Goal: Information Seeking & Learning: Learn about a topic

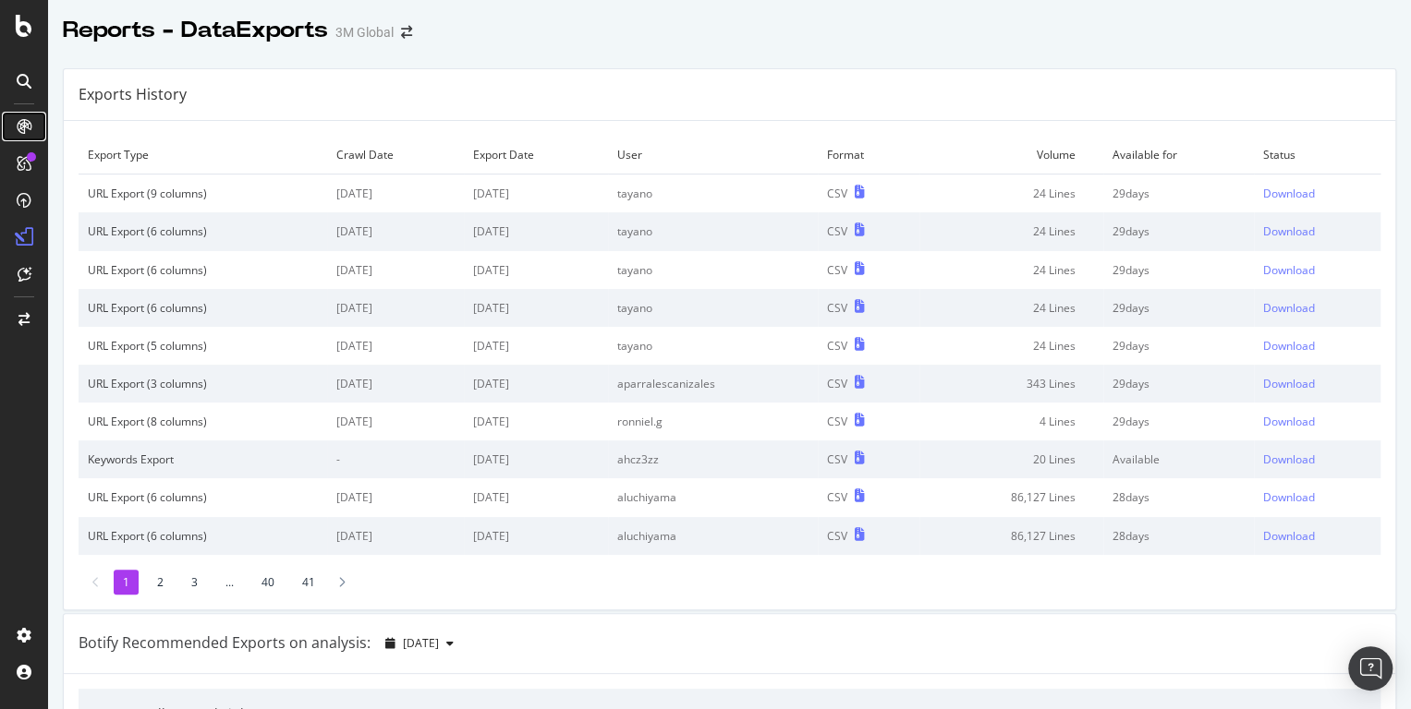
click at [30, 123] on icon at bounding box center [24, 126] width 15 height 15
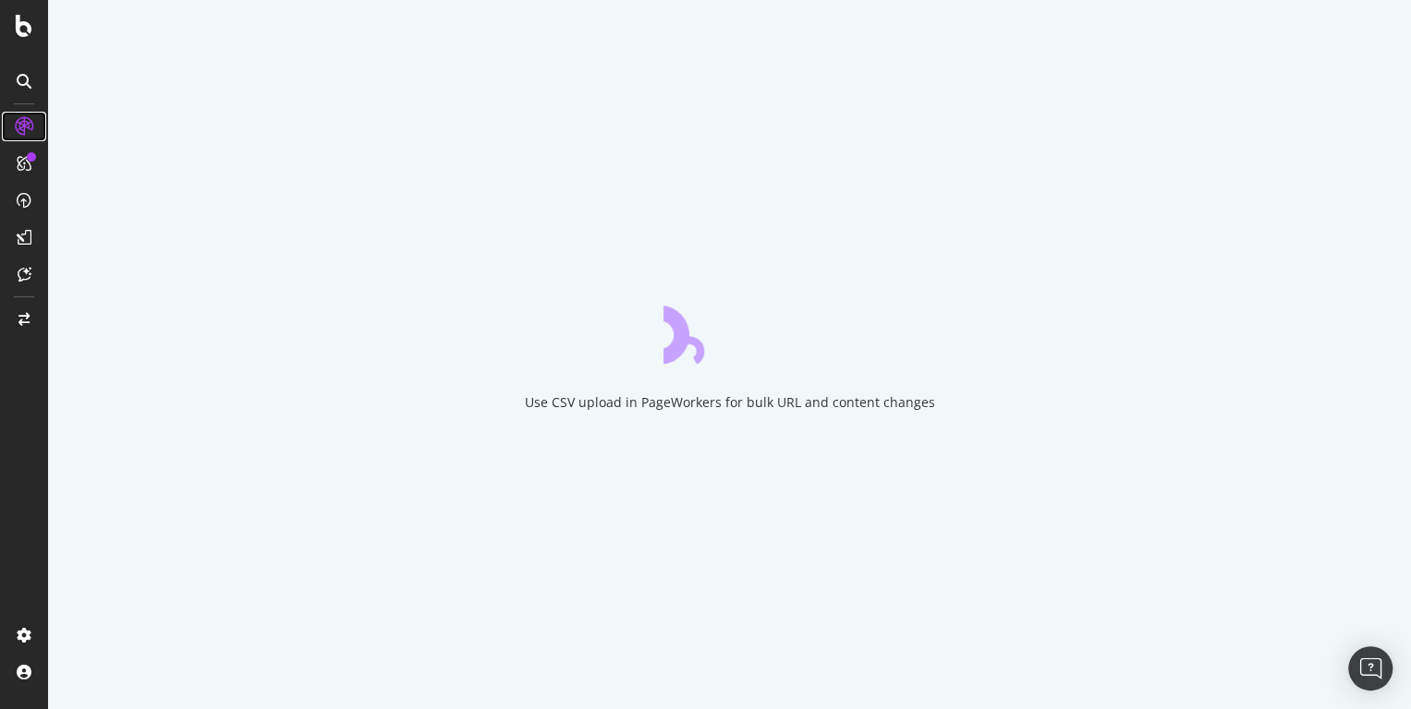
click at [30, 123] on icon at bounding box center [24, 126] width 18 height 18
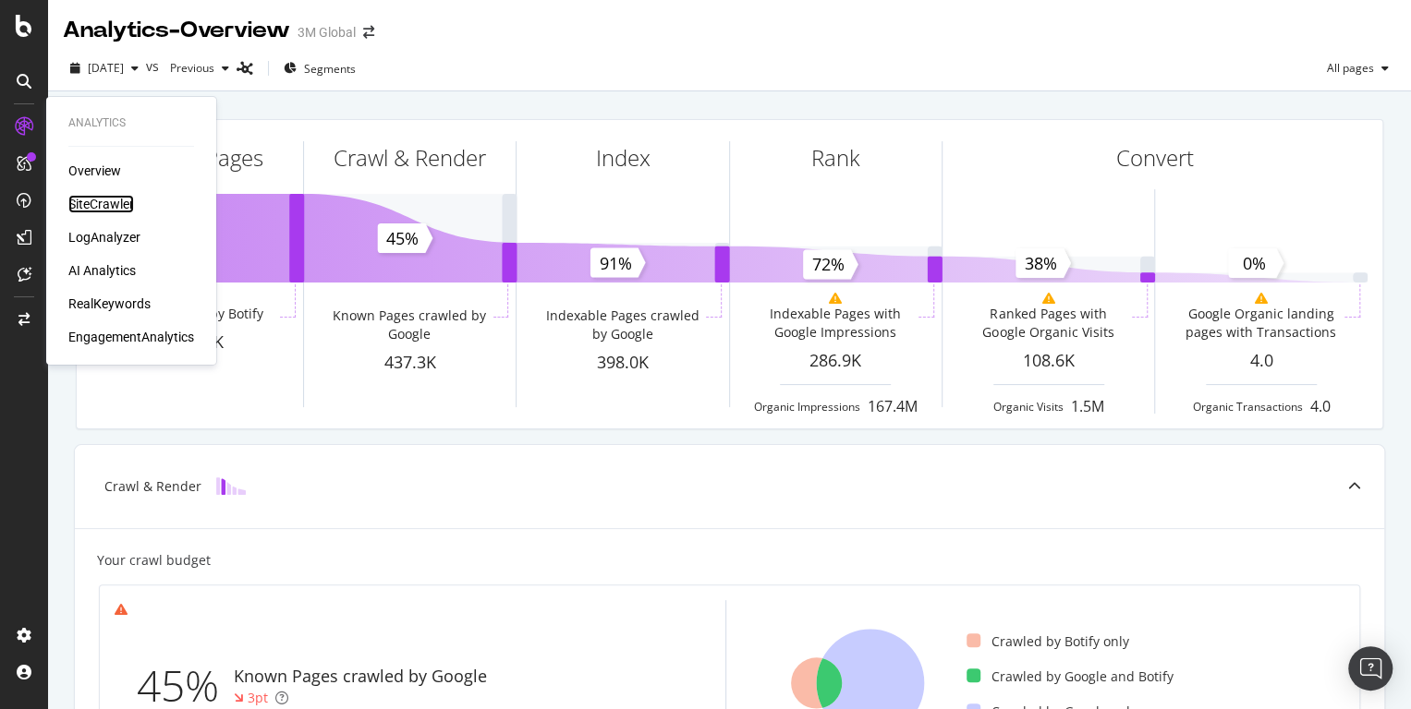
click at [106, 206] on div "SiteCrawler" at bounding box center [101, 204] width 66 height 18
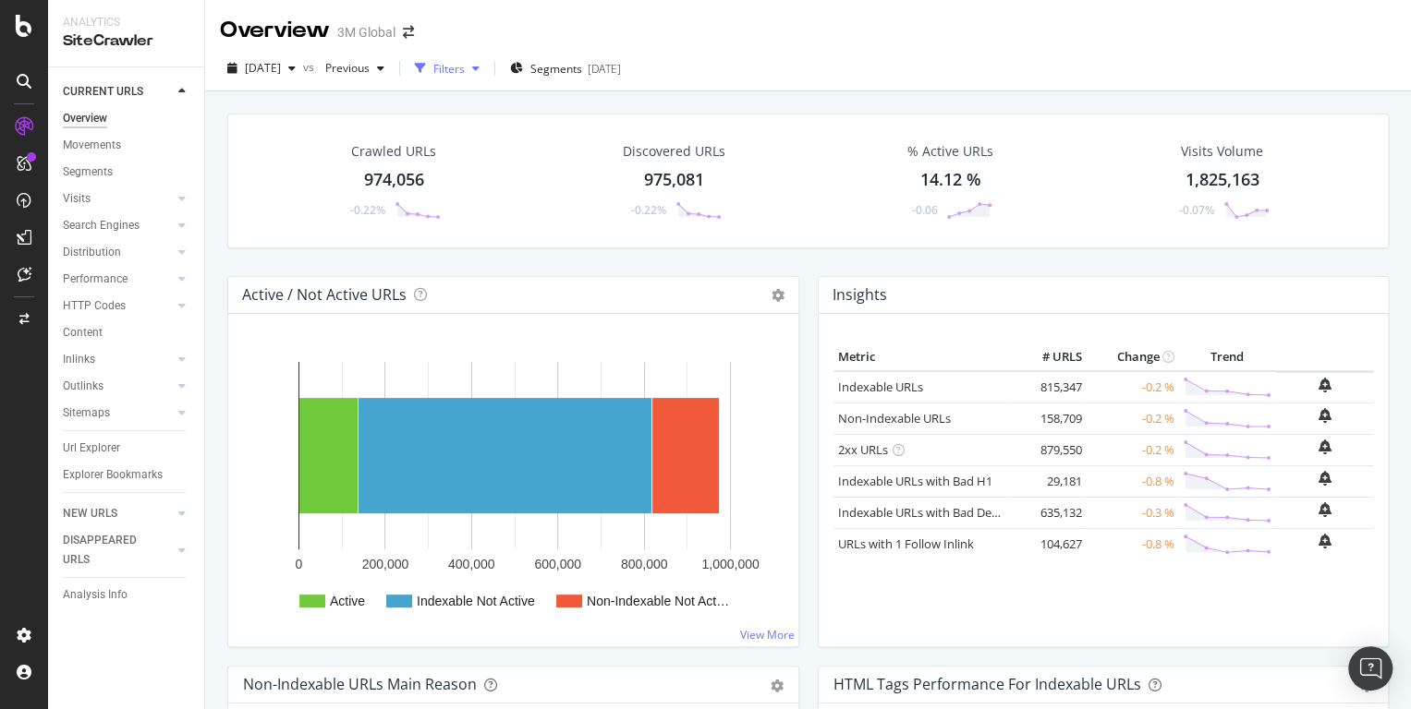
click at [487, 72] on div "button" at bounding box center [476, 68] width 22 height 11
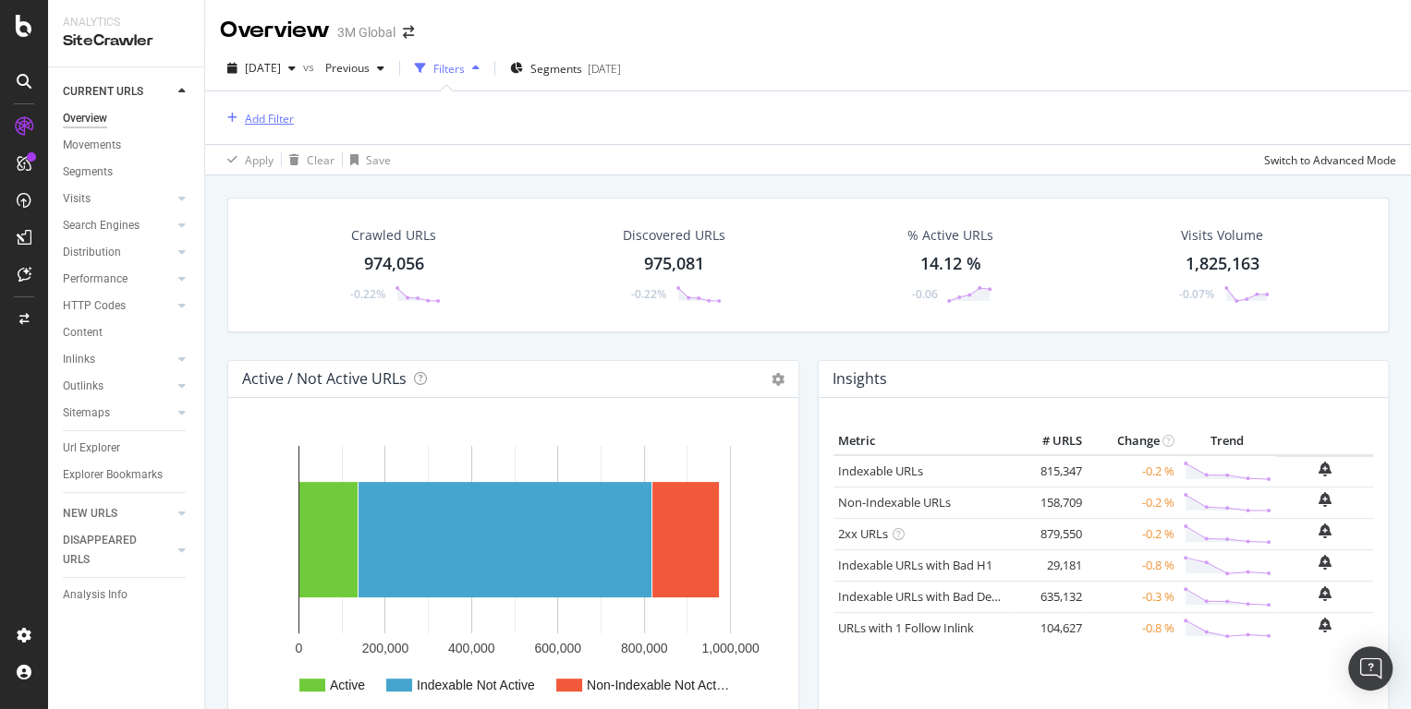
click at [279, 116] on div "Add Filter" at bounding box center [269, 119] width 49 height 16
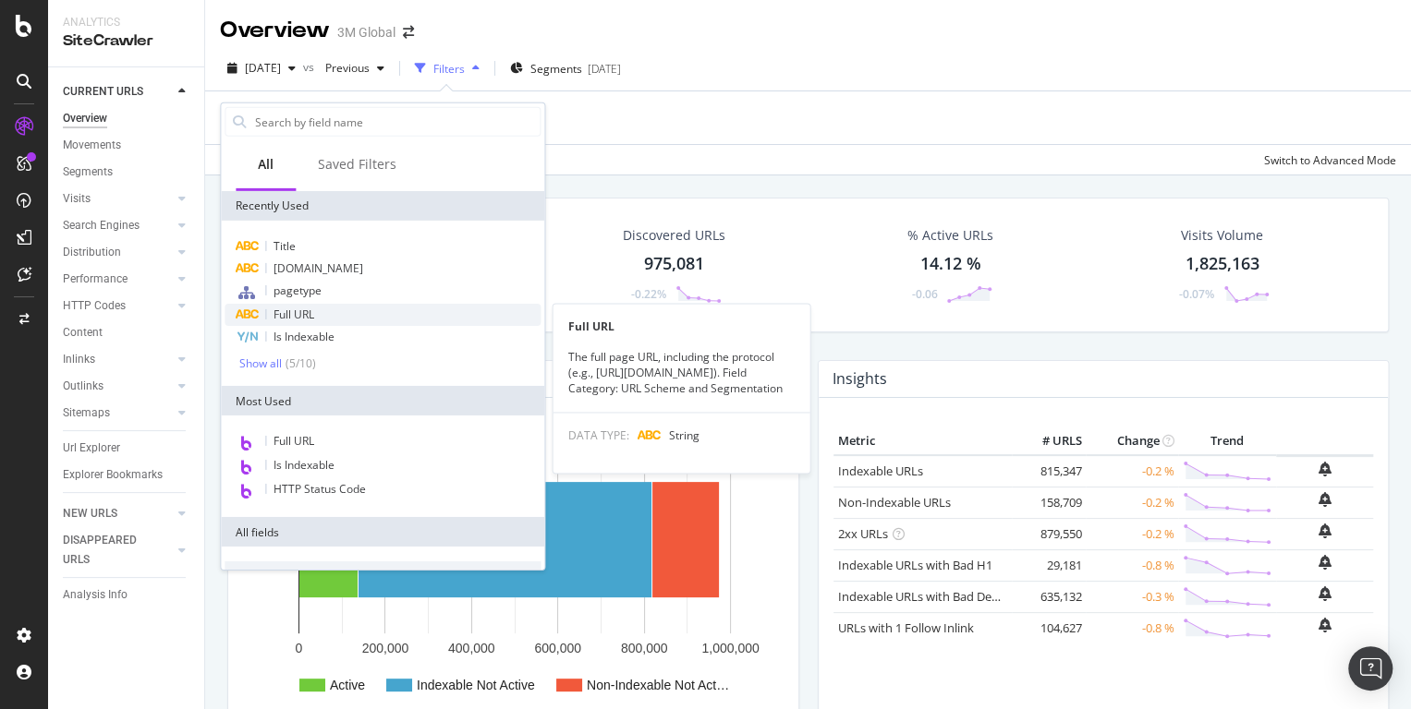
click at [310, 321] on span "Full URL" at bounding box center [293, 315] width 41 height 16
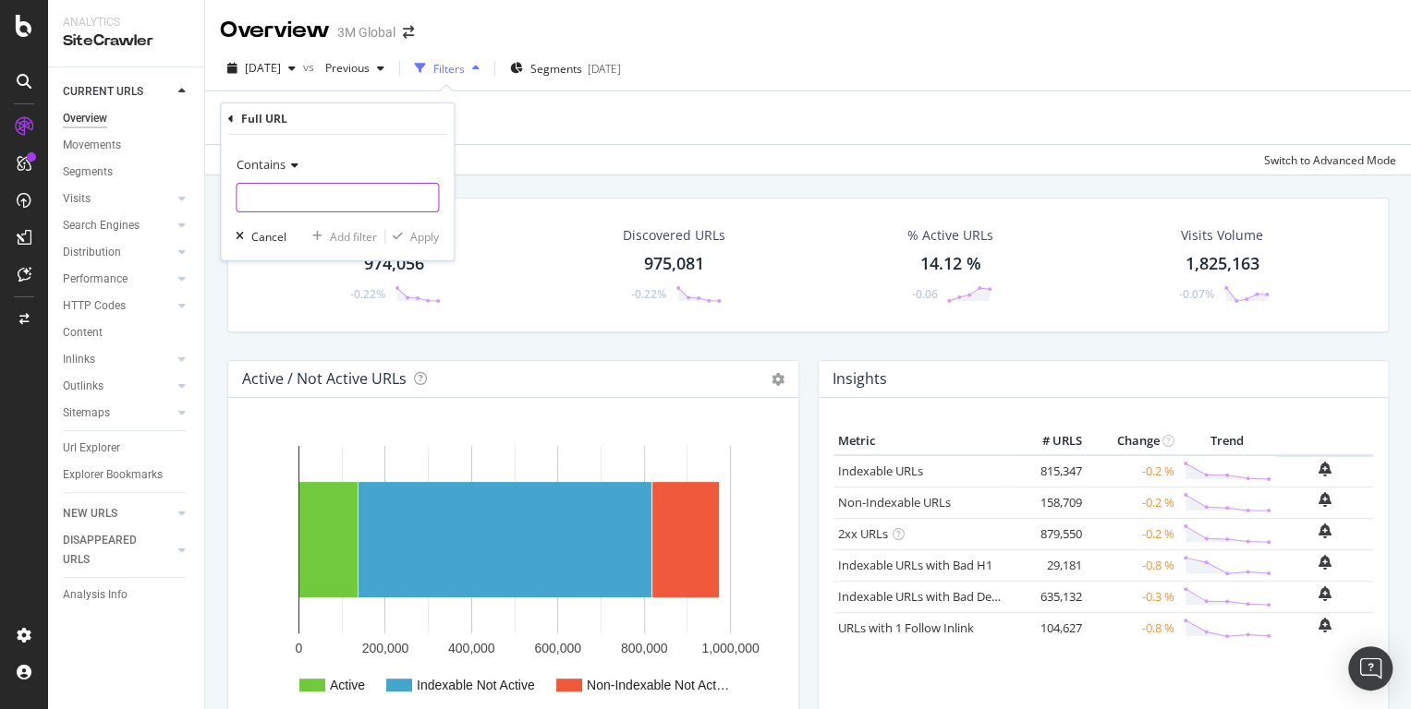
click at [296, 183] on input "text" at bounding box center [336, 198] width 201 height 30
paste input "https://www.3m.com/3M/en_US/p/d/b40066769/"
type input "https://www.3m.com/3M/en_US/p/d/b40066769/"
click at [427, 231] on div "Apply" at bounding box center [424, 236] width 29 height 16
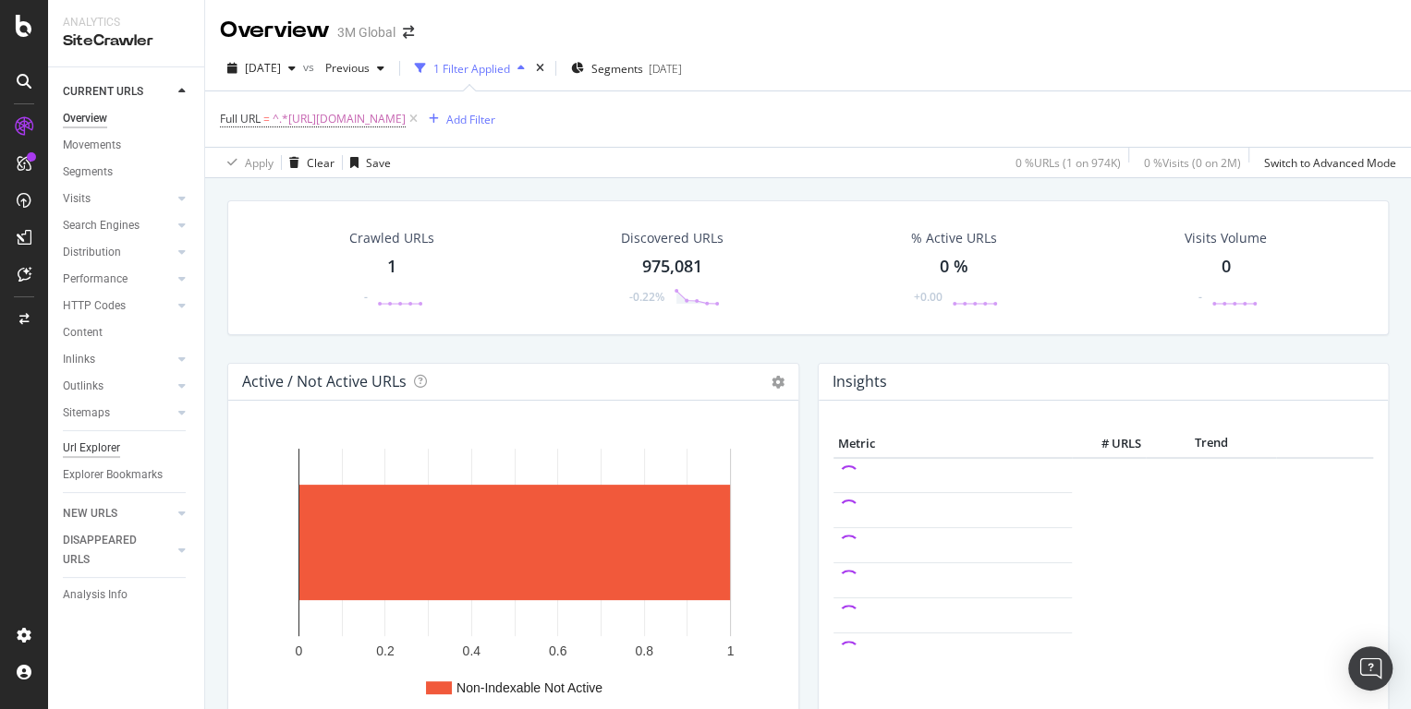
click at [94, 445] on div "Url Explorer" at bounding box center [91, 448] width 57 height 19
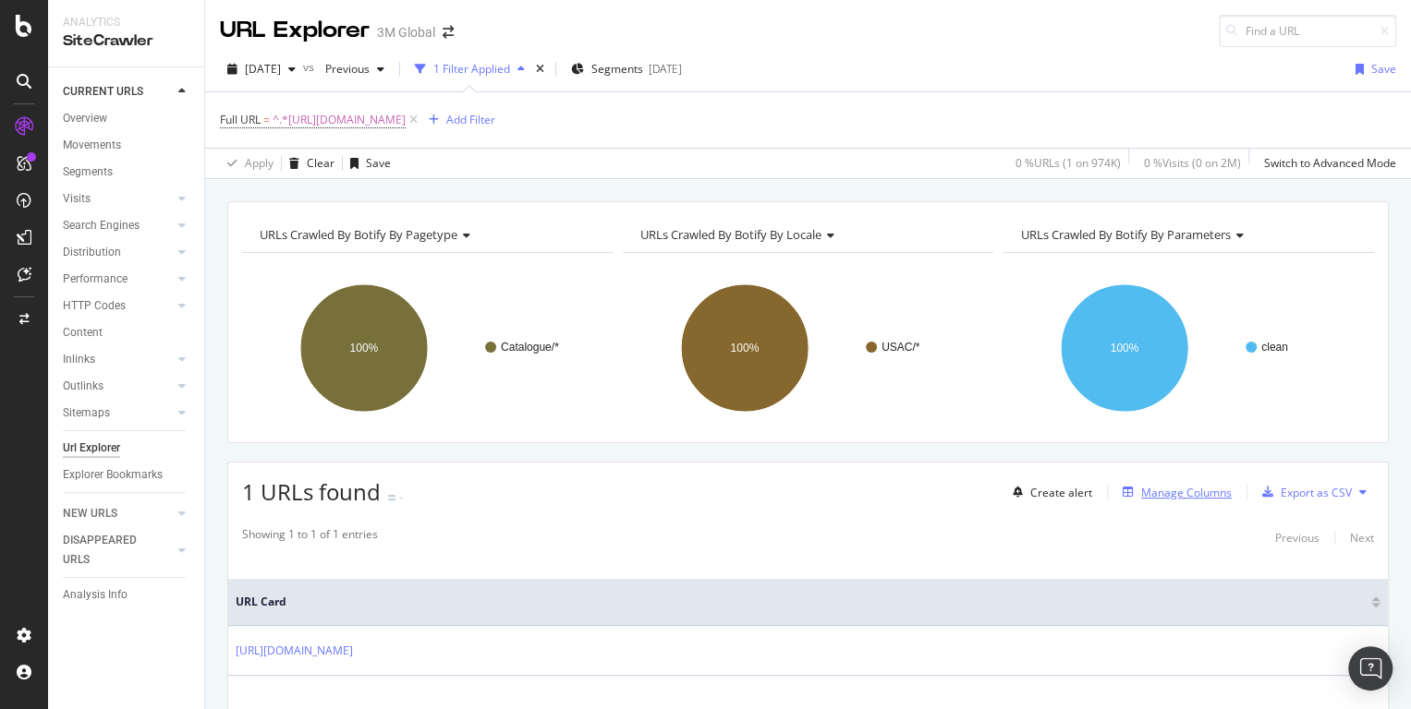
click at [1172, 492] on div "Manage Columns" at bounding box center [1186, 493] width 91 height 16
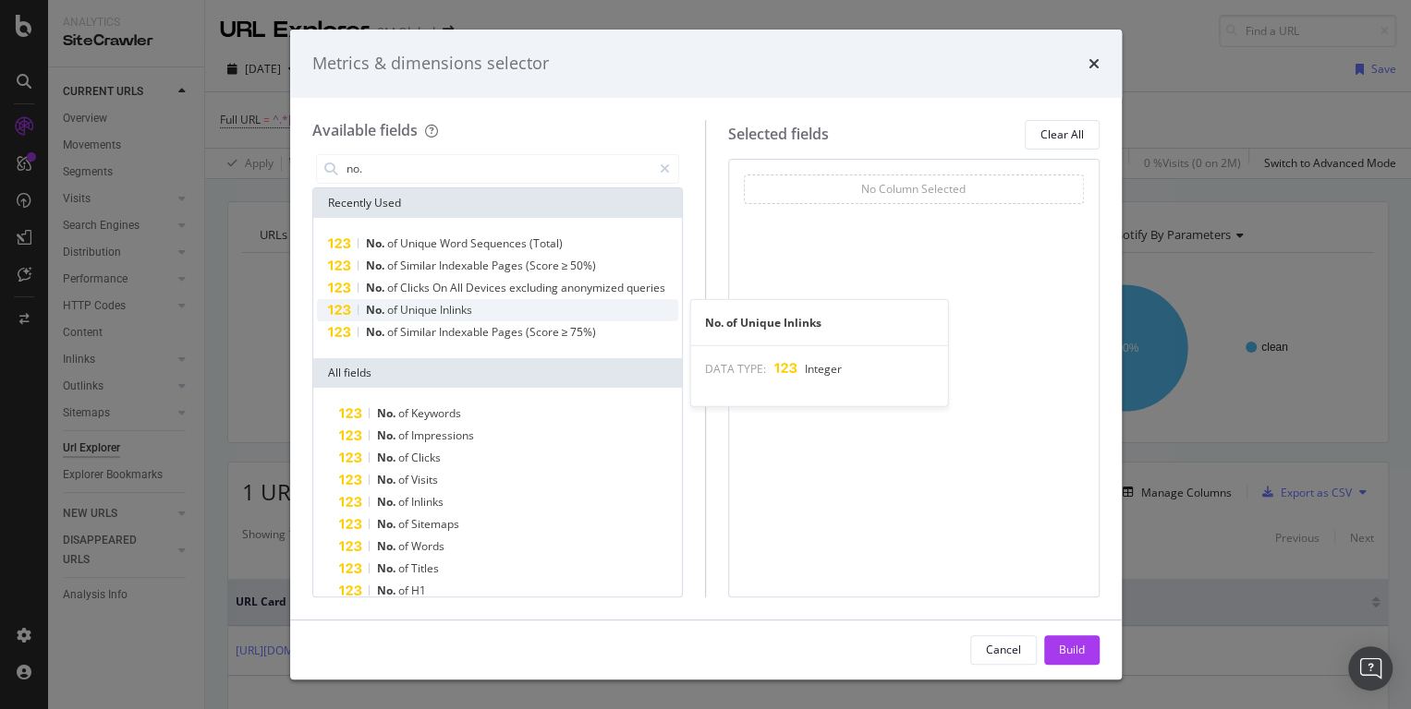
type input "no."
click at [490, 308] on div "No. of Unique Inlinks" at bounding box center [498, 310] width 362 height 22
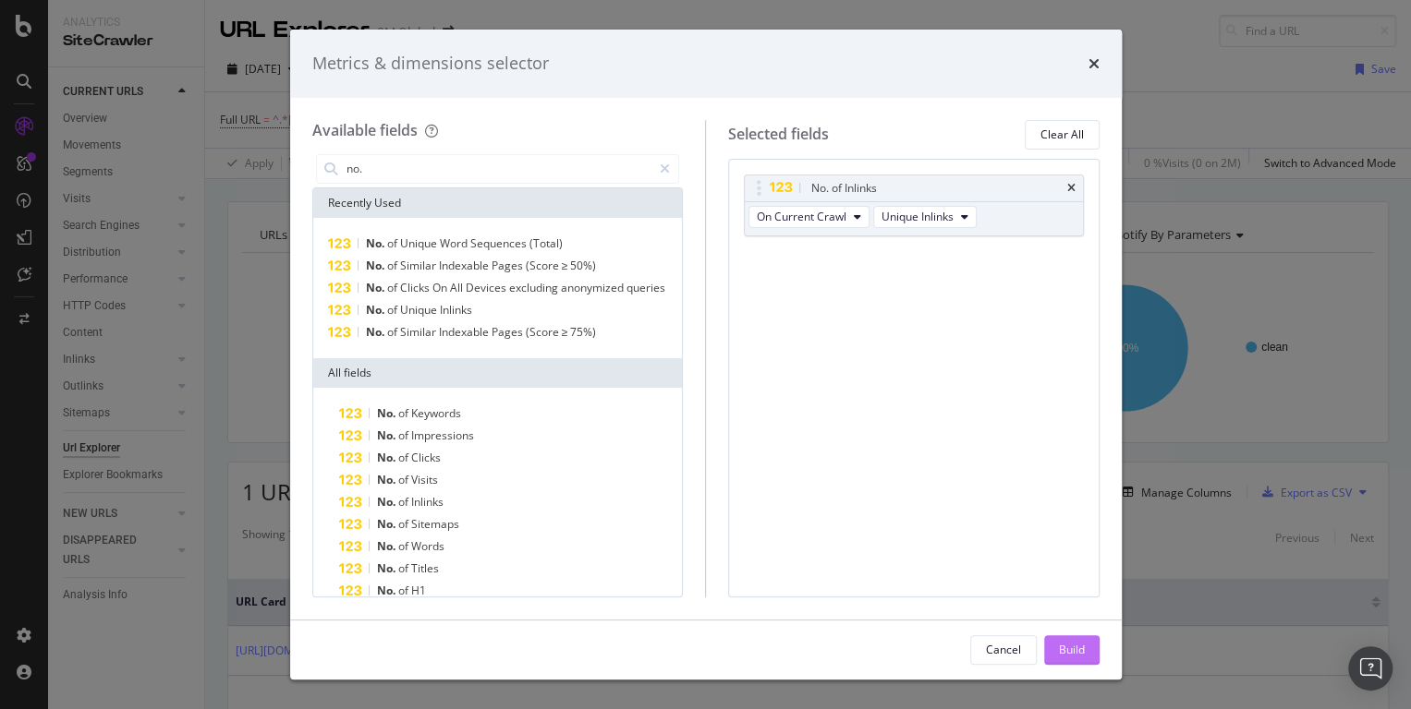
click at [1054, 645] on button "Build" at bounding box center [1071, 651] width 55 height 30
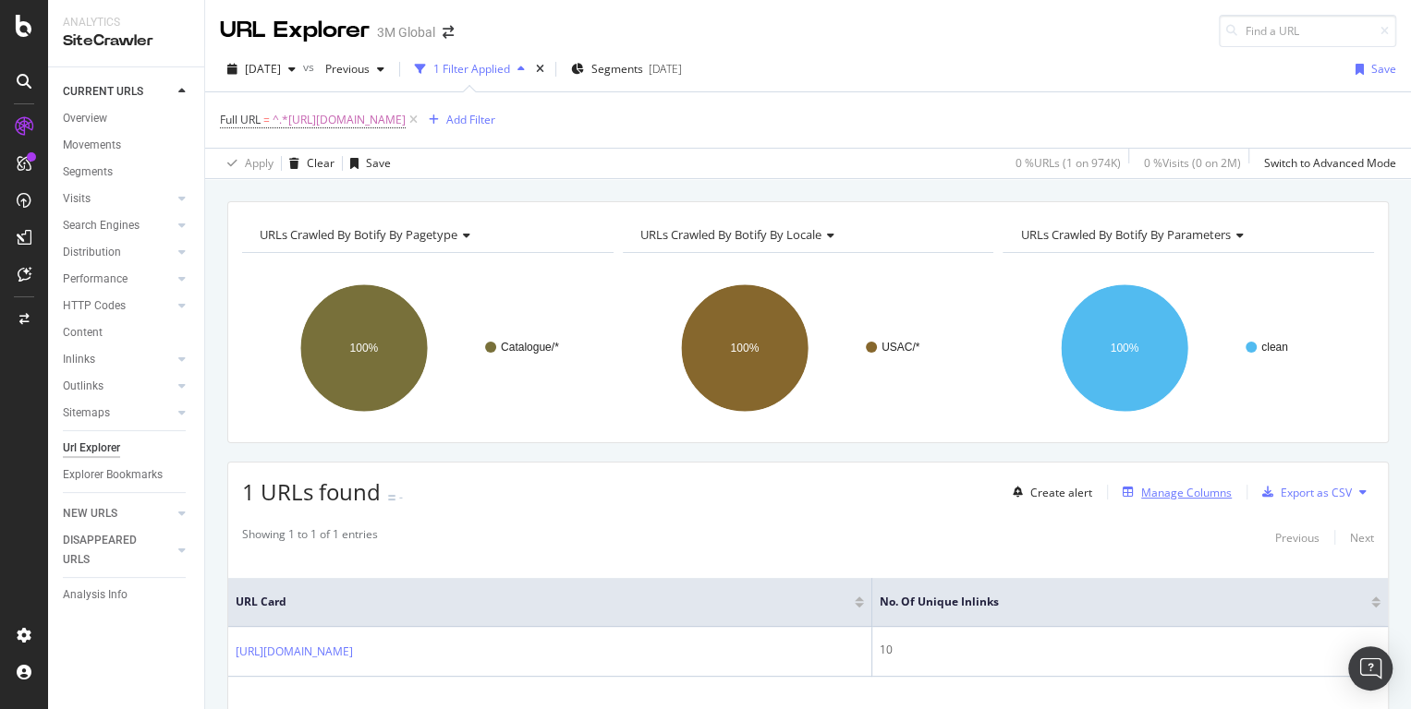
click at [1199, 499] on div "Manage Columns" at bounding box center [1186, 493] width 91 height 16
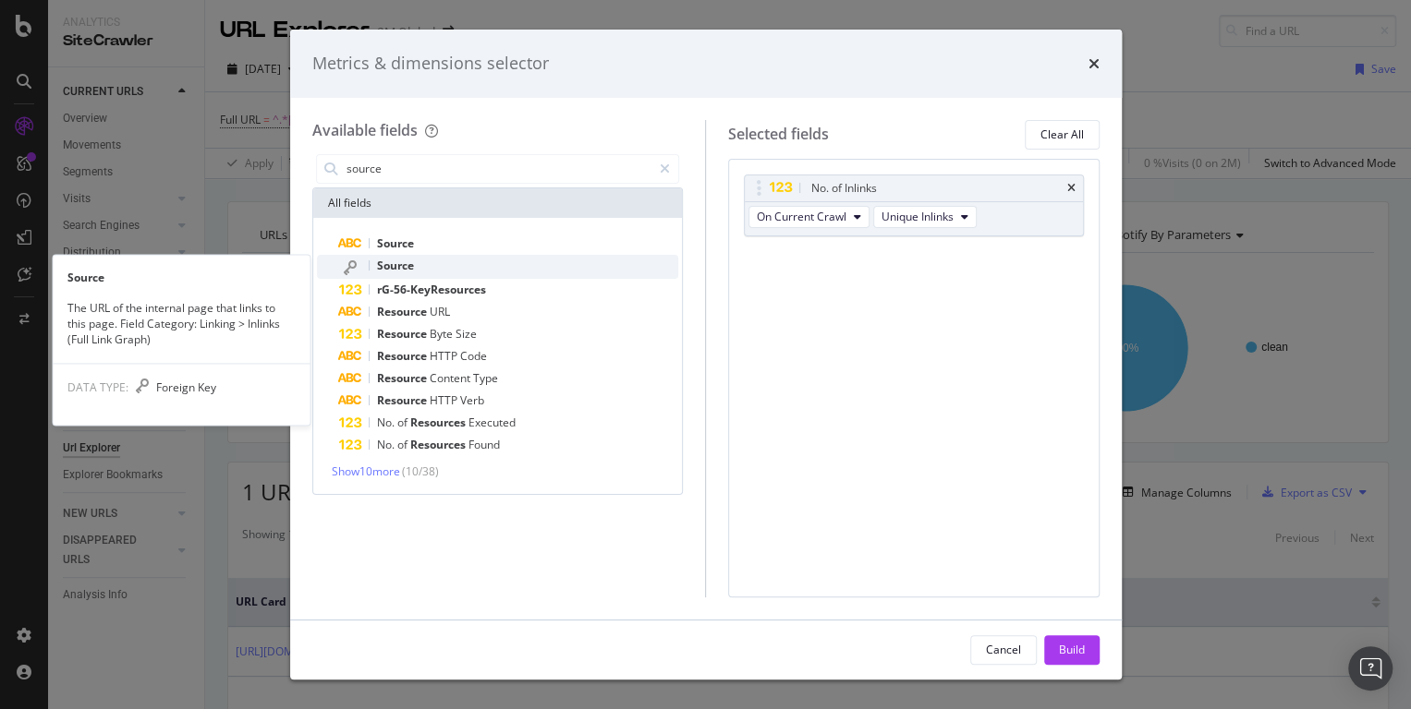
type input "source"
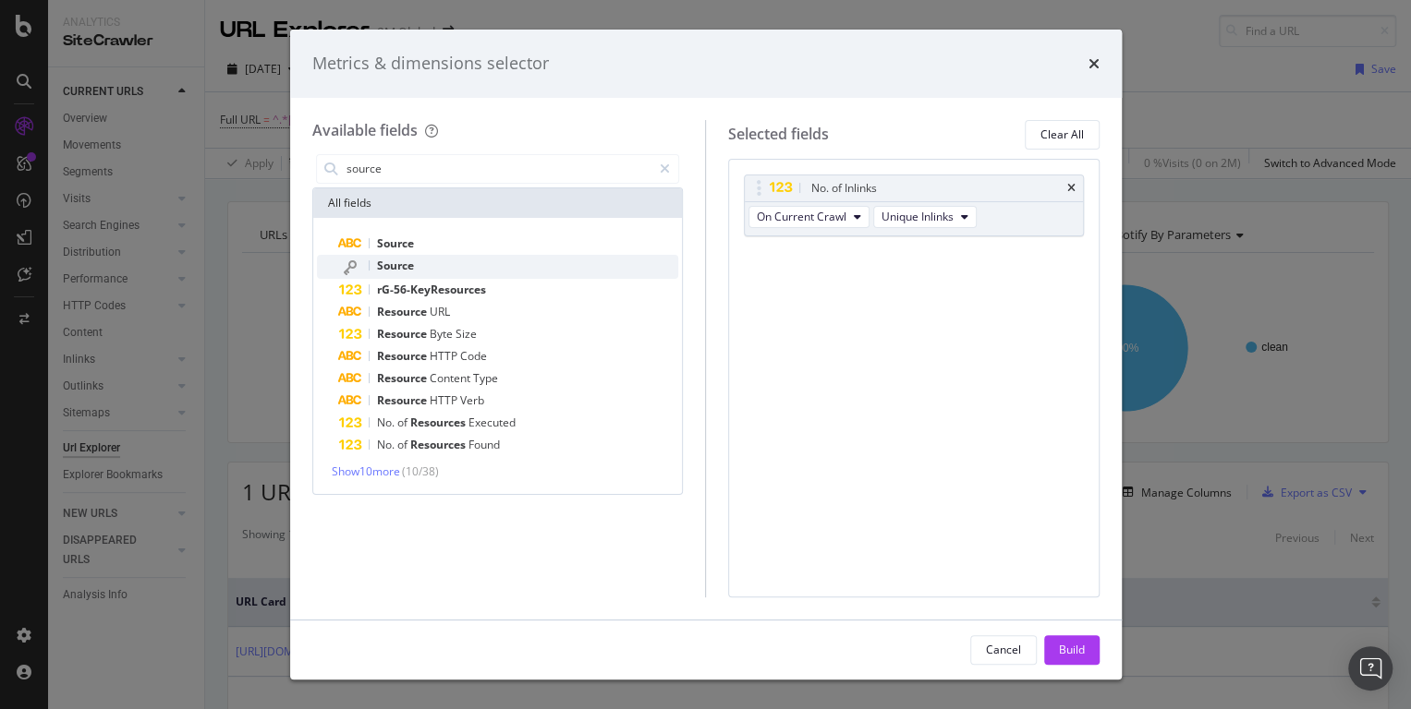
click at [481, 265] on div "Source" at bounding box center [509, 267] width 340 height 24
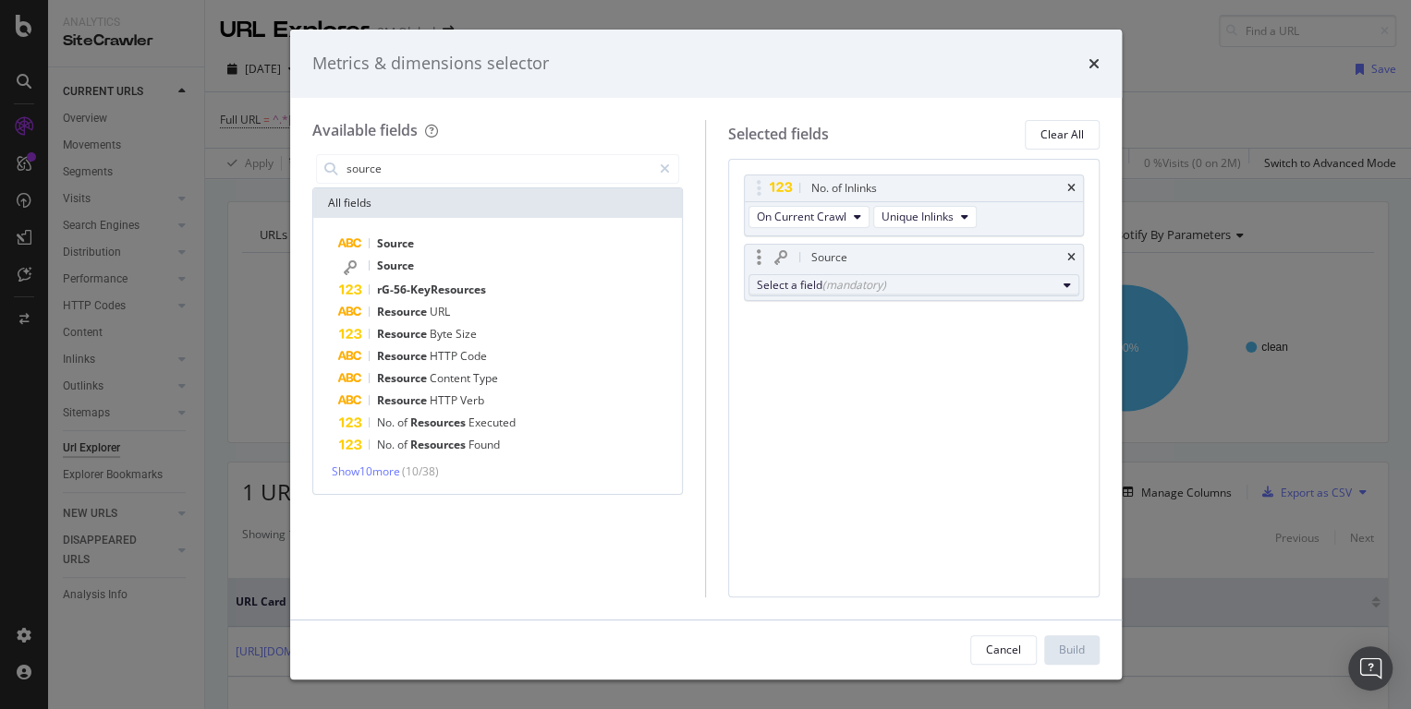
click at [793, 285] on div "Select a field (mandatory)" at bounding box center [906, 285] width 299 height 16
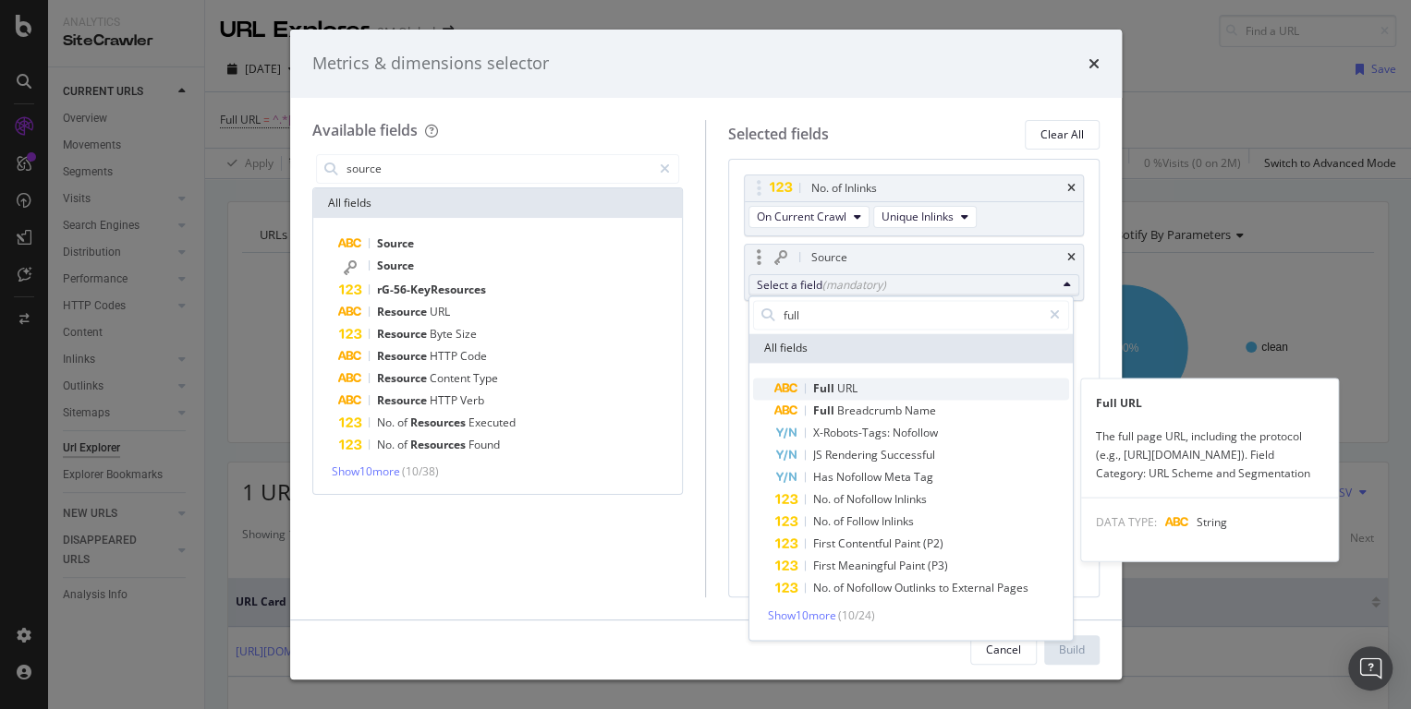
type input "full"
click at [851, 393] on span "URL" at bounding box center [846, 389] width 20 height 16
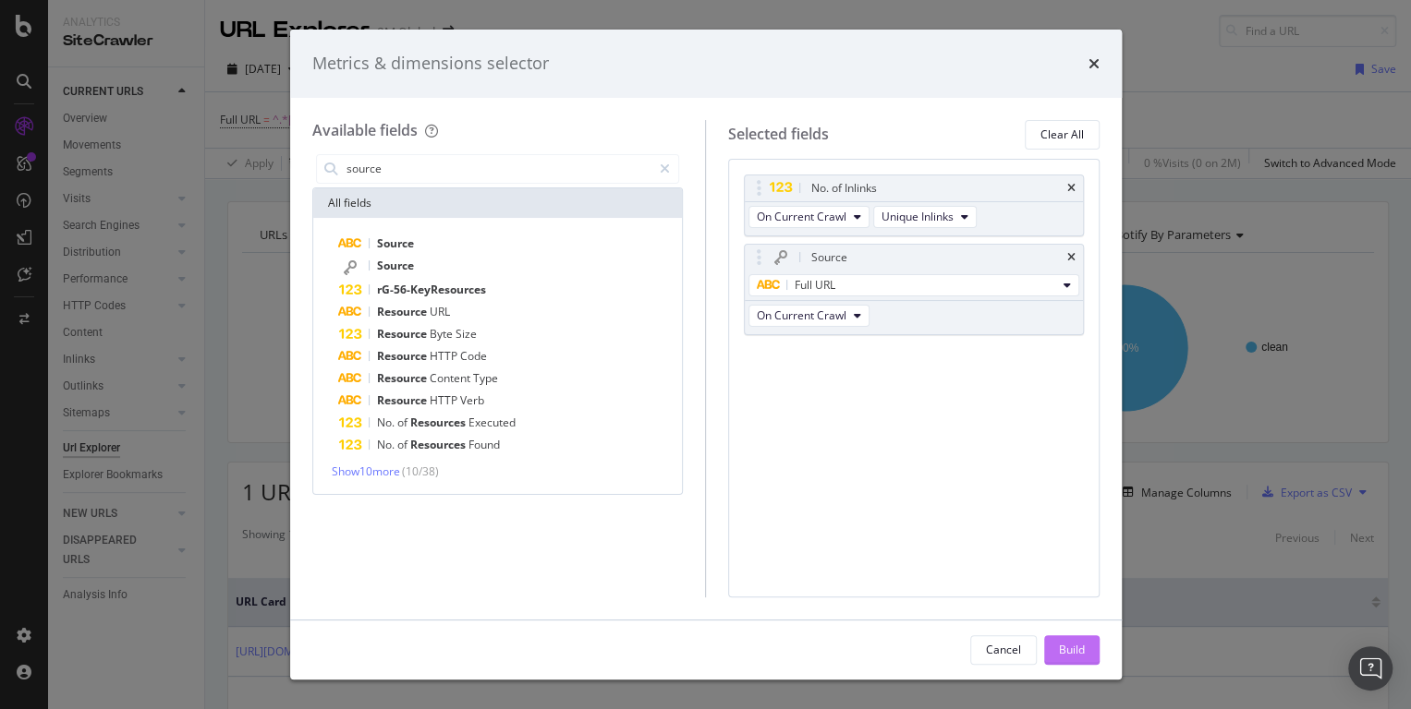
click at [1079, 646] on div "Build" at bounding box center [1072, 650] width 26 height 16
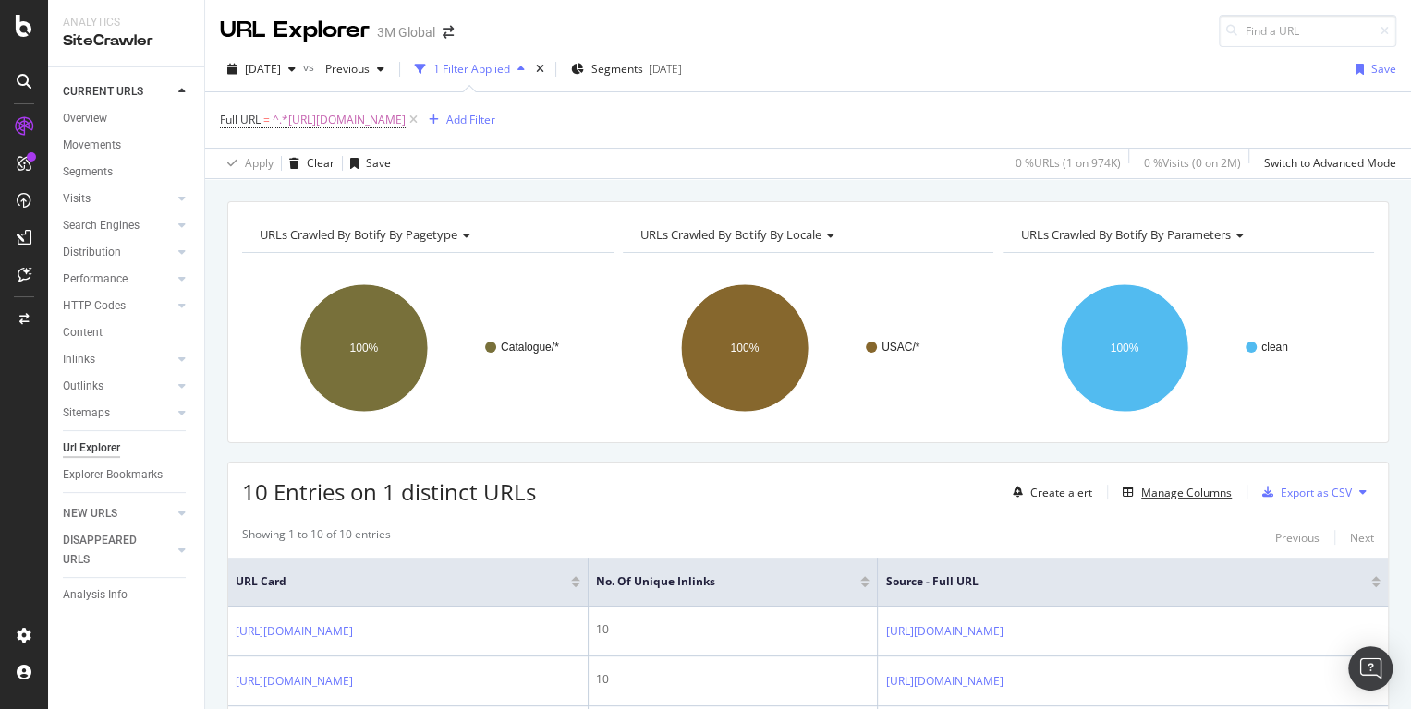
scroll to position [605, 0]
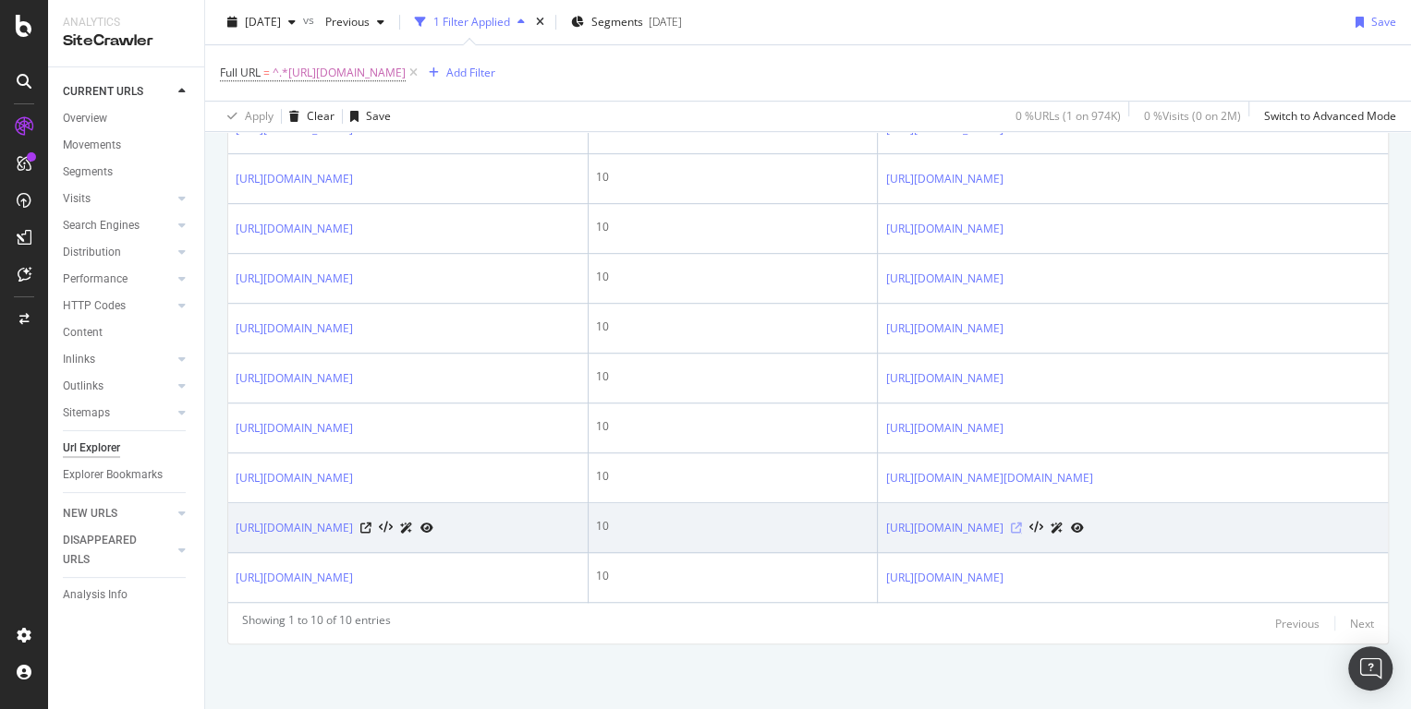
click at [1021, 523] on icon at bounding box center [1015, 528] width 11 height 11
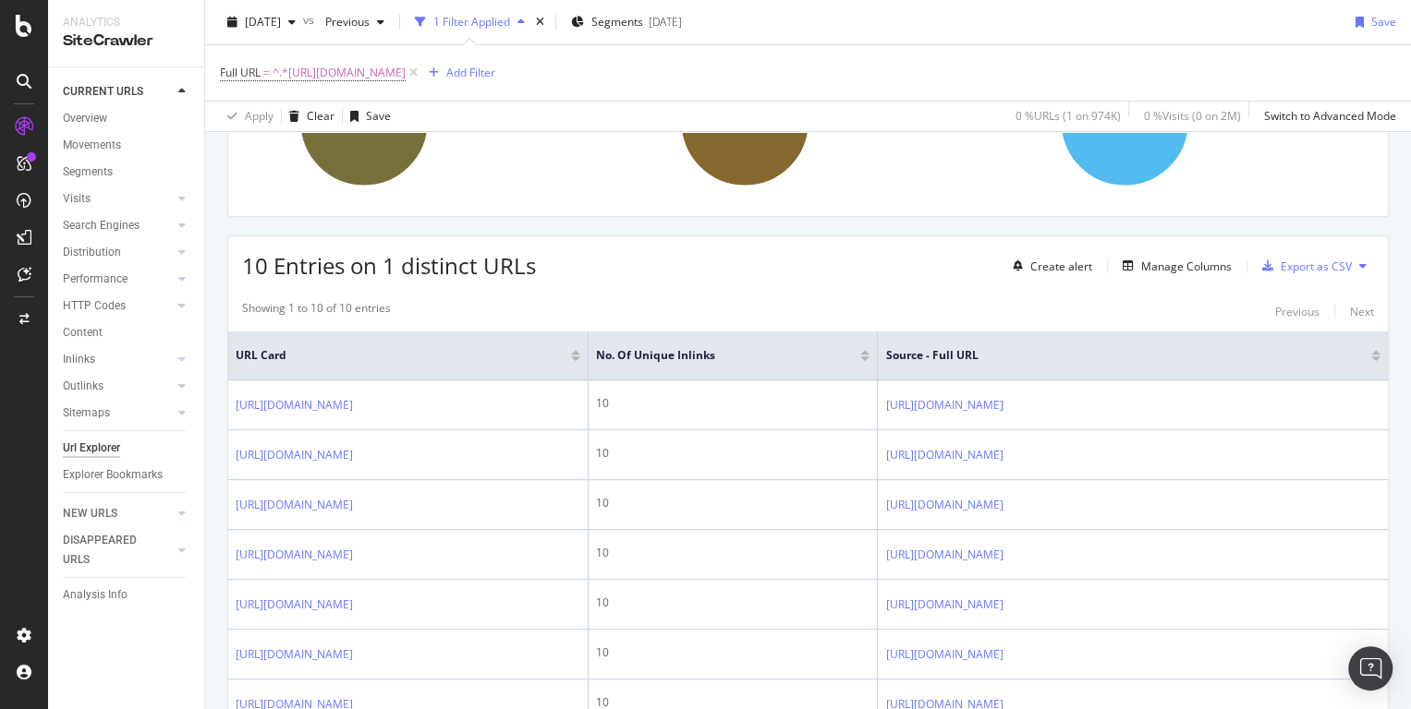
scroll to position [55, 0]
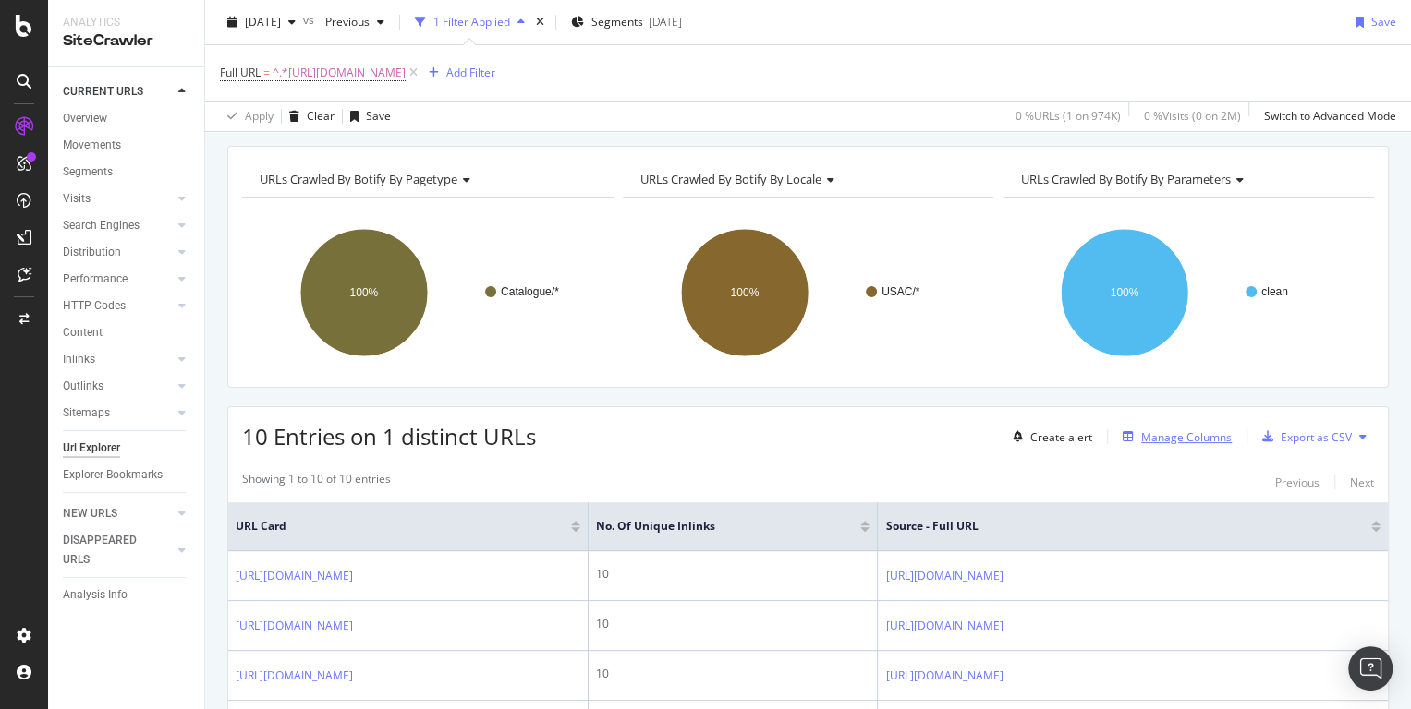
click at [1201, 442] on div "Manage Columns" at bounding box center [1186, 438] width 91 height 16
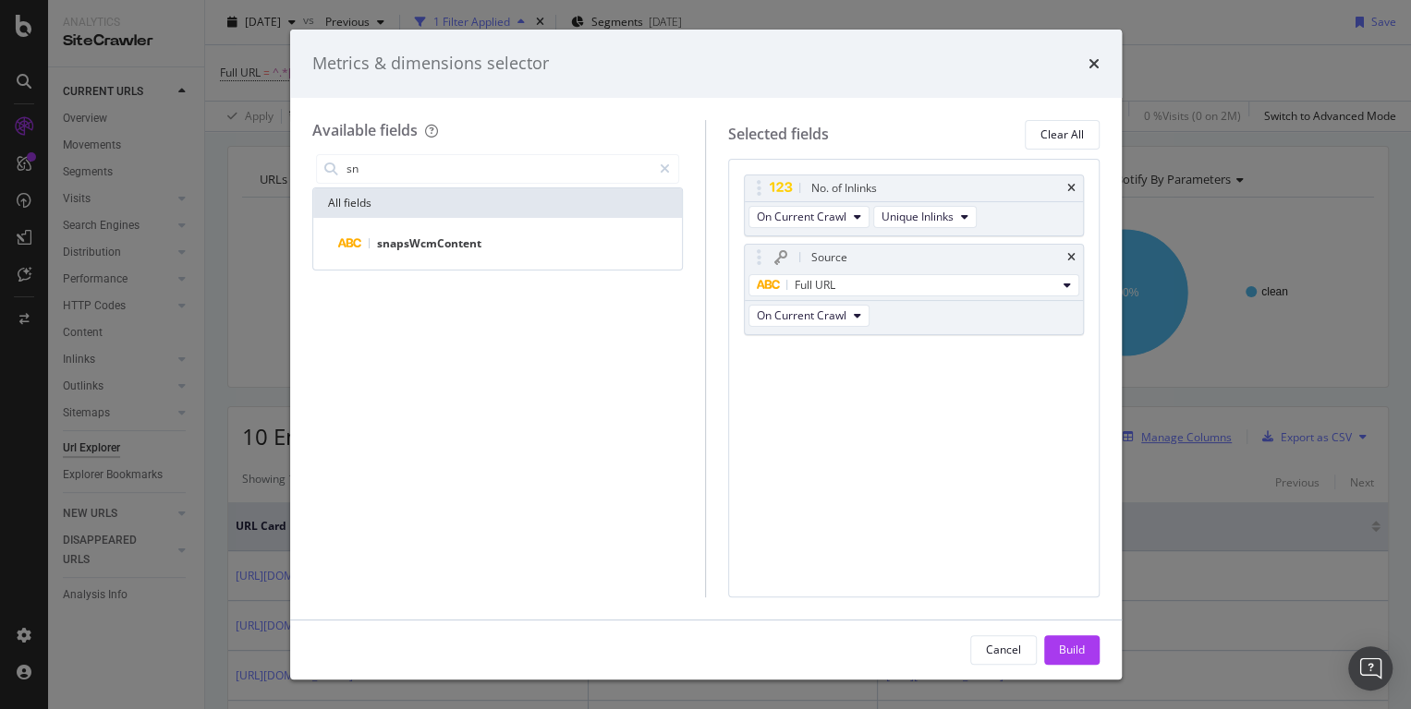
type input "s"
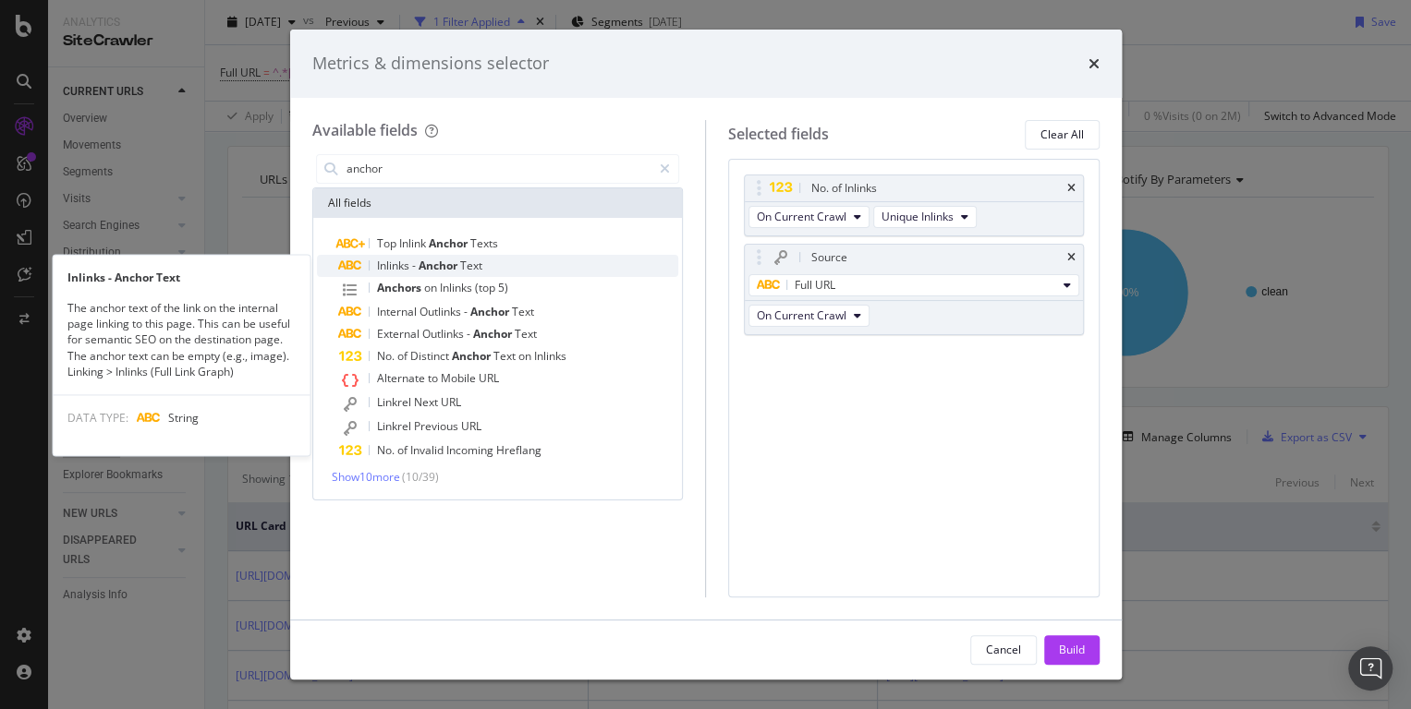
type input "anchor"
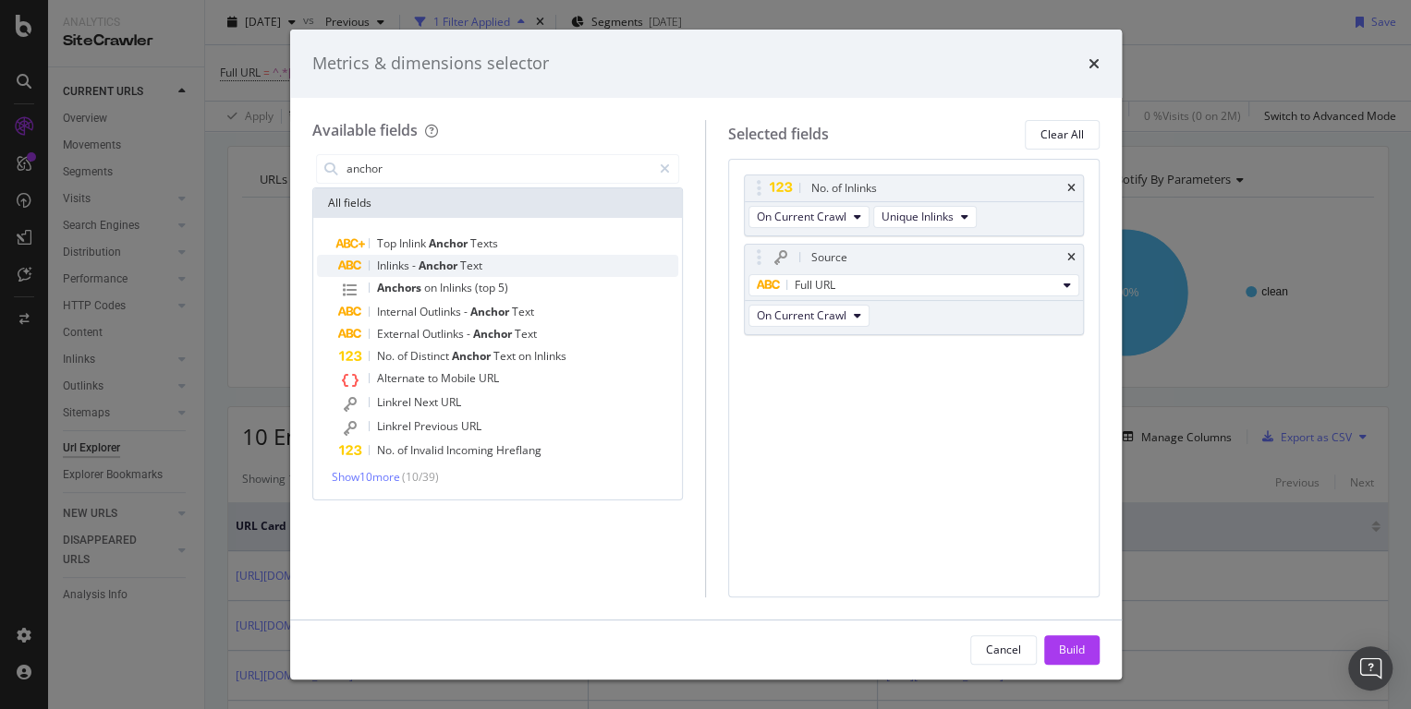
click at [485, 257] on div "Inlinks - Anchor Text" at bounding box center [509, 266] width 340 height 22
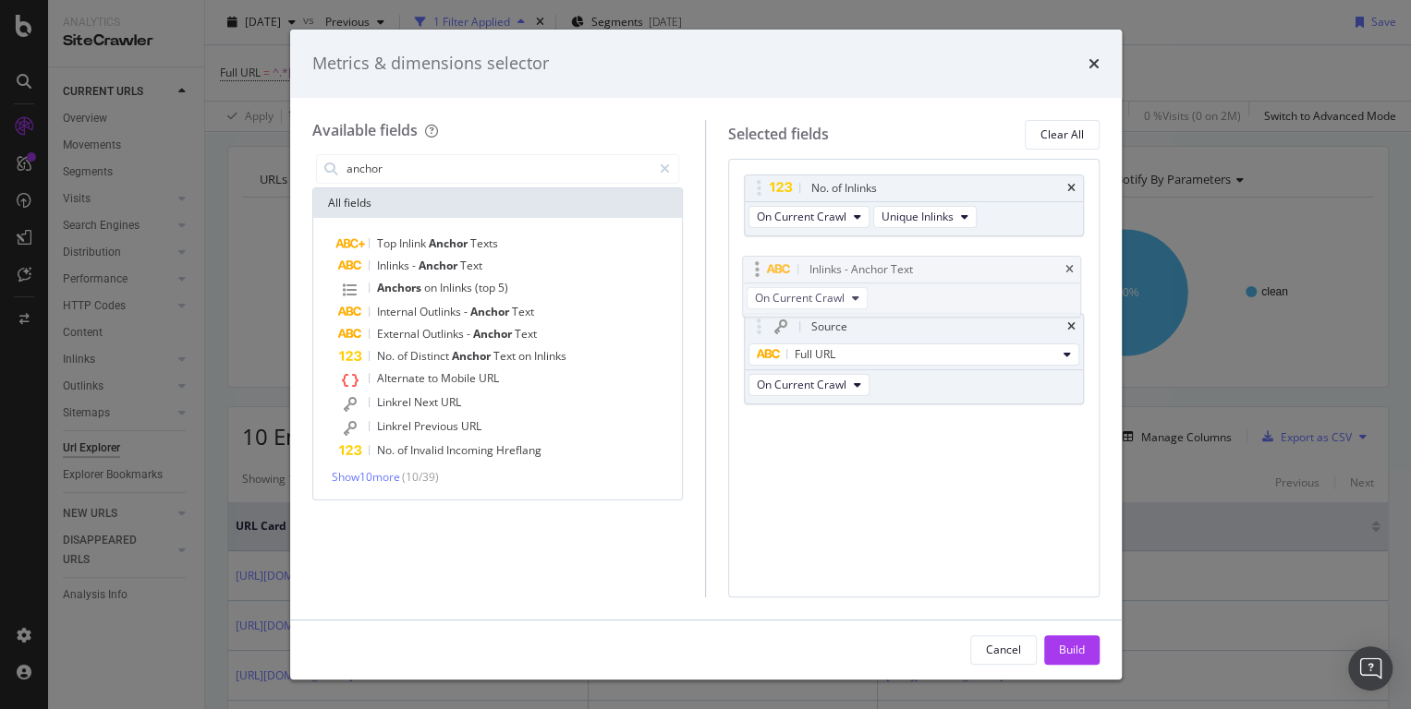
drag, startPoint x: 790, startPoint y: 346, endPoint x: 787, endPoint y: 260, distance: 85.9
click at [787, 260] on body "Analytics SiteCrawler CURRENT URLS Overview Movements Segments Visits Analysis …" at bounding box center [705, 354] width 1411 height 709
click at [1068, 649] on div "Build" at bounding box center [1072, 650] width 26 height 16
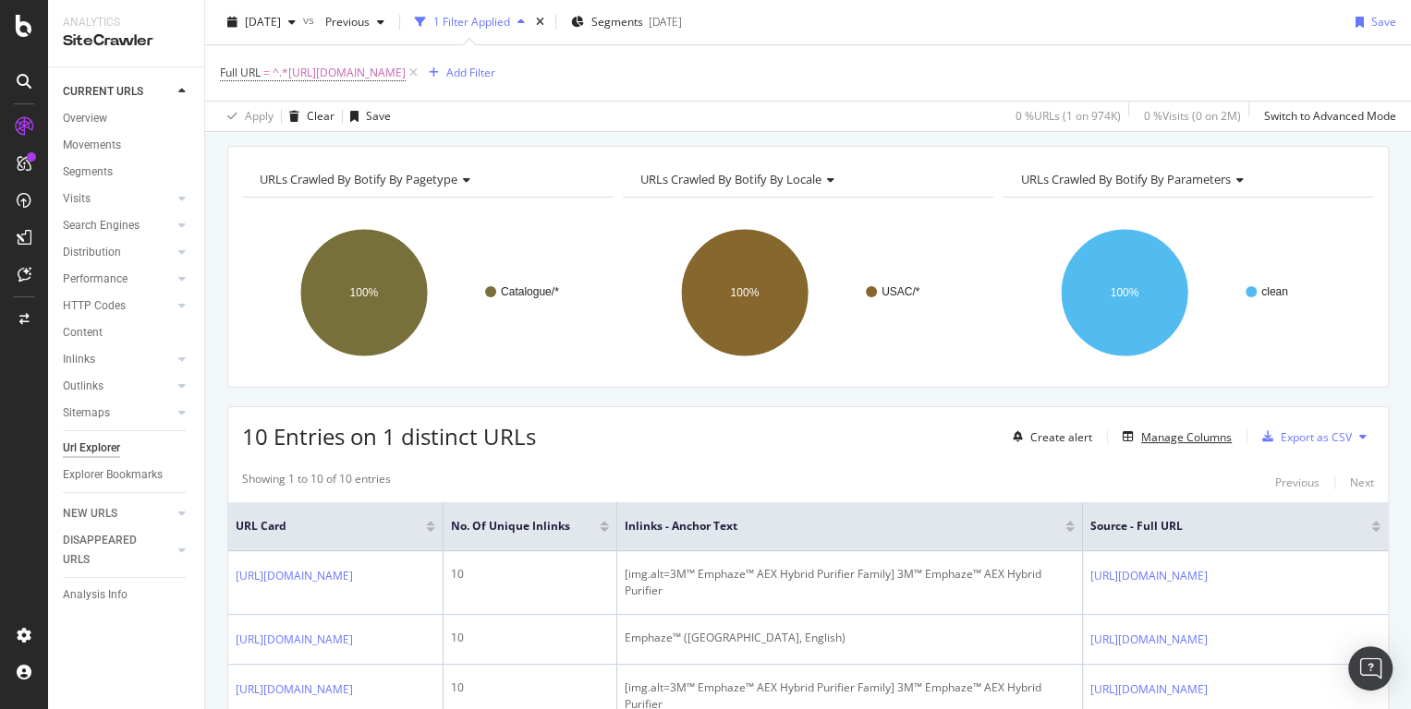
scroll to position [605, 0]
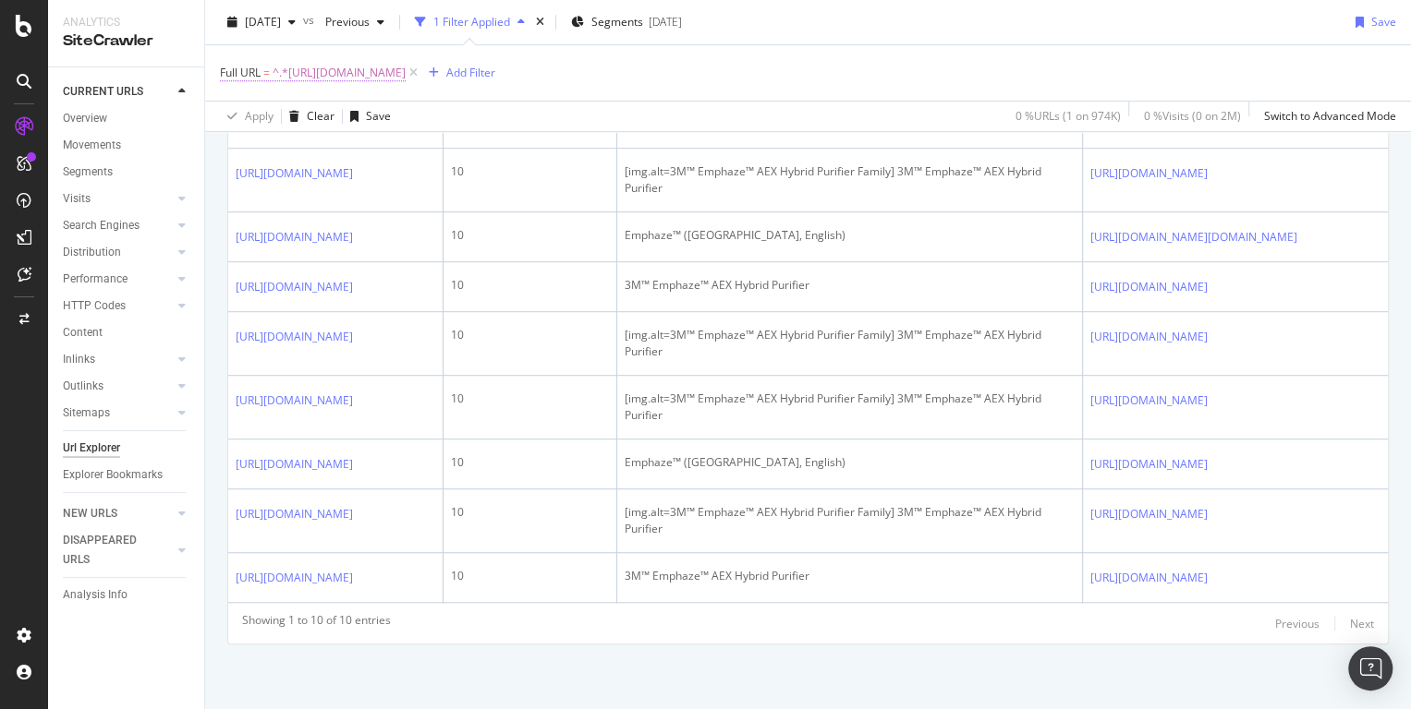
click at [406, 72] on span "^.*https://www.3m.com/3M/en_US/p/d/b40066769/.*$" at bounding box center [338, 73] width 133 height 26
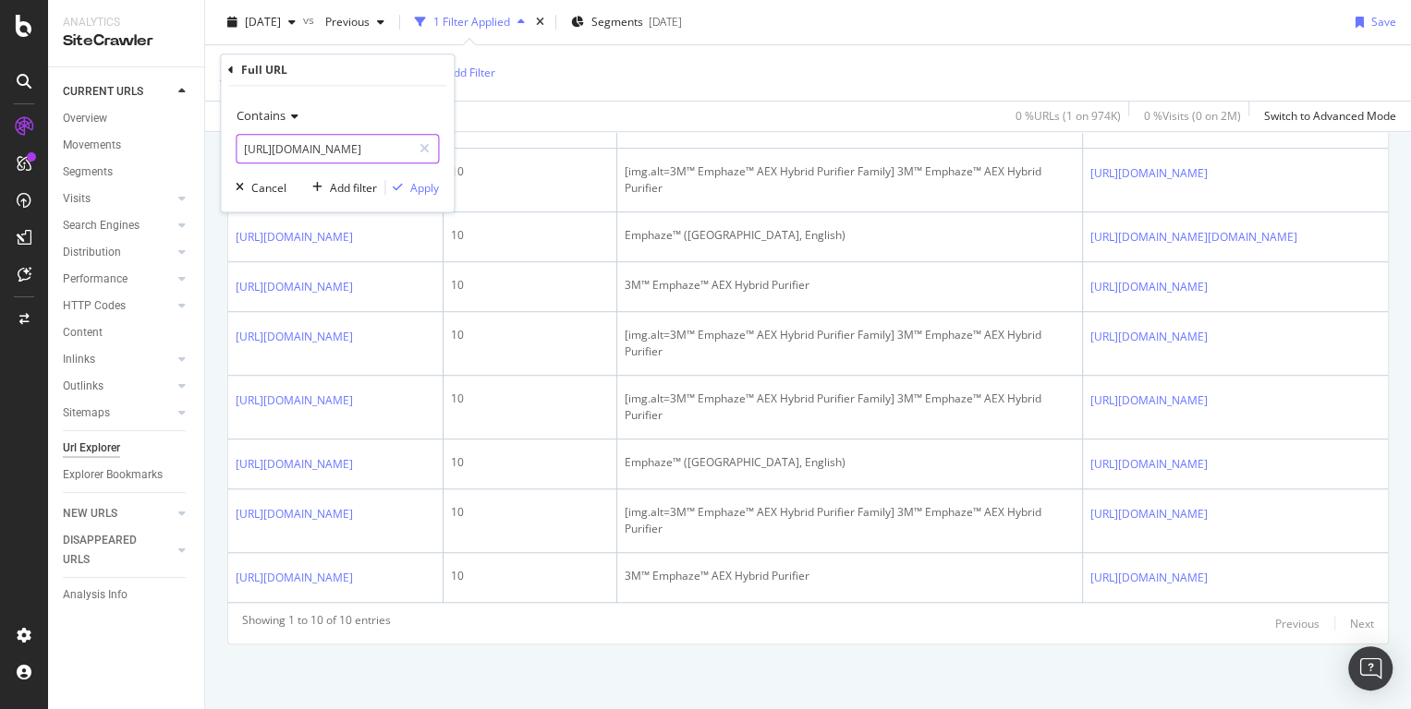
click at [376, 158] on input "https://www.3m.com/3M/en_US/p/d/b40066769/" at bounding box center [323, 149] width 175 height 30
paste input "5005241003"
type input "[URL][DOMAIN_NAME]"
click at [420, 185] on div "Apply" at bounding box center [424, 188] width 29 height 16
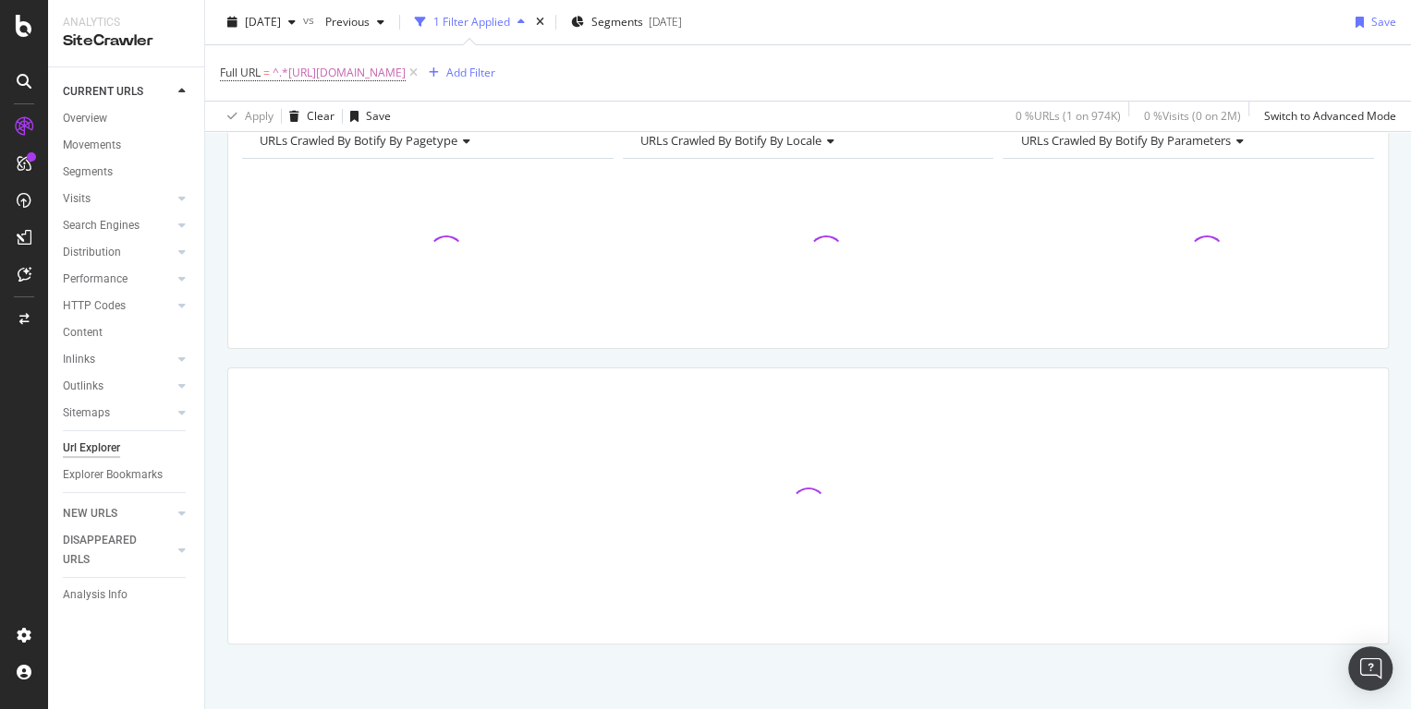
scroll to position [92, 0]
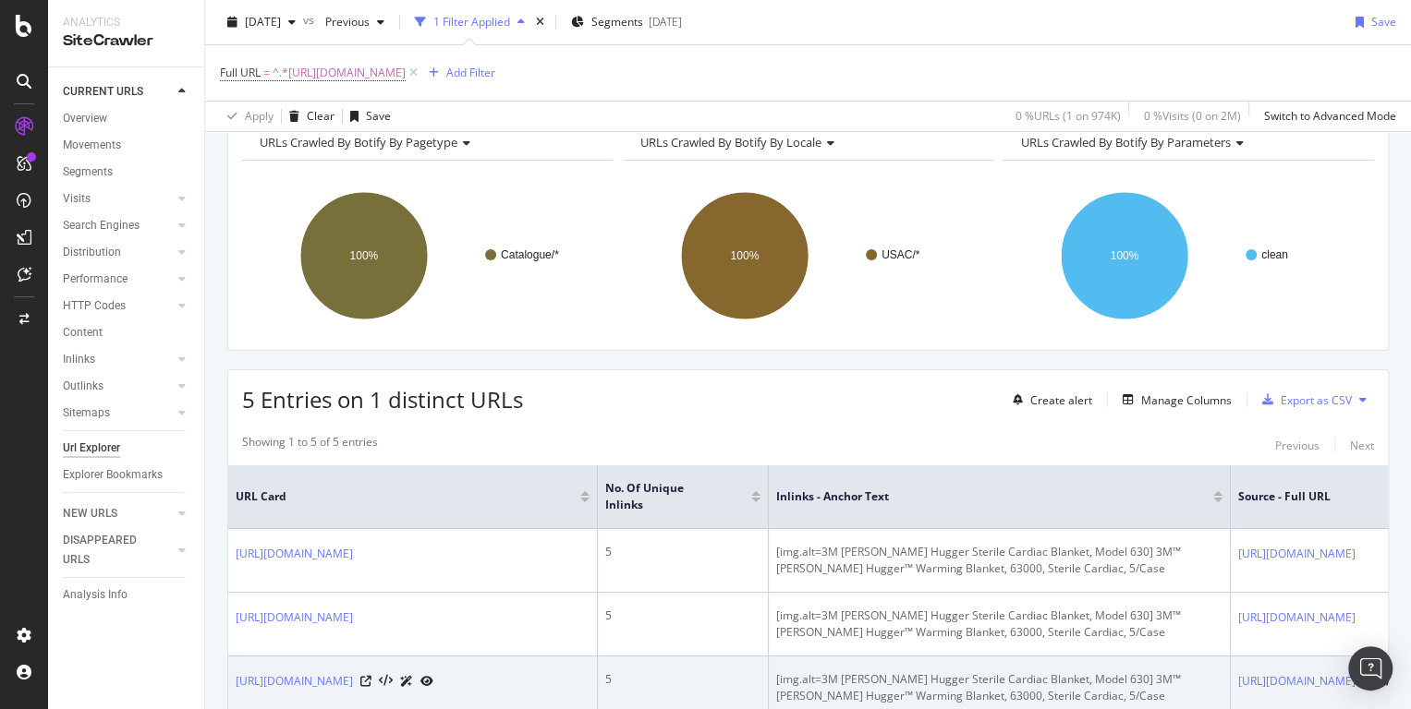
click at [1072, 695] on div "[img.alt=3M [PERSON_NAME] Hugger Sterile Cardiac Blanket, Model 630] 3M™ [PERSO…" at bounding box center [999, 688] width 446 height 33
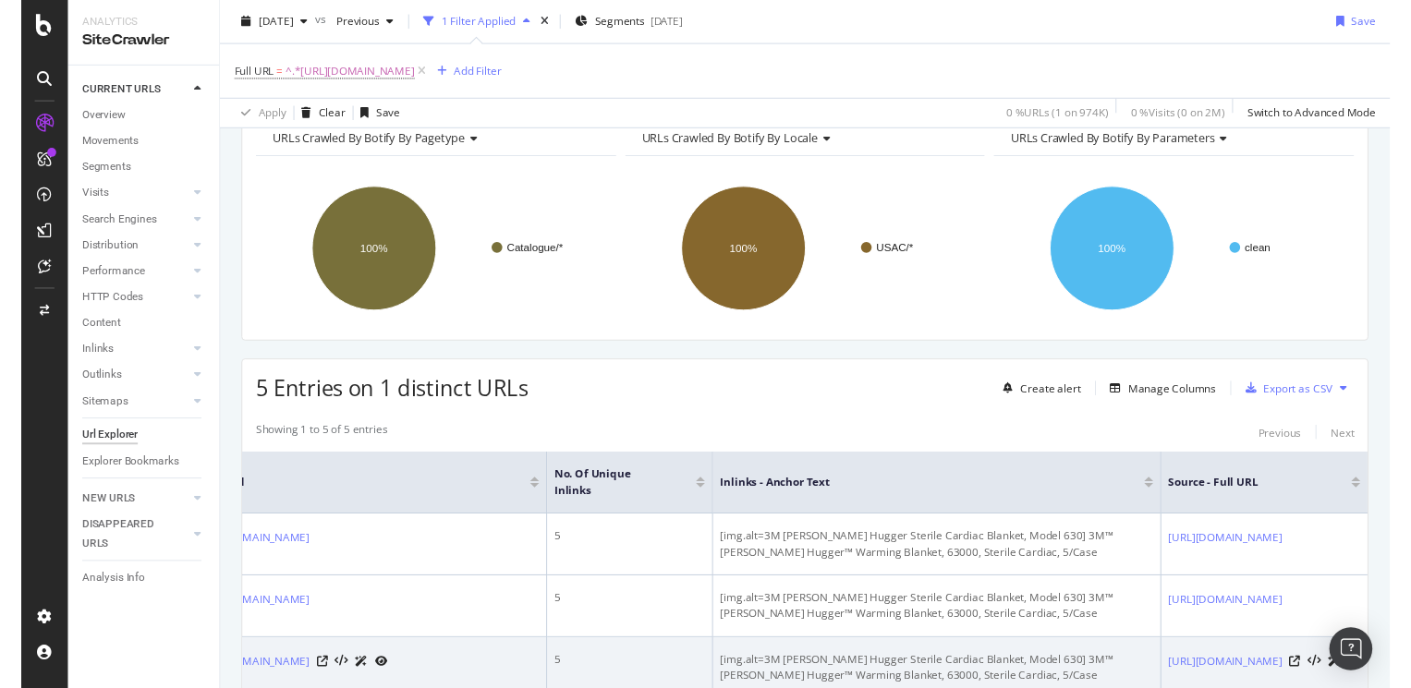
scroll to position [0, 305]
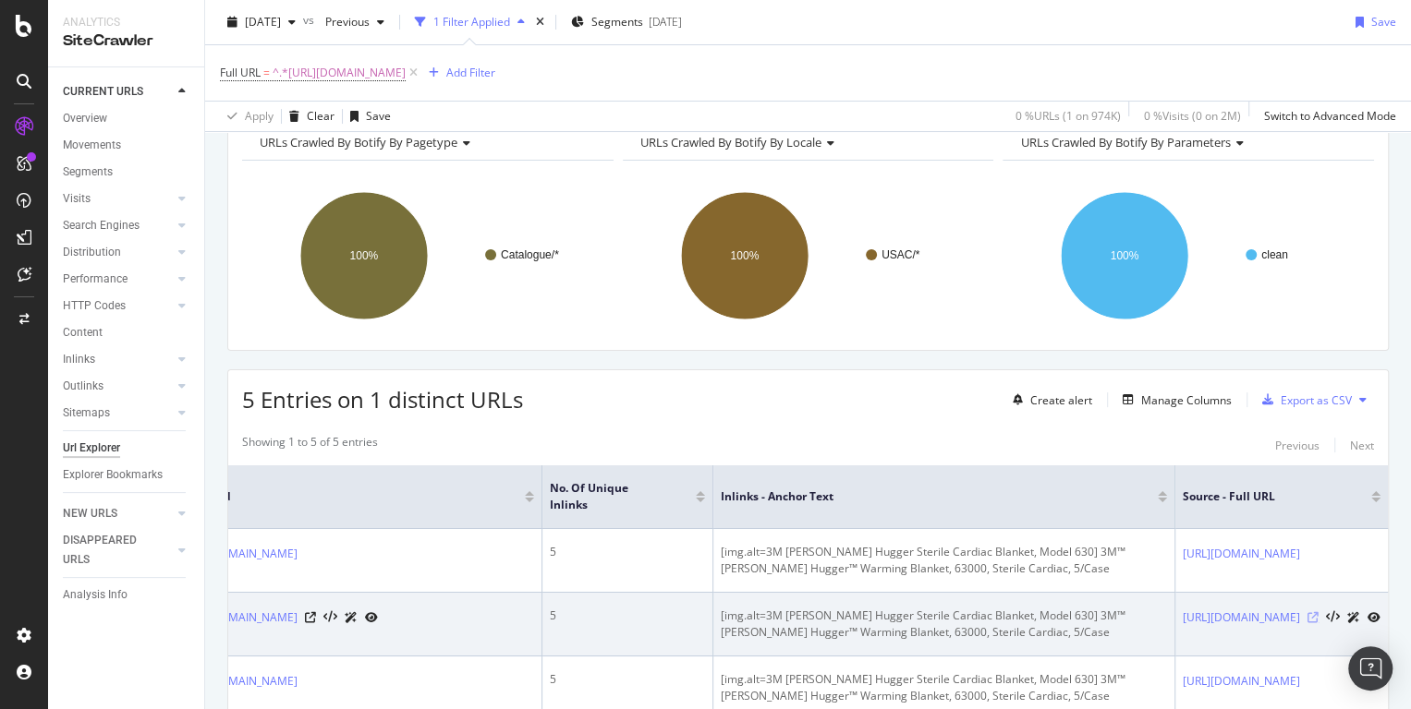
click at [1313, 614] on icon at bounding box center [1312, 617] width 11 height 11
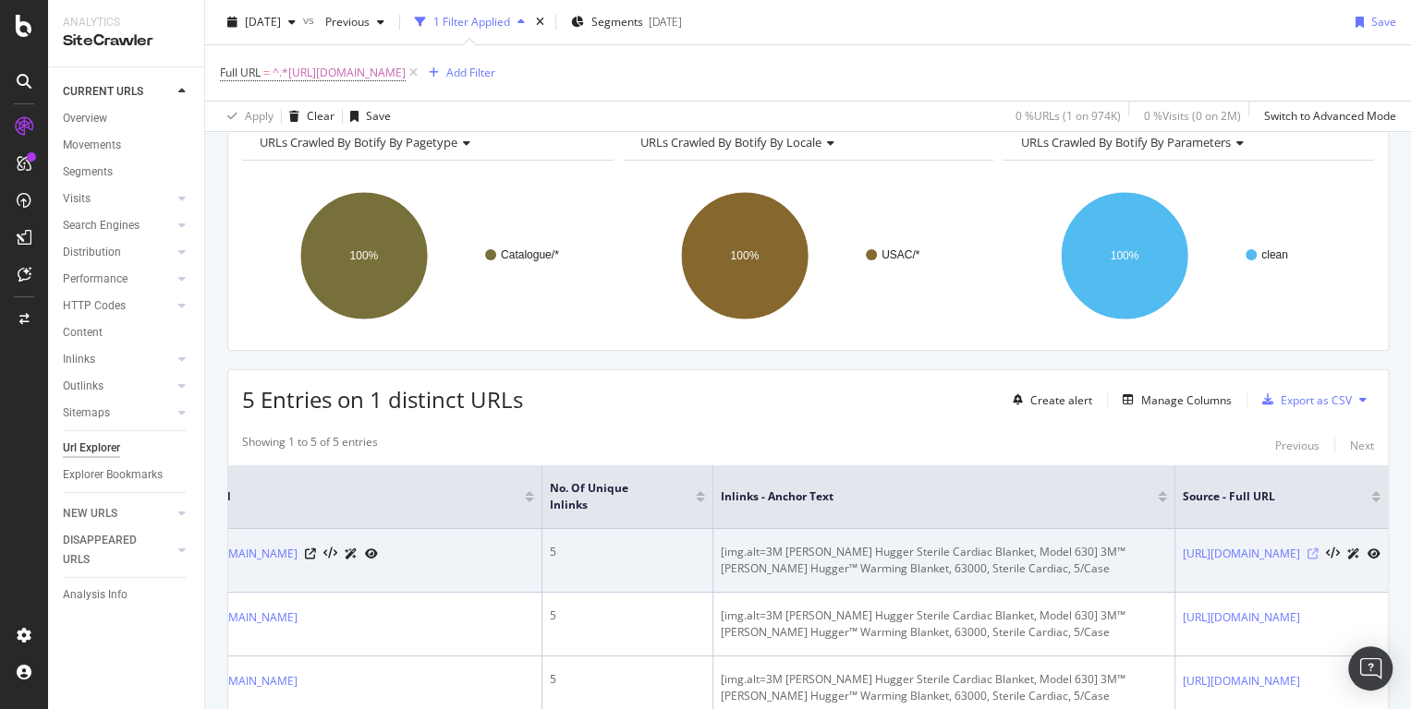
click at [1308, 549] on icon at bounding box center [1312, 554] width 11 height 11
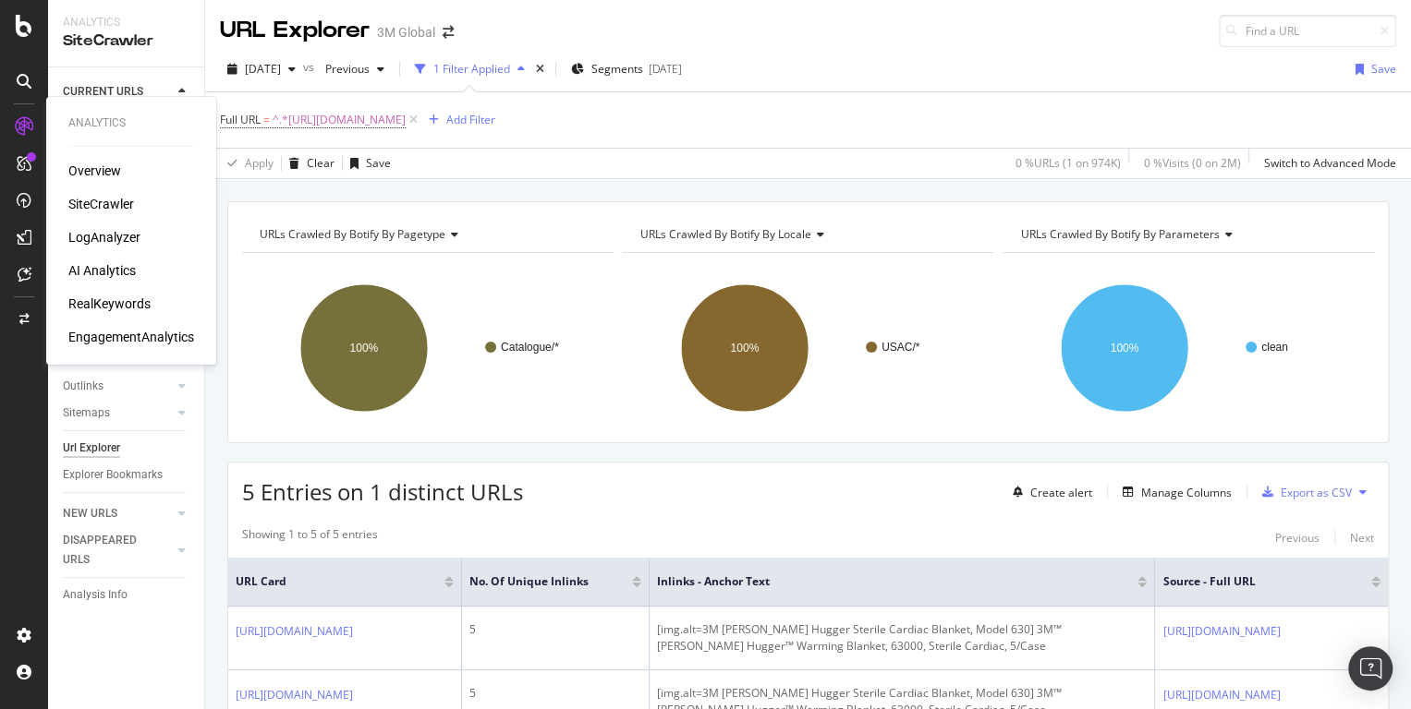
click at [81, 203] on div "SiteCrawler" at bounding box center [101, 204] width 66 height 18
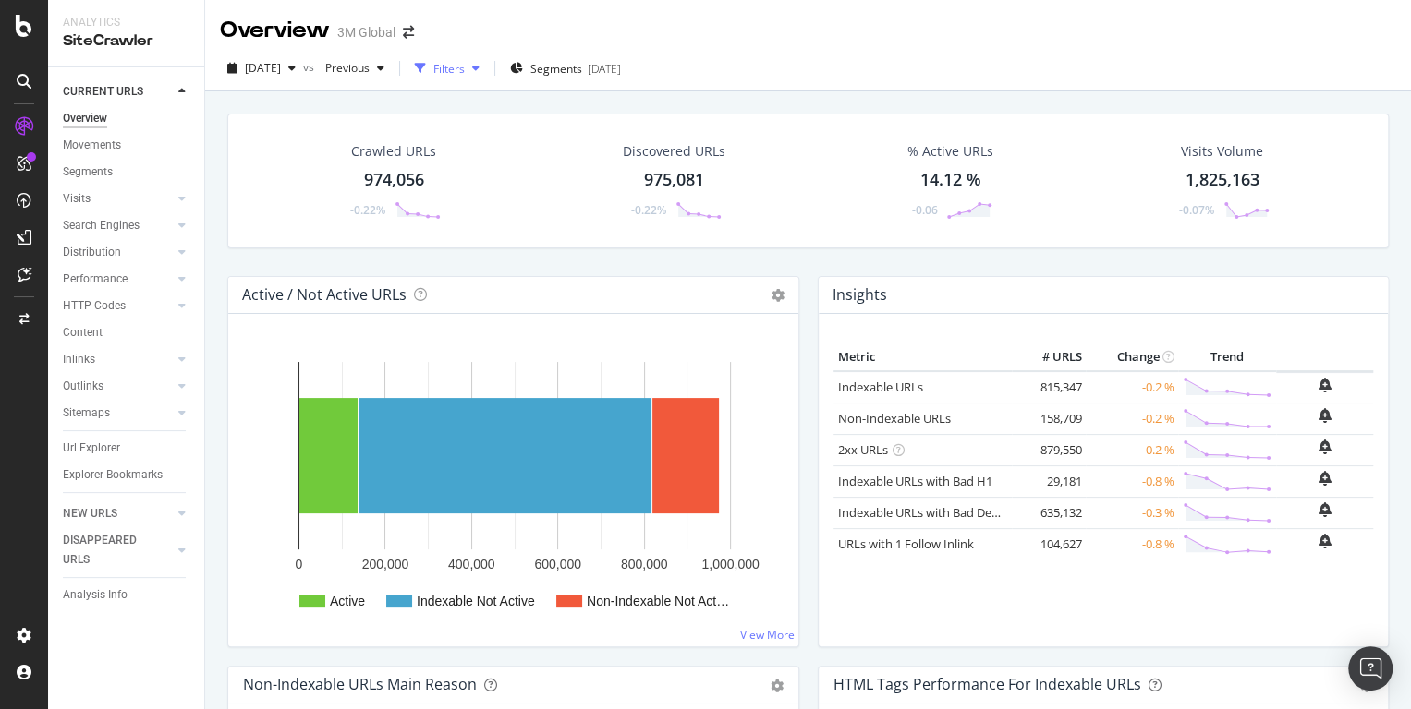
click at [487, 71] on div "button" at bounding box center [476, 68] width 22 height 11
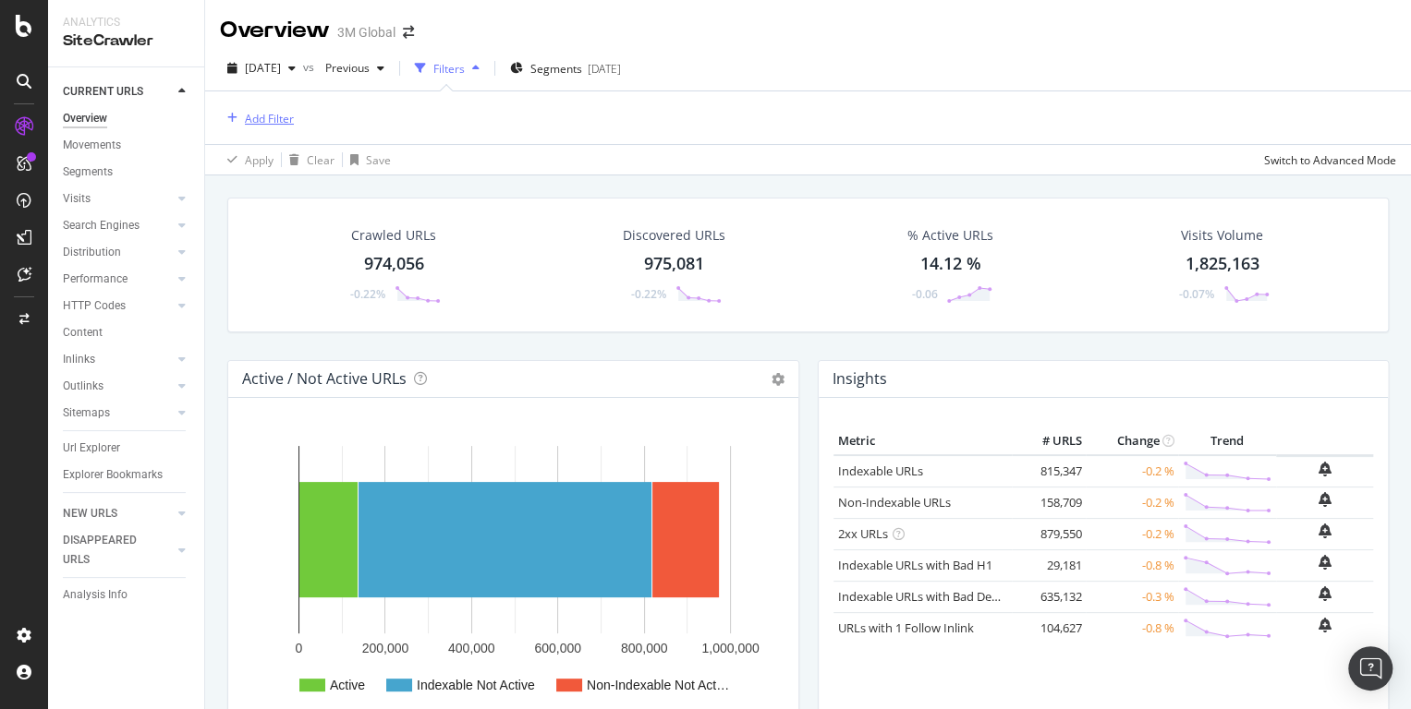
click at [273, 123] on div "Add Filter" at bounding box center [269, 119] width 49 height 16
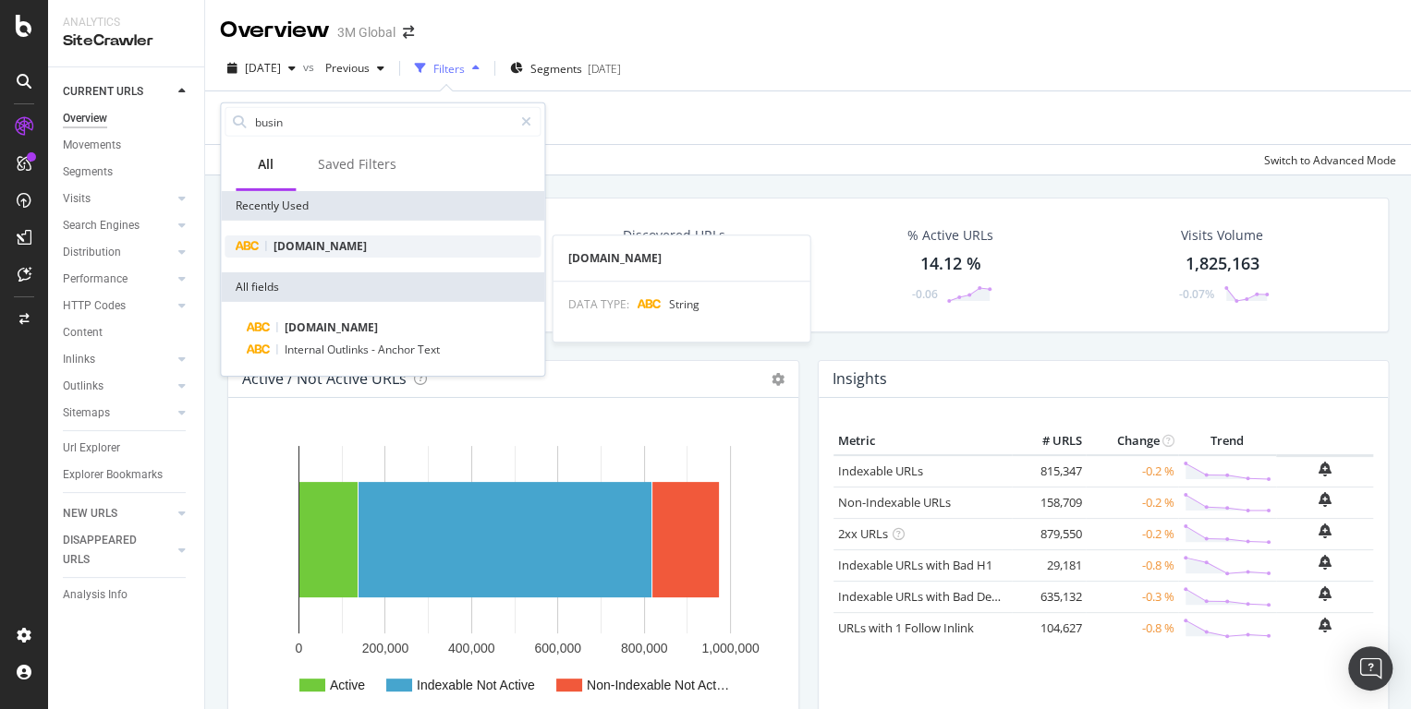
type input "busin"
click at [327, 247] on span "[DOMAIN_NAME]" at bounding box center [319, 246] width 93 height 16
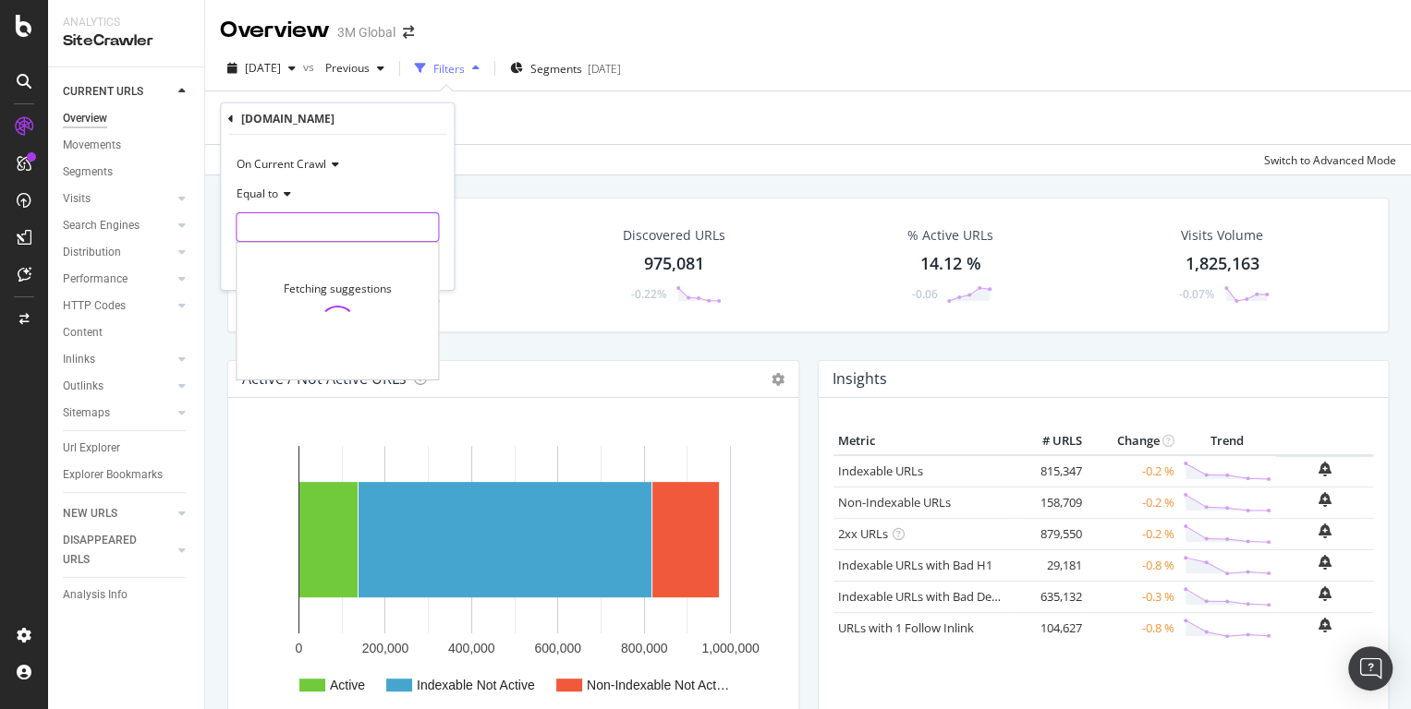
click at [309, 214] on input "text" at bounding box center [336, 227] width 201 height 30
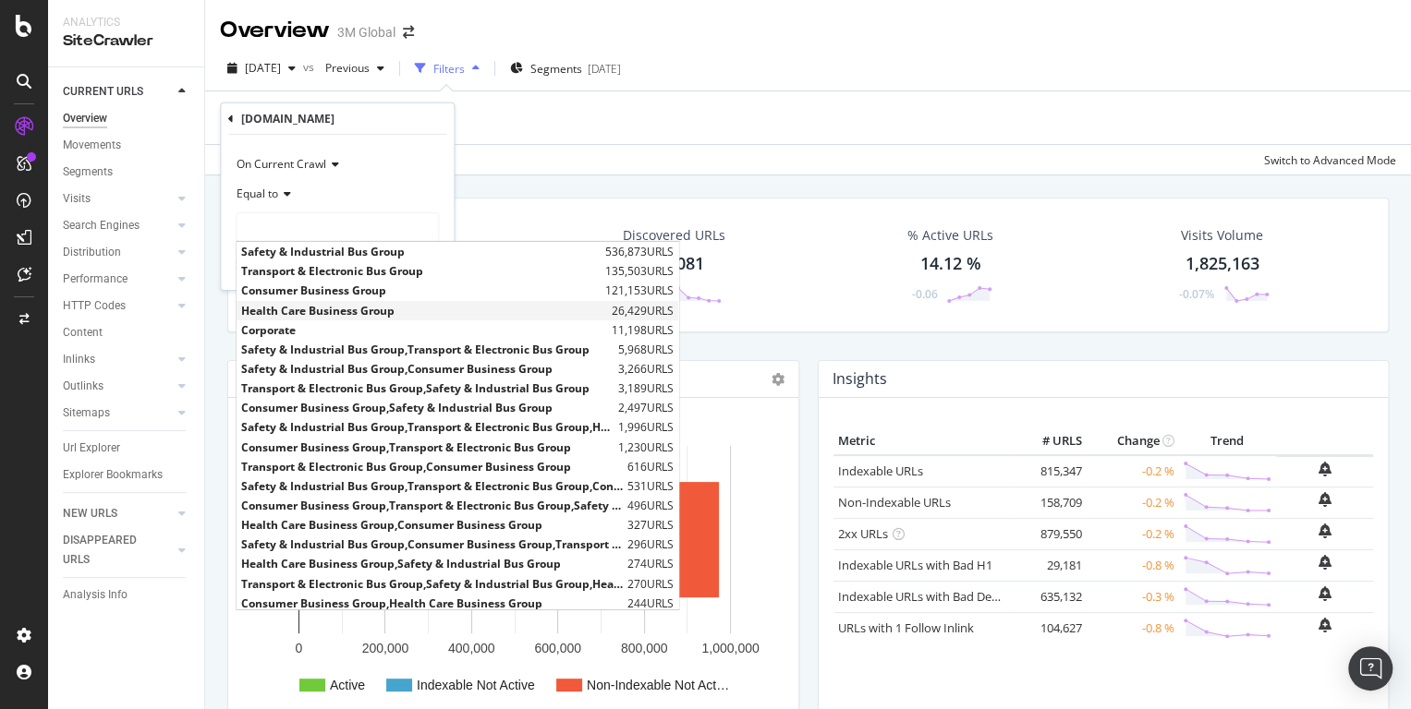
click at [308, 309] on span "Health Care Business Group" at bounding box center [424, 310] width 366 height 16
type input "Health Care Business Group"
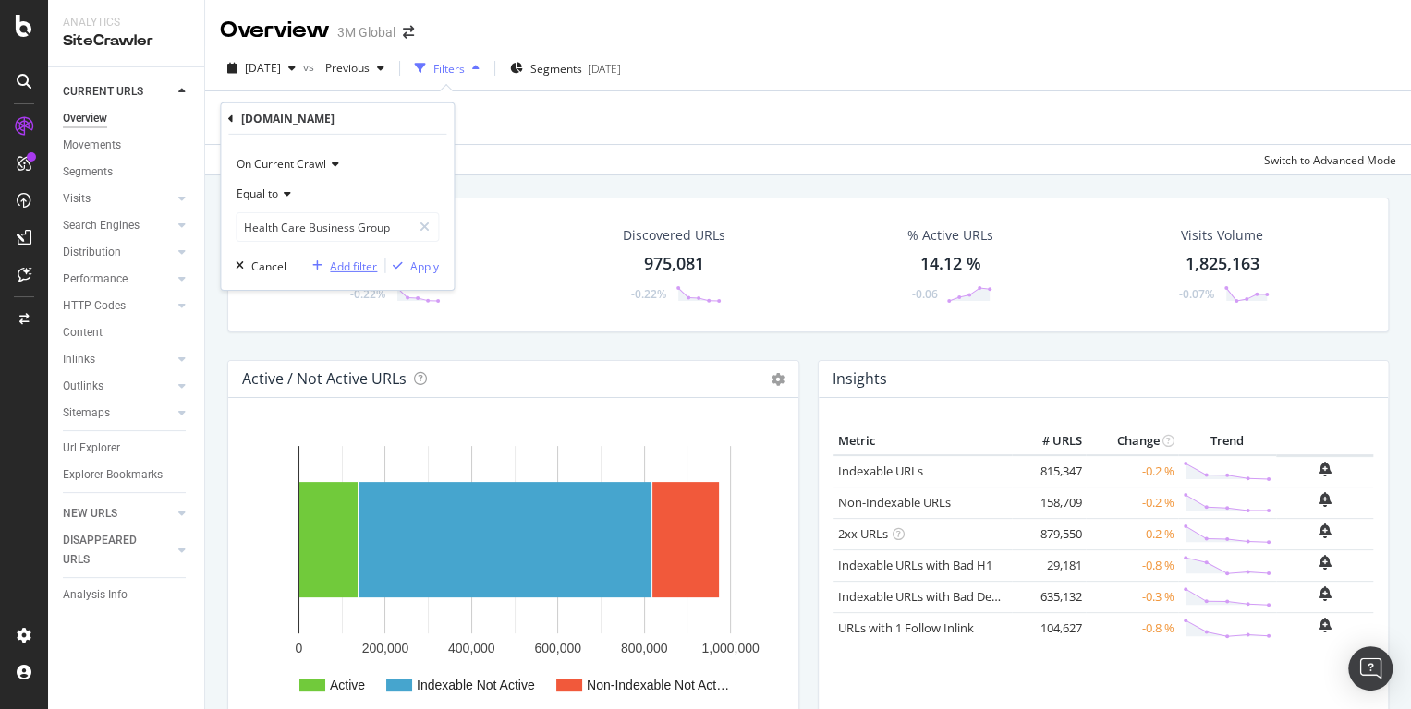
click at [349, 264] on div "Add filter" at bounding box center [353, 266] width 47 height 16
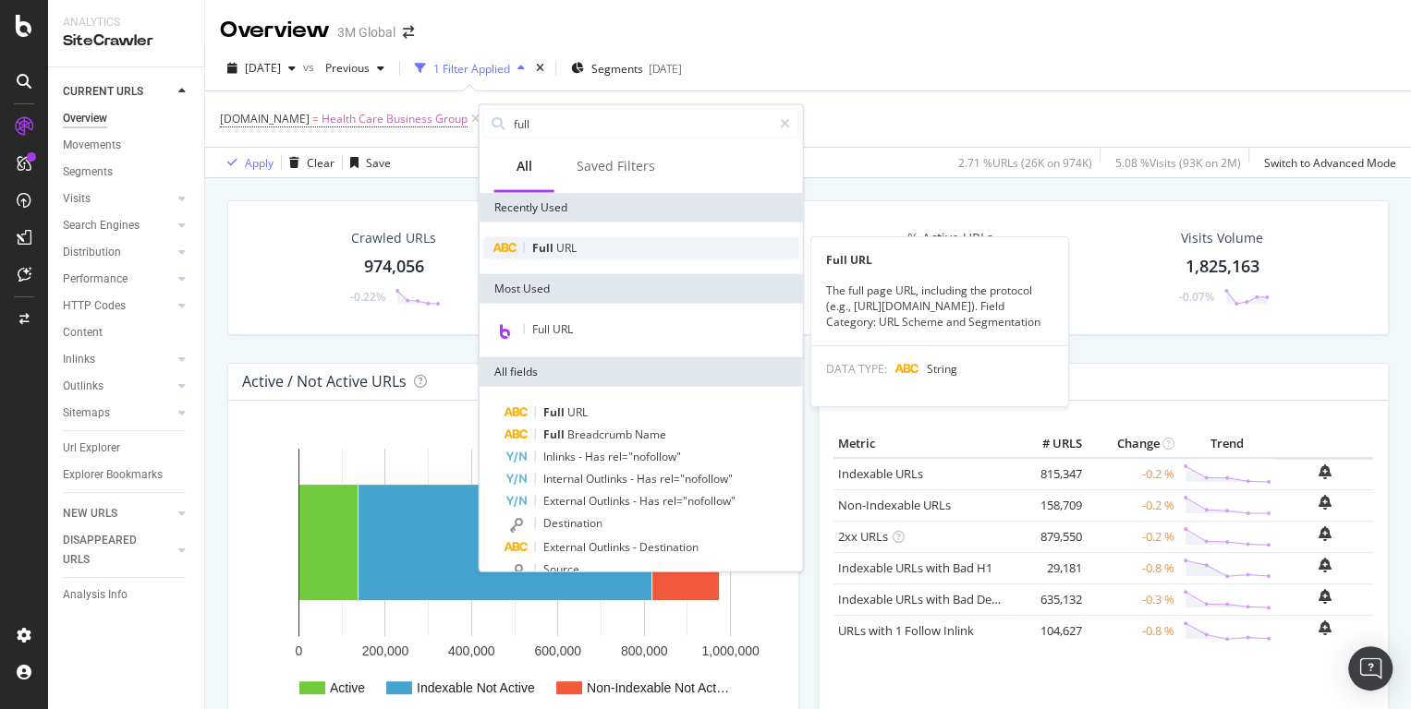
type input "full"
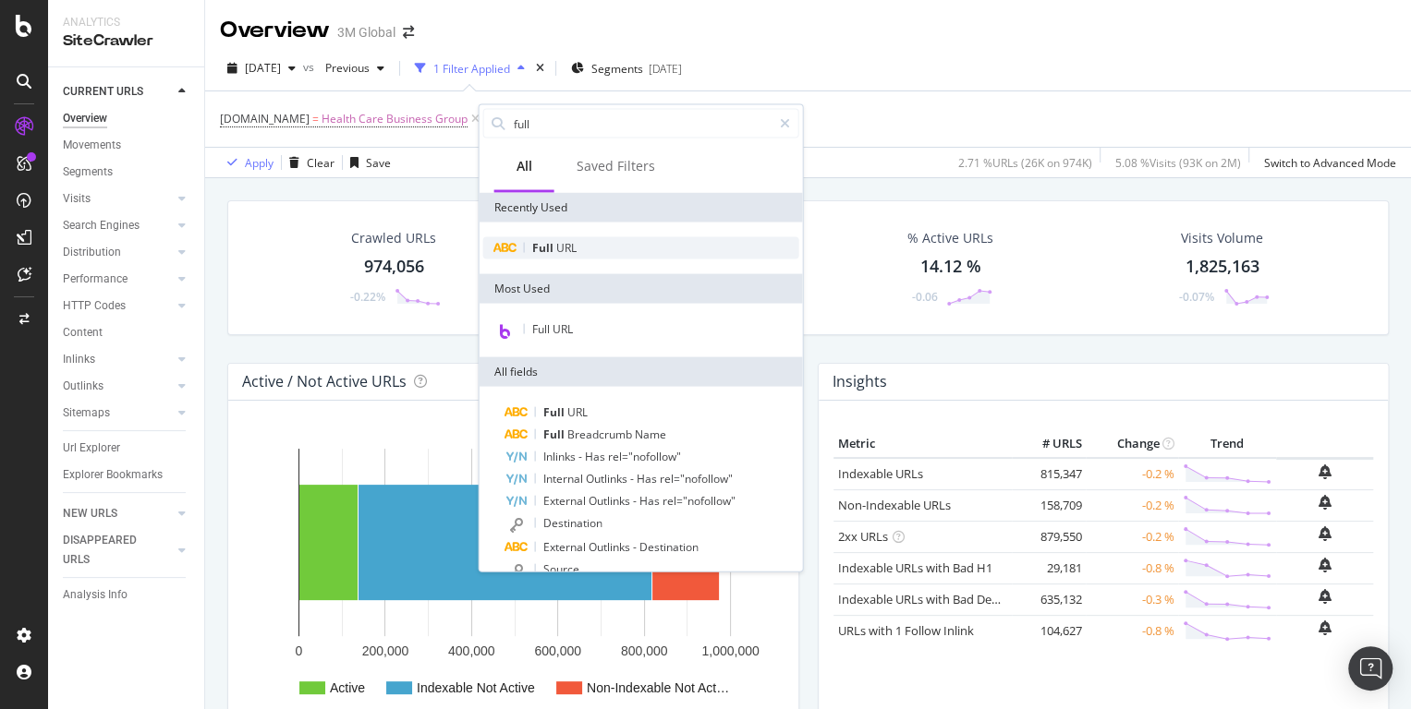
click at [565, 242] on span "URL" at bounding box center [566, 248] width 20 height 16
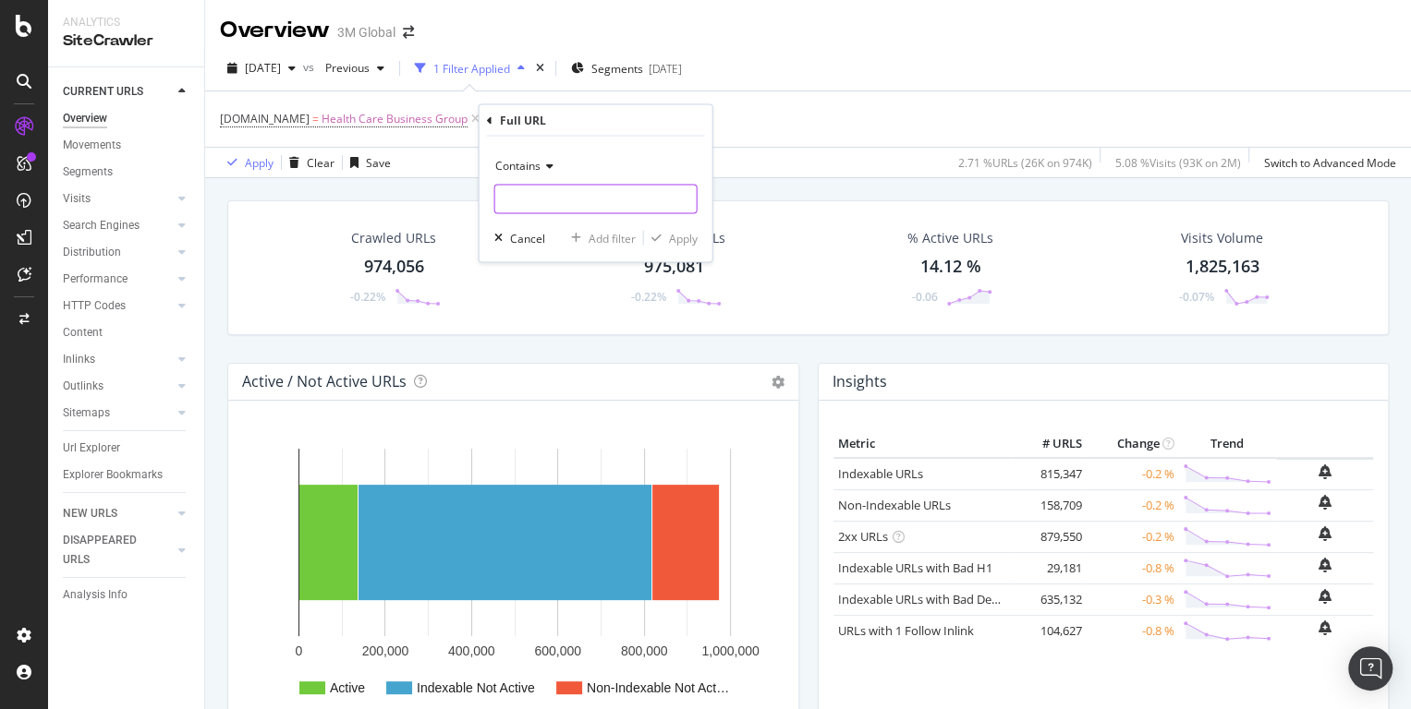
click at [544, 199] on input "text" at bounding box center [595, 200] width 201 height 30
type input "/en_US/"
click at [691, 234] on div "Apply" at bounding box center [683, 238] width 29 height 16
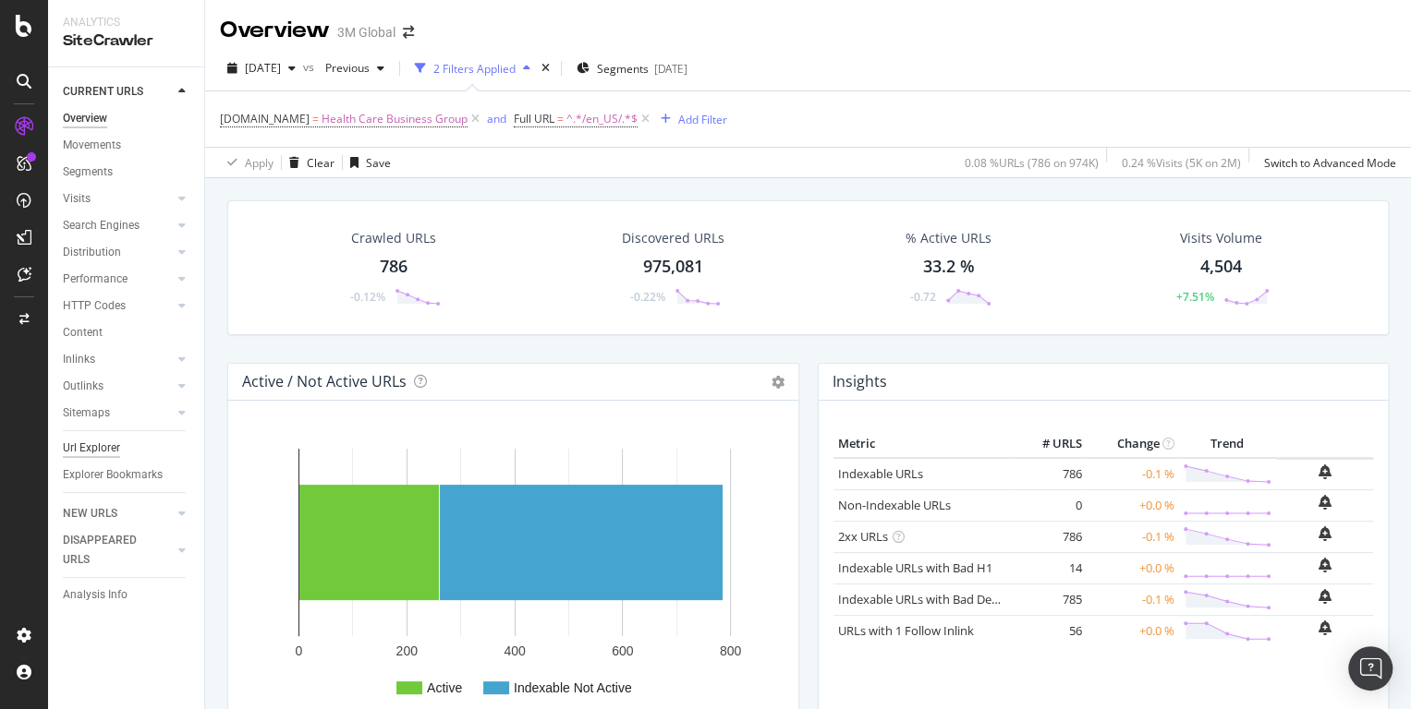
click at [94, 439] on div "Url Explorer" at bounding box center [91, 448] width 57 height 19
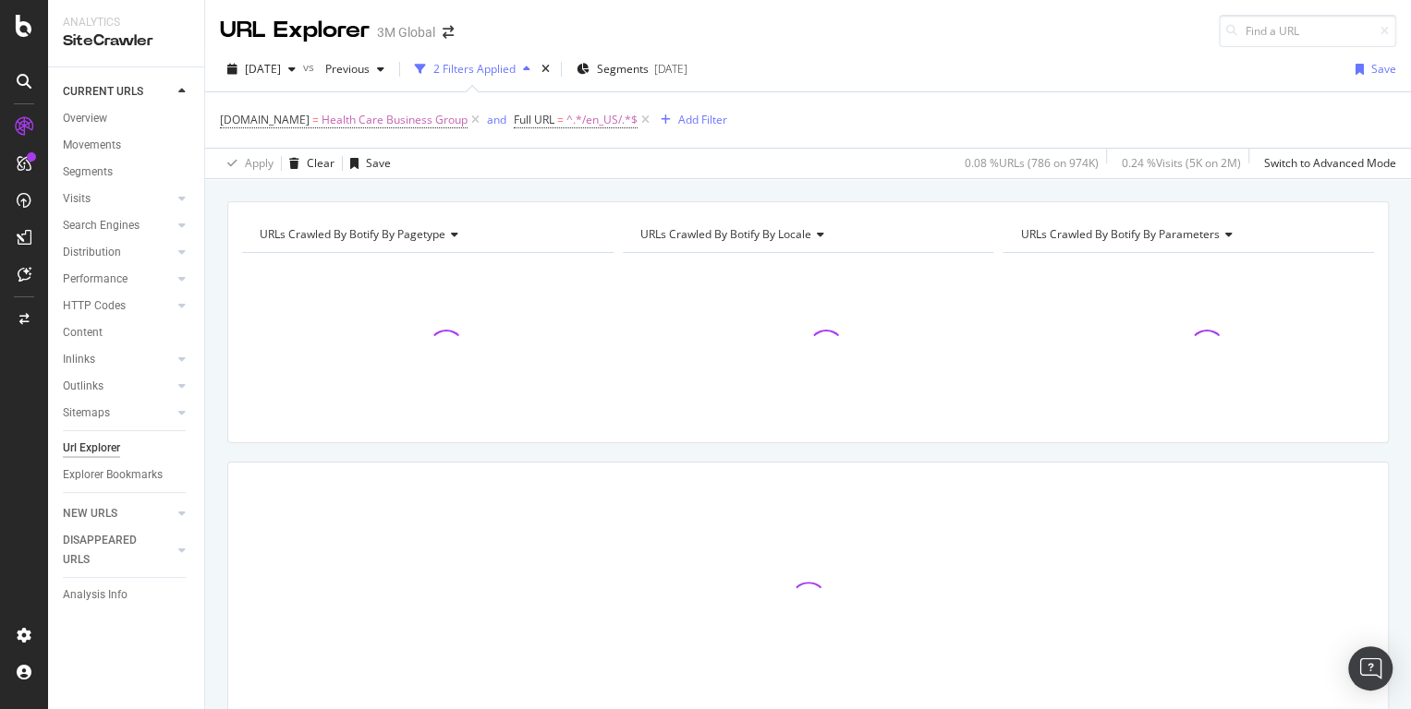
click at [1124, 224] on div "URLs Crawled By Botify By parameters" at bounding box center [1186, 235] width 341 height 30
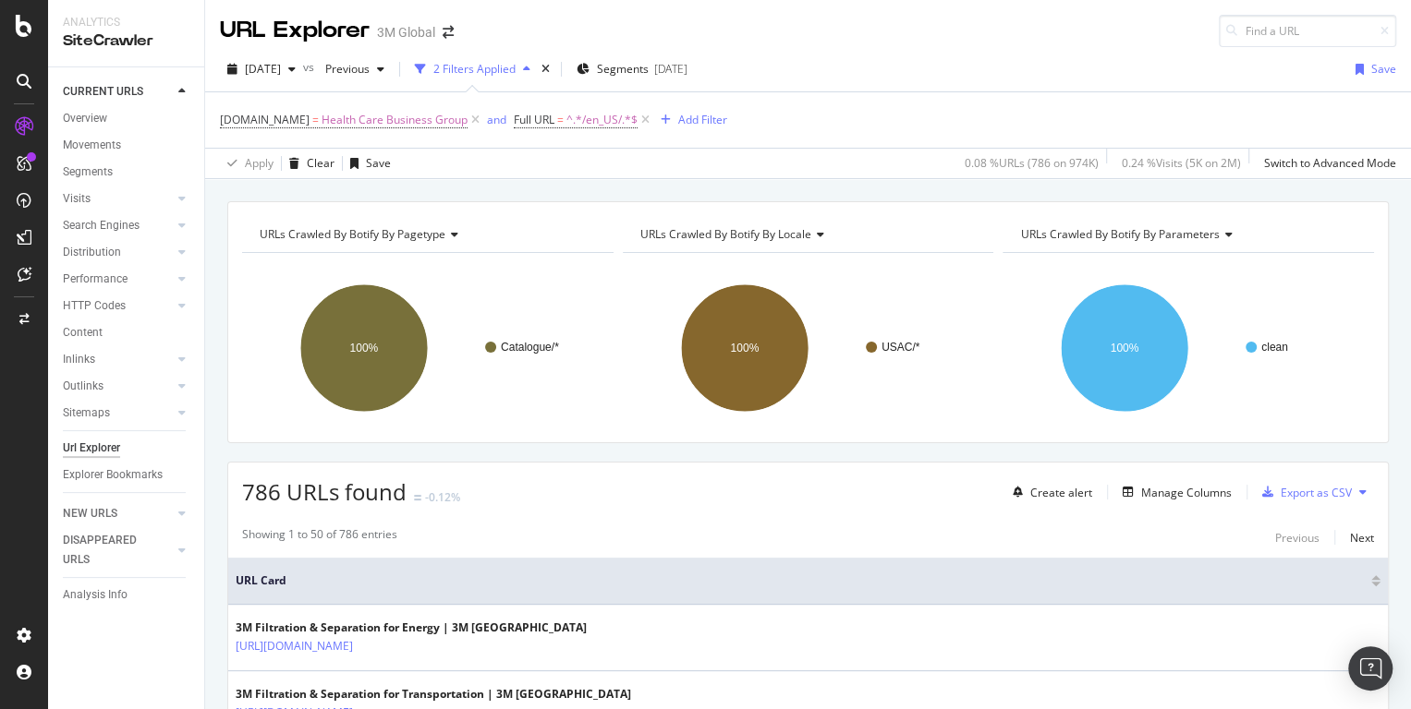
click at [1124, 232] on span "URLs Crawled By Botify By parameters" at bounding box center [1119, 234] width 199 height 16
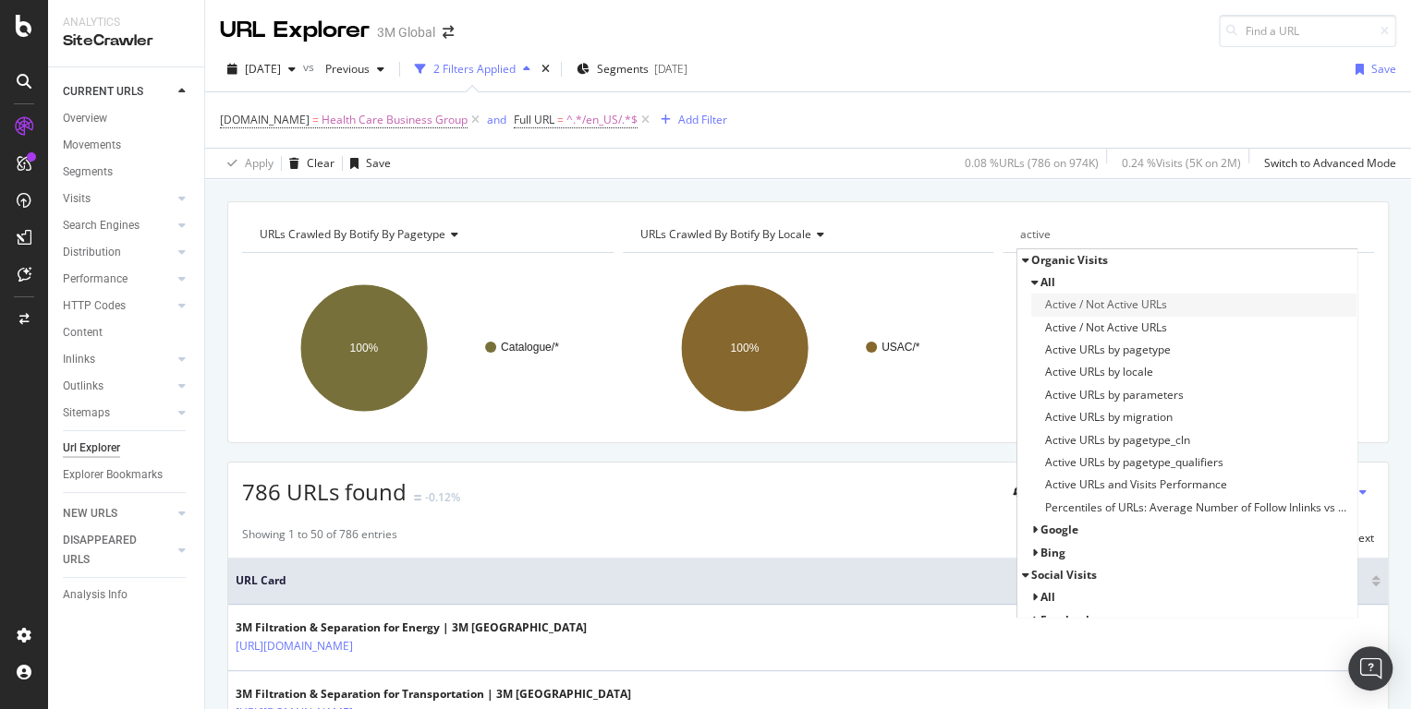
type input "active"
click at [1168, 300] on div "Active / Not Active URLs" at bounding box center [1193, 305] width 325 height 22
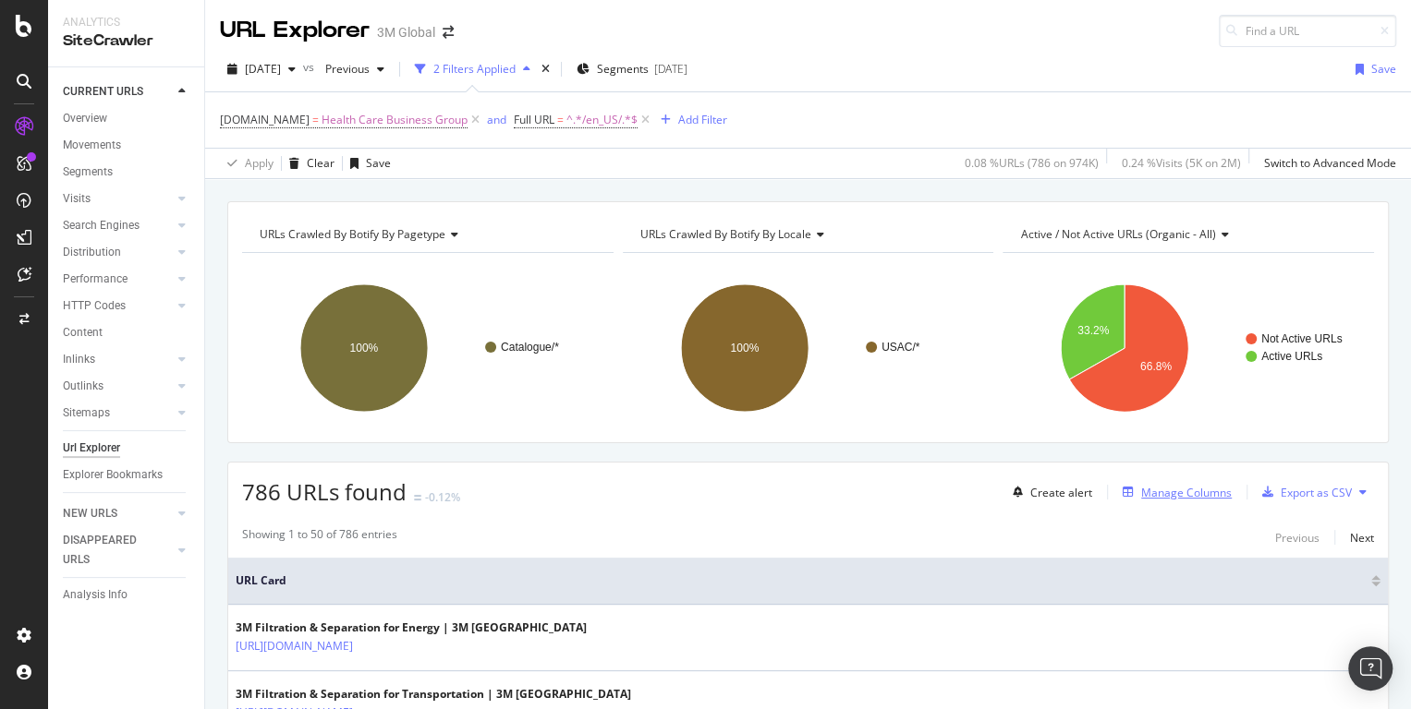
click at [1176, 488] on div "Manage Columns" at bounding box center [1186, 493] width 91 height 16
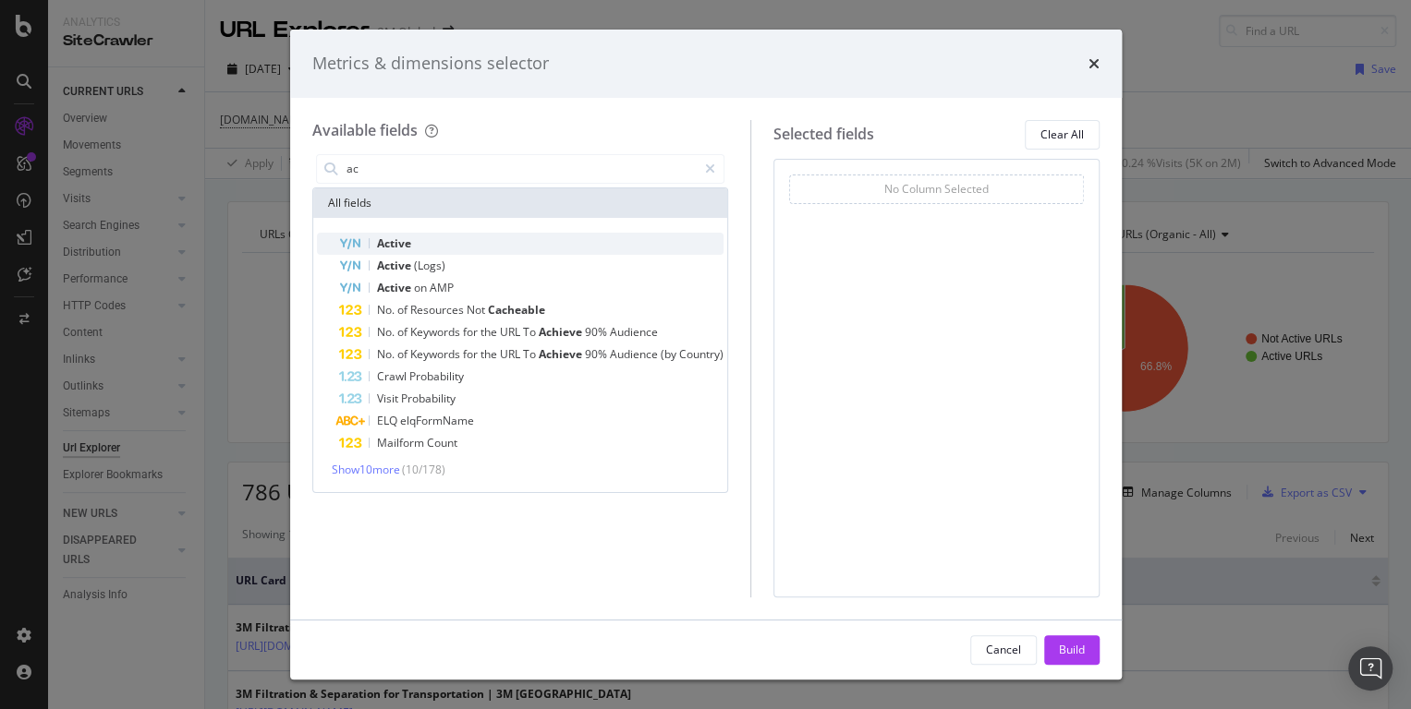
click at [411, 241] on div "Active" at bounding box center [531, 244] width 384 height 22
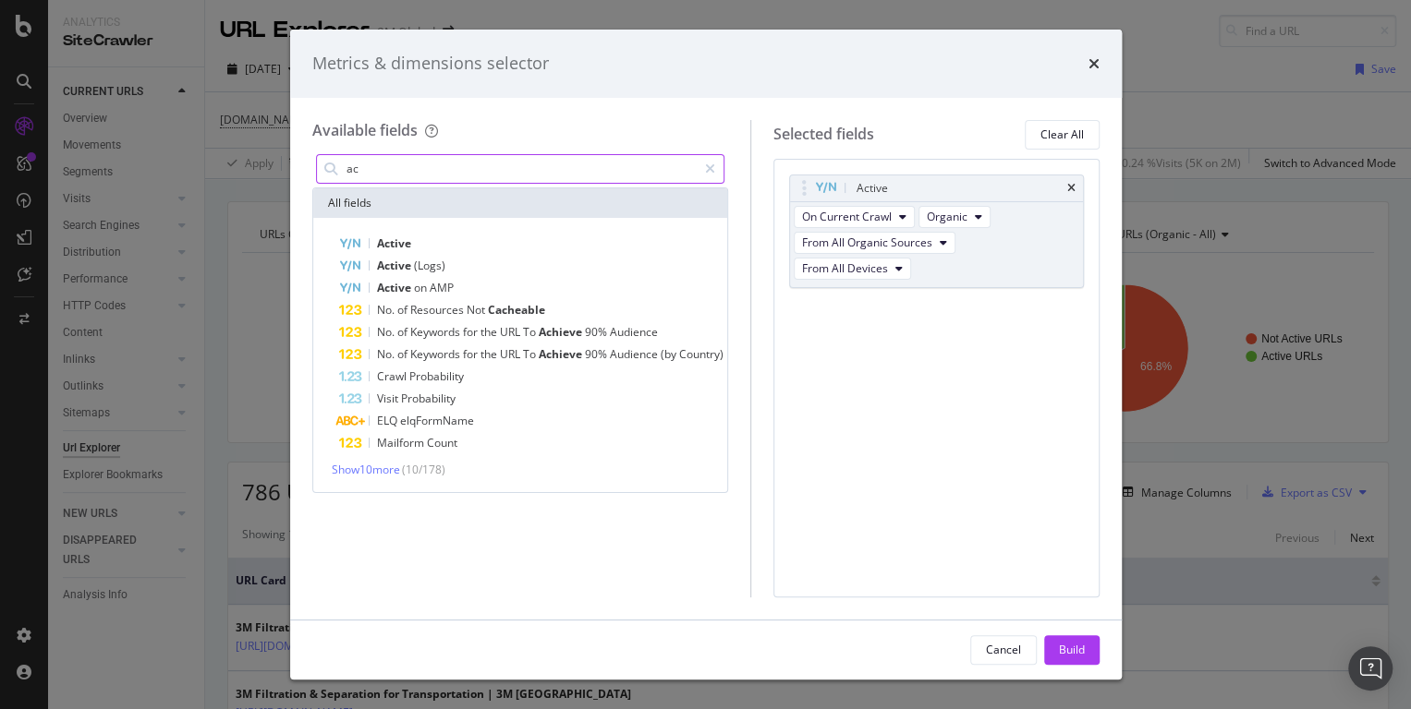
click at [378, 161] on input "ac" at bounding box center [521, 169] width 352 height 28
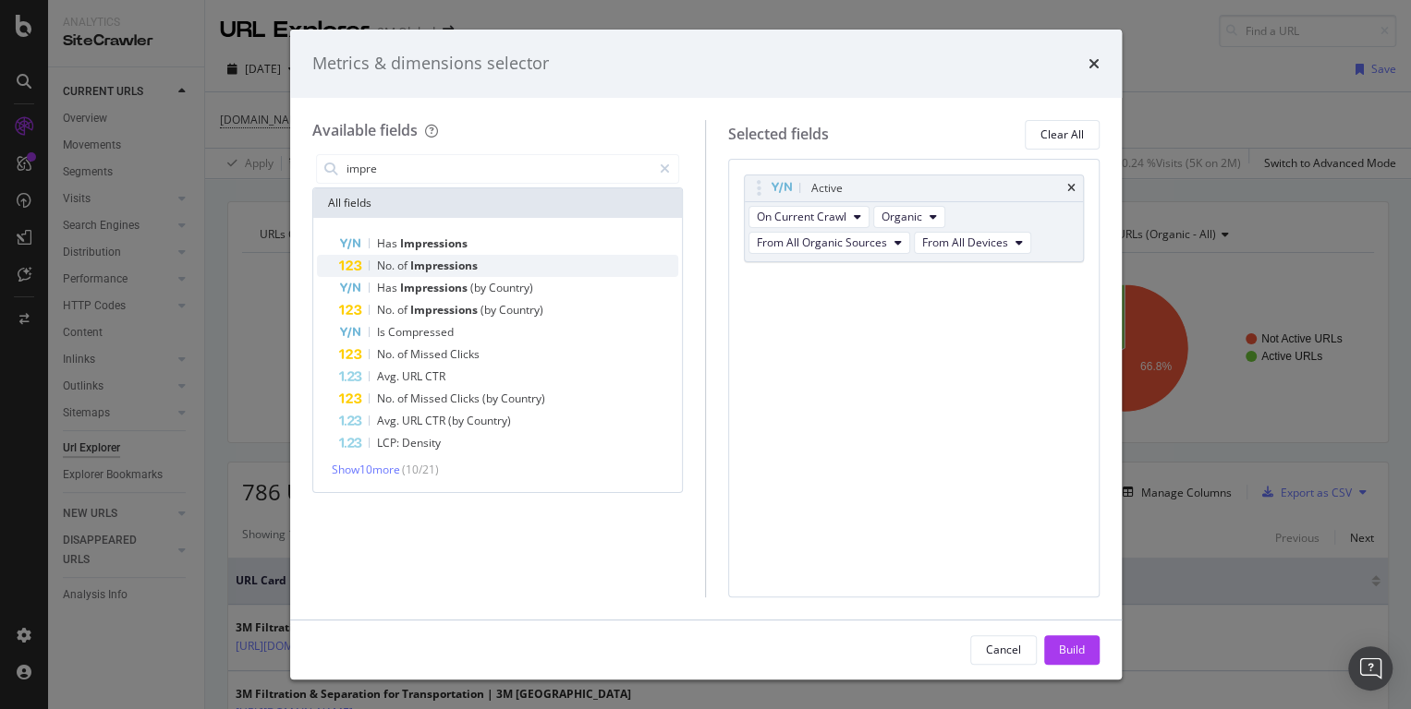
click at [403, 262] on span "of" at bounding box center [403, 266] width 13 height 16
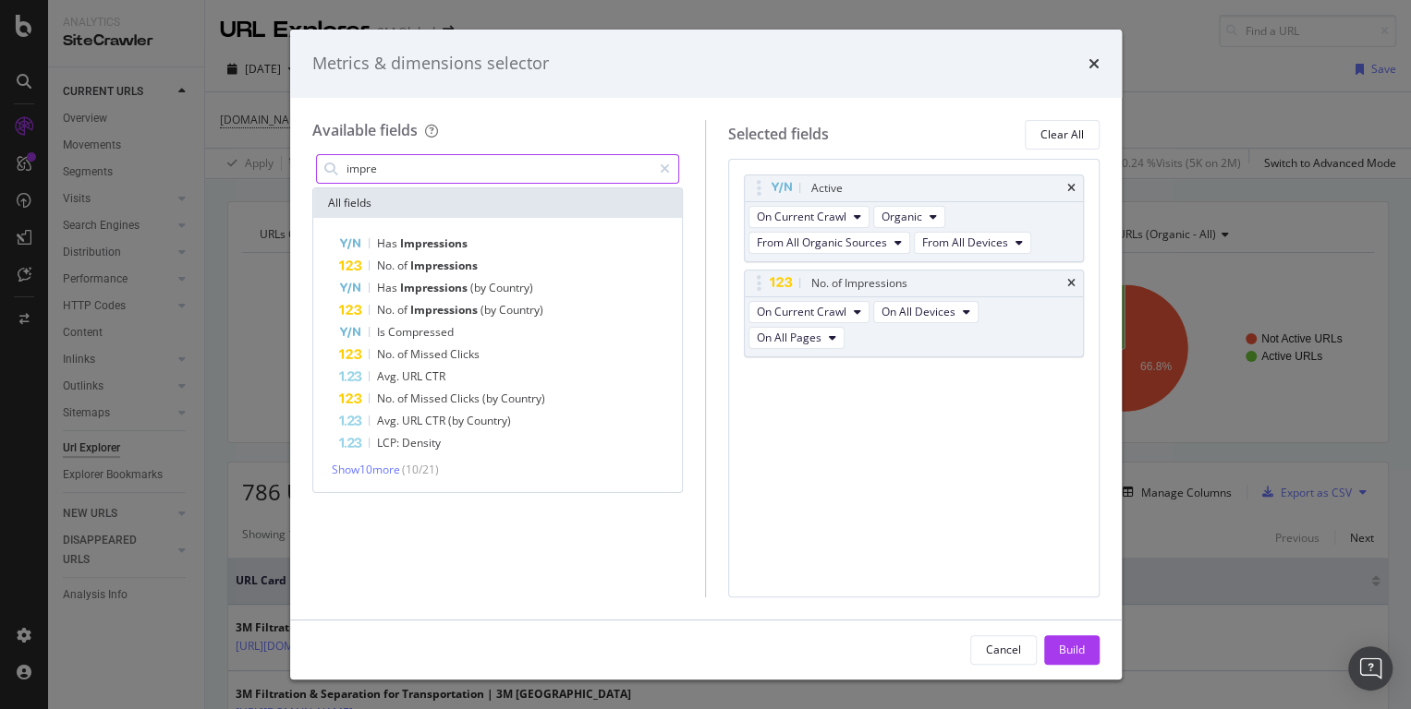
click at [399, 160] on input "impre" at bounding box center [499, 169] width 308 height 28
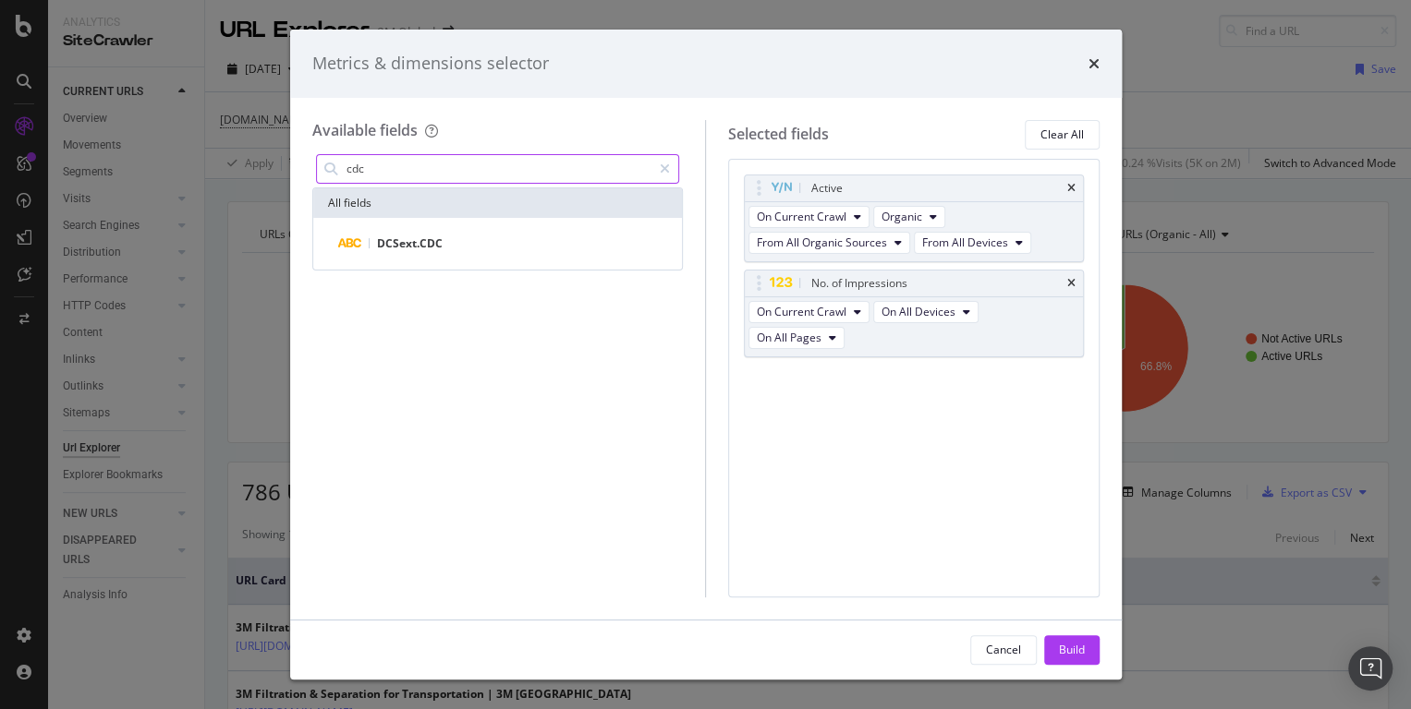
type input "cdc"
click at [436, 257] on div "DCSext.CDC" at bounding box center [497, 244] width 369 height 52
click at [444, 240] on div "DCSext.CDC" at bounding box center [509, 244] width 340 height 22
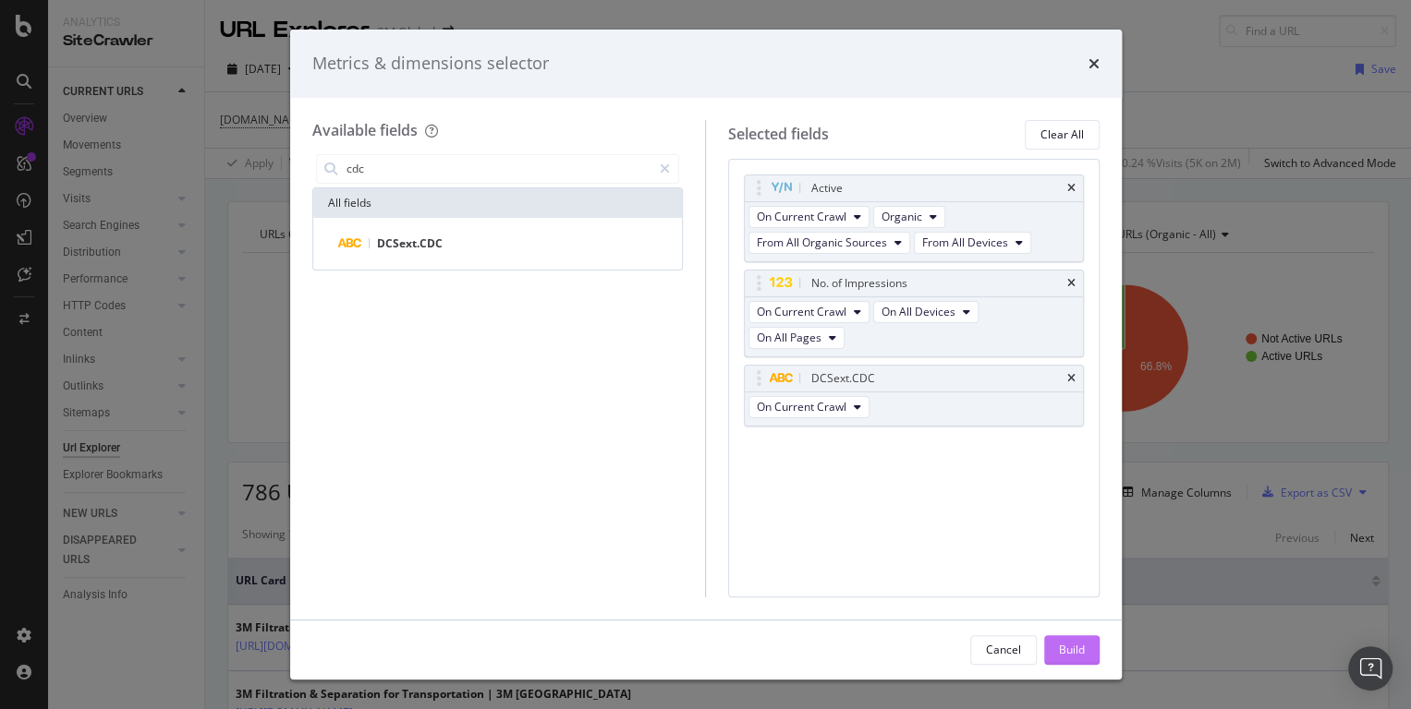
click at [1077, 656] on div "Build" at bounding box center [1072, 650] width 26 height 16
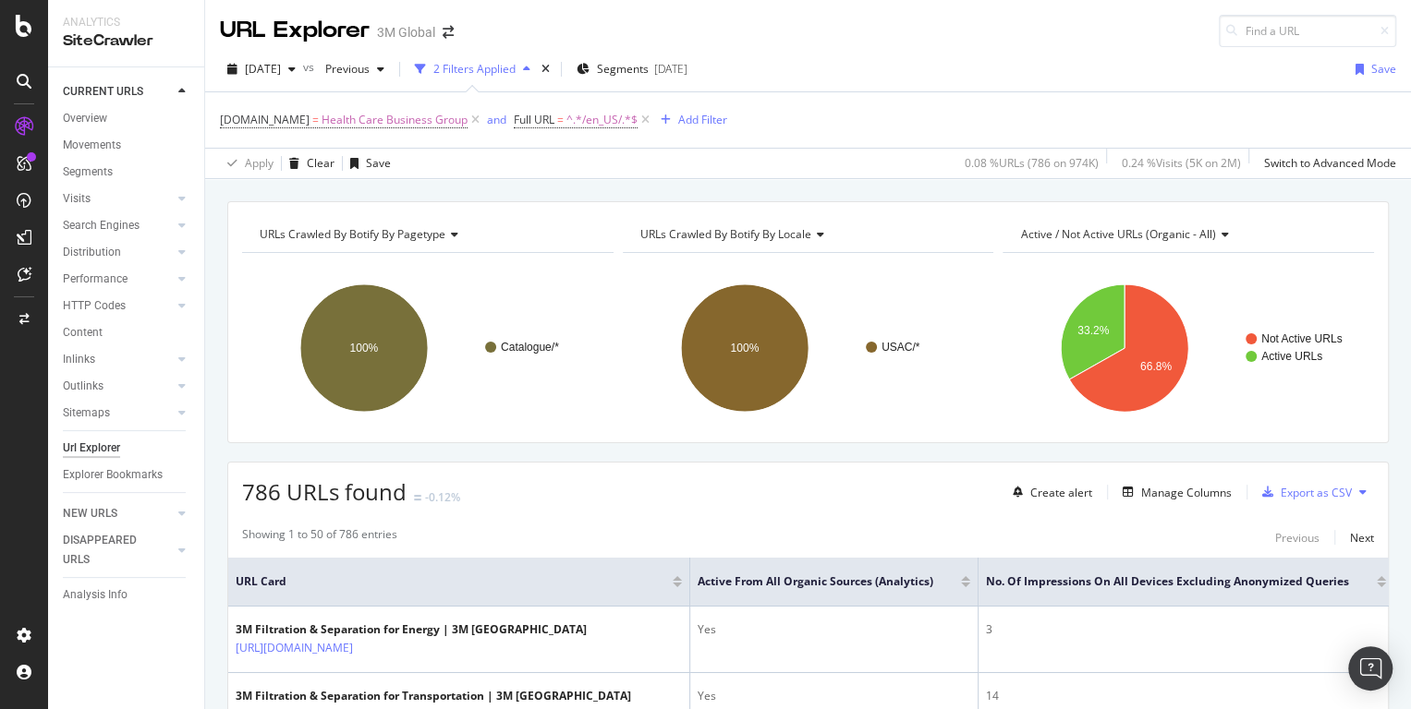
click at [1376, 576] on div at bounding box center [1380, 578] width 9 height 5
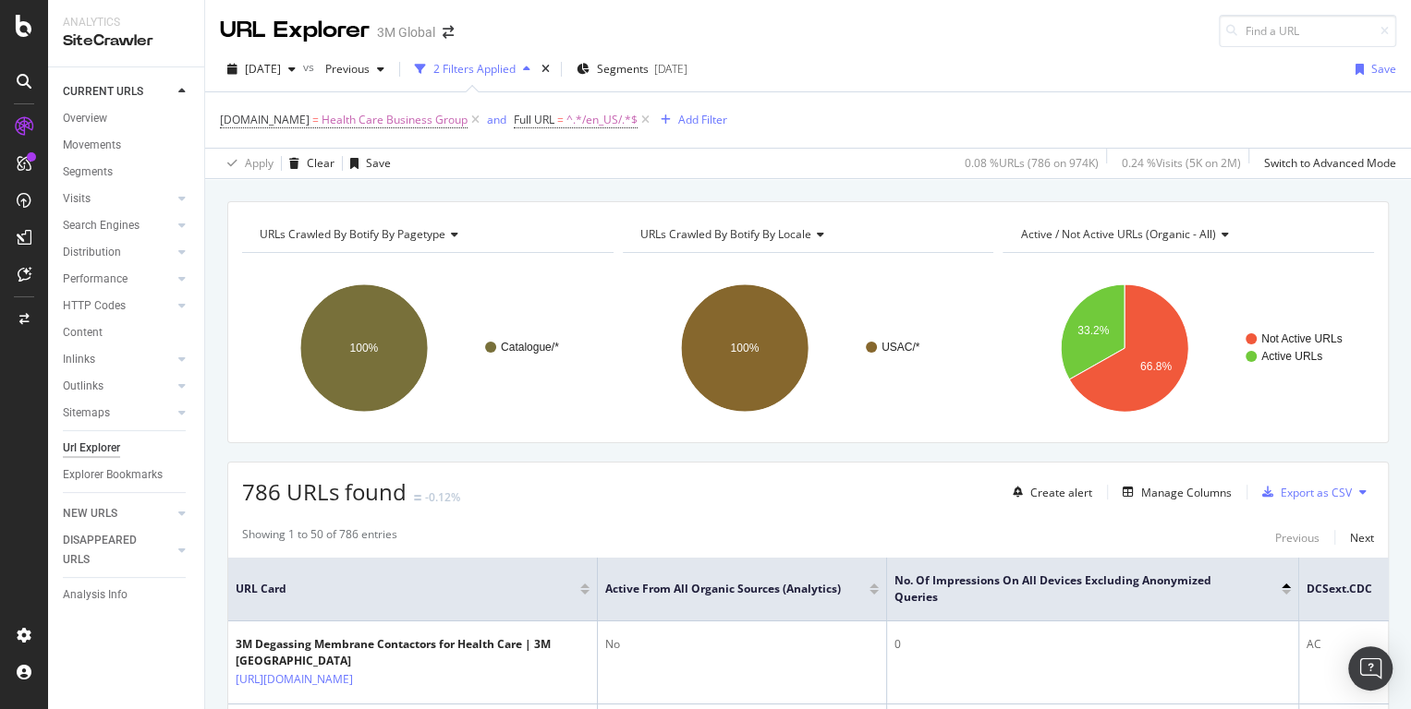
click at [1285, 591] on div at bounding box center [1285, 592] width 9 height 5
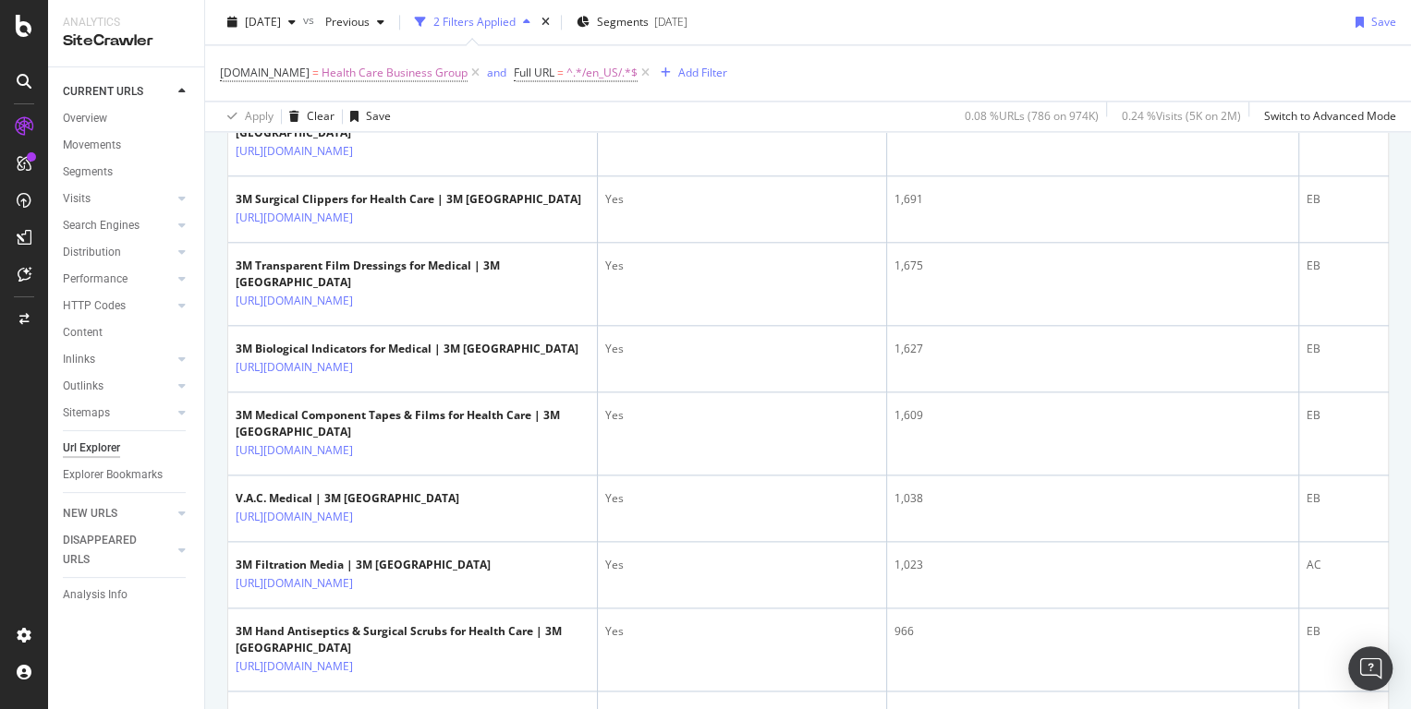
scroll to position [1778, 0]
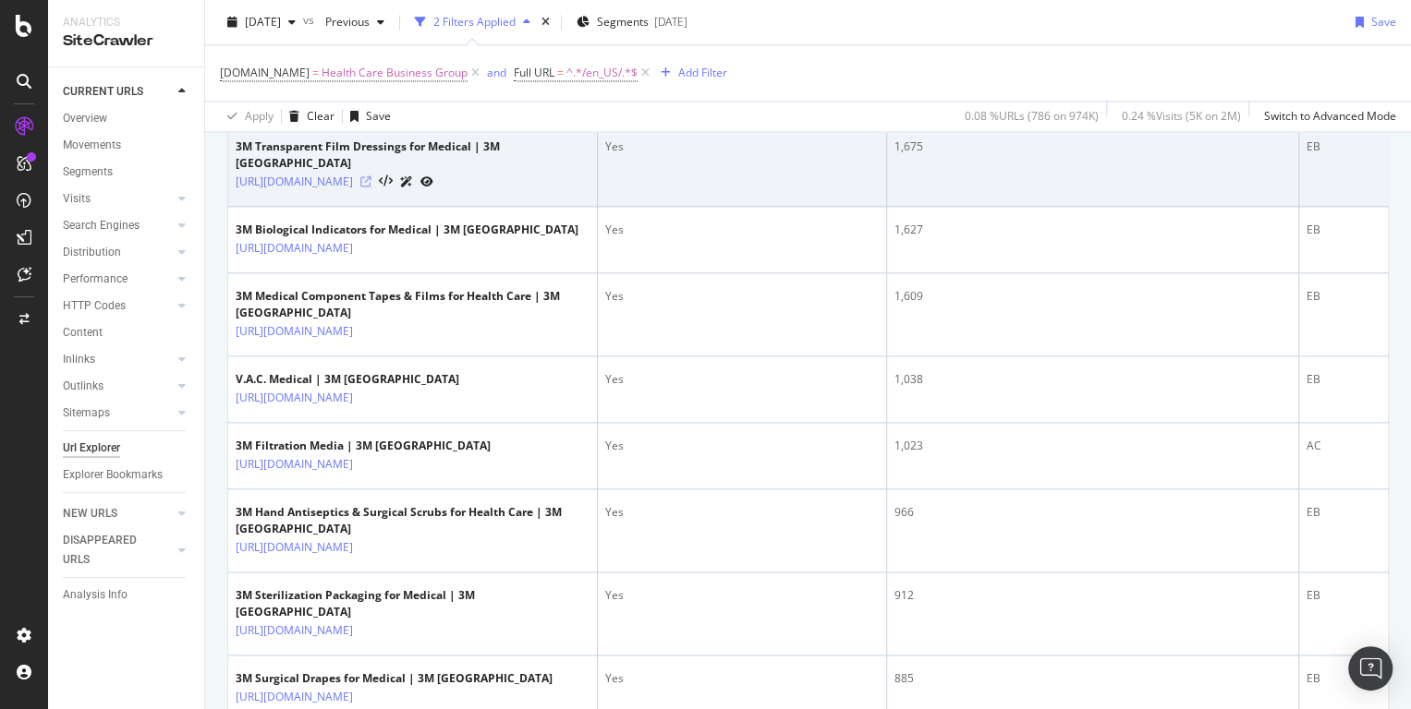
click at [371, 188] on icon at bounding box center [365, 181] width 11 height 11
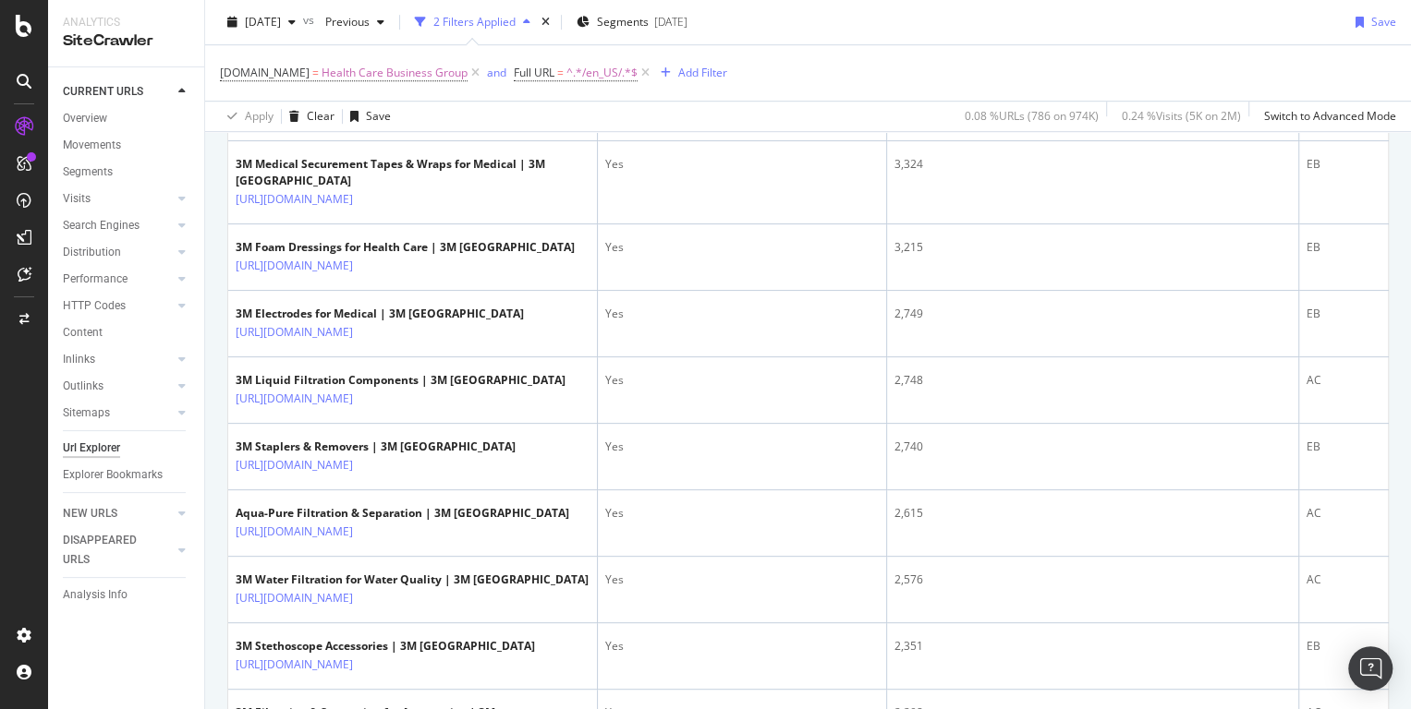
scroll to position [131, 0]
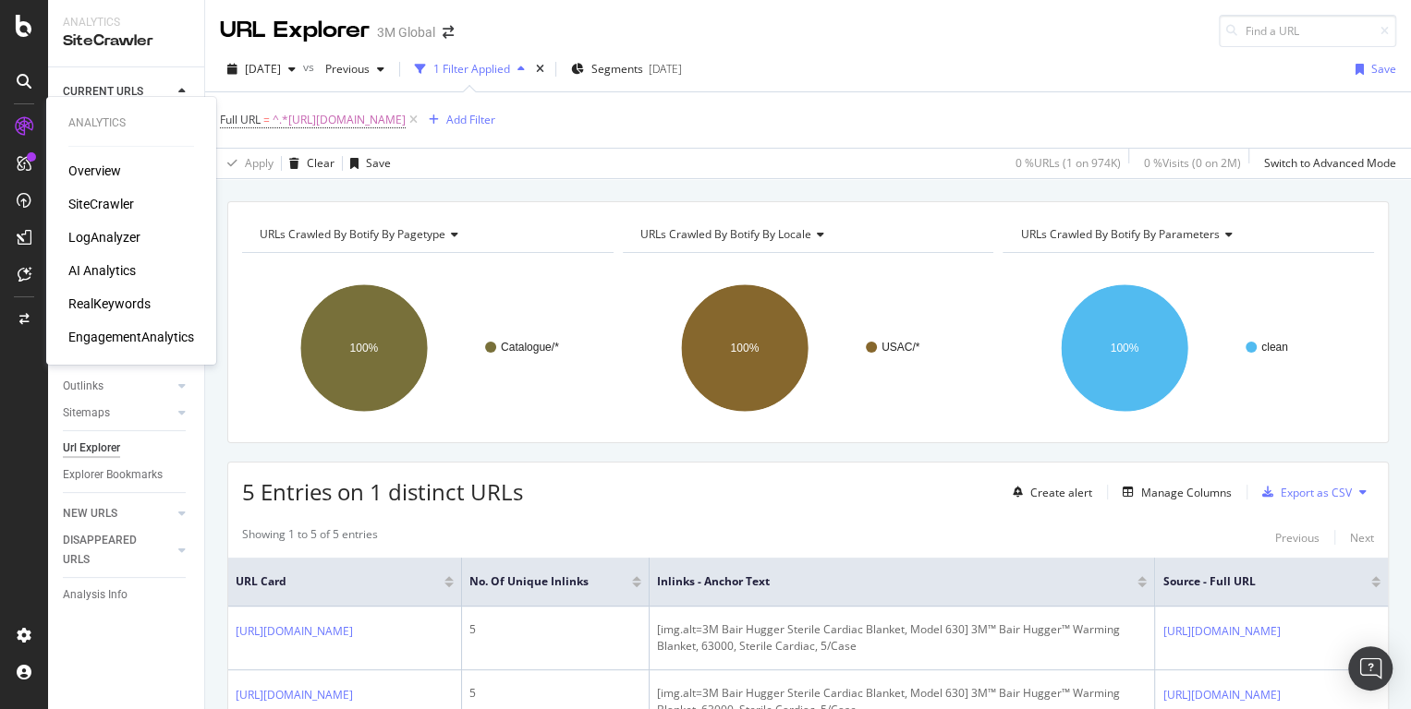
click at [109, 197] on div "SiteCrawler" at bounding box center [101, 204] width 66 height 18
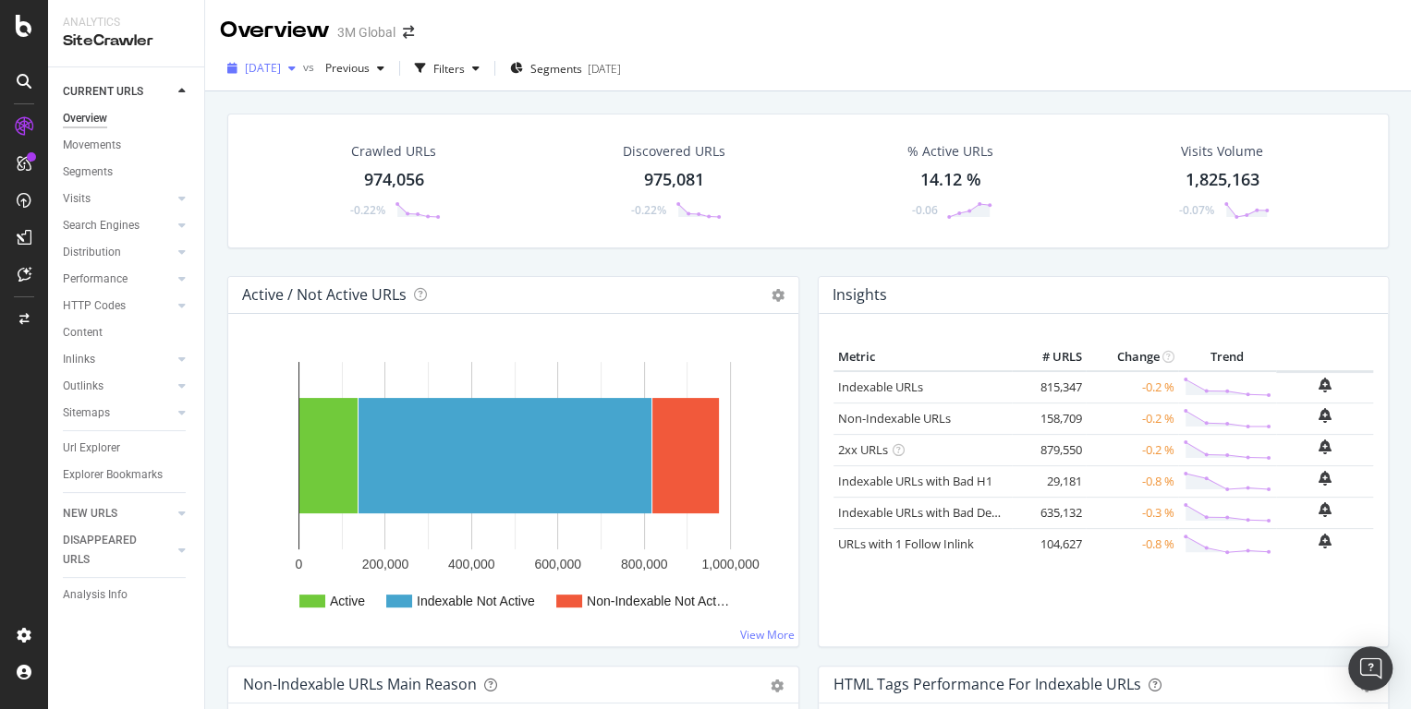
click at [303, 69] on div "button" at bounding box center [292, 68] width 22 height 11
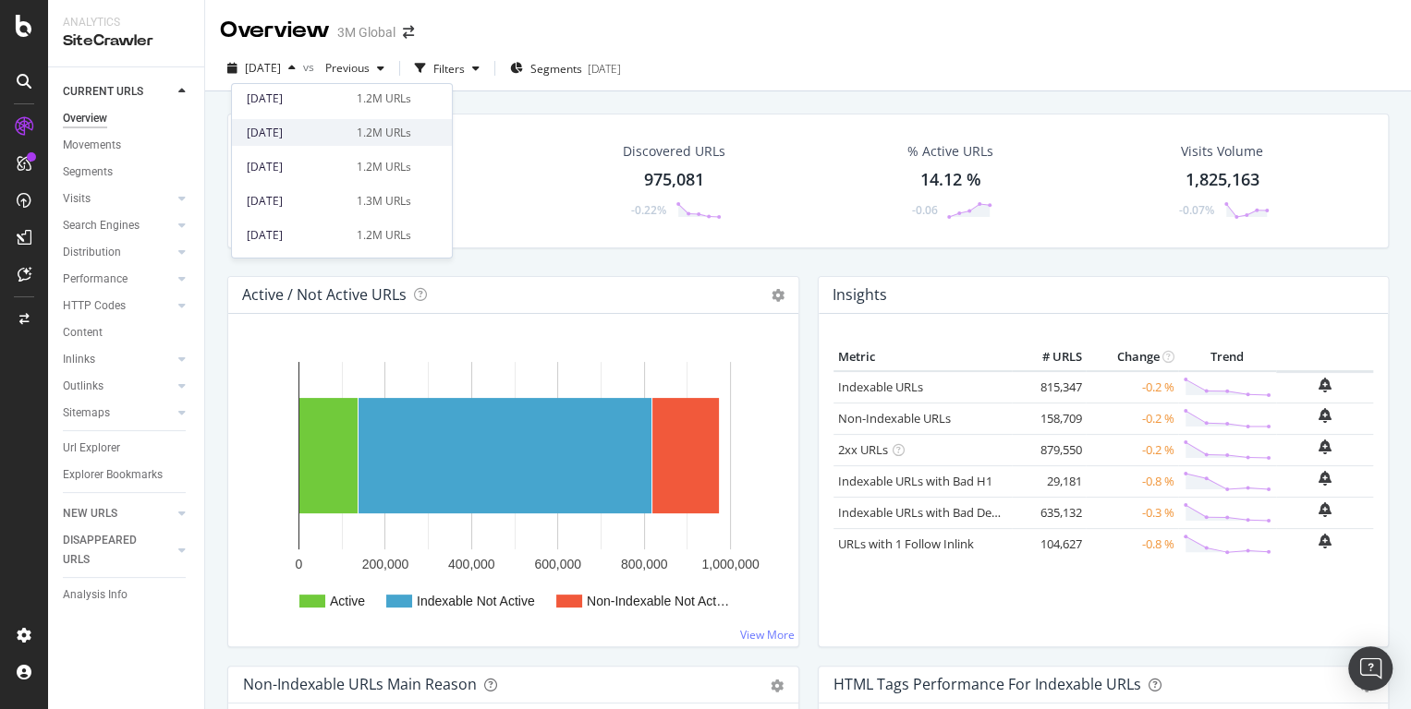
click at [324, 125] on div "2024 May. 26th" at bounding box center [296, 133] width 99 height 17
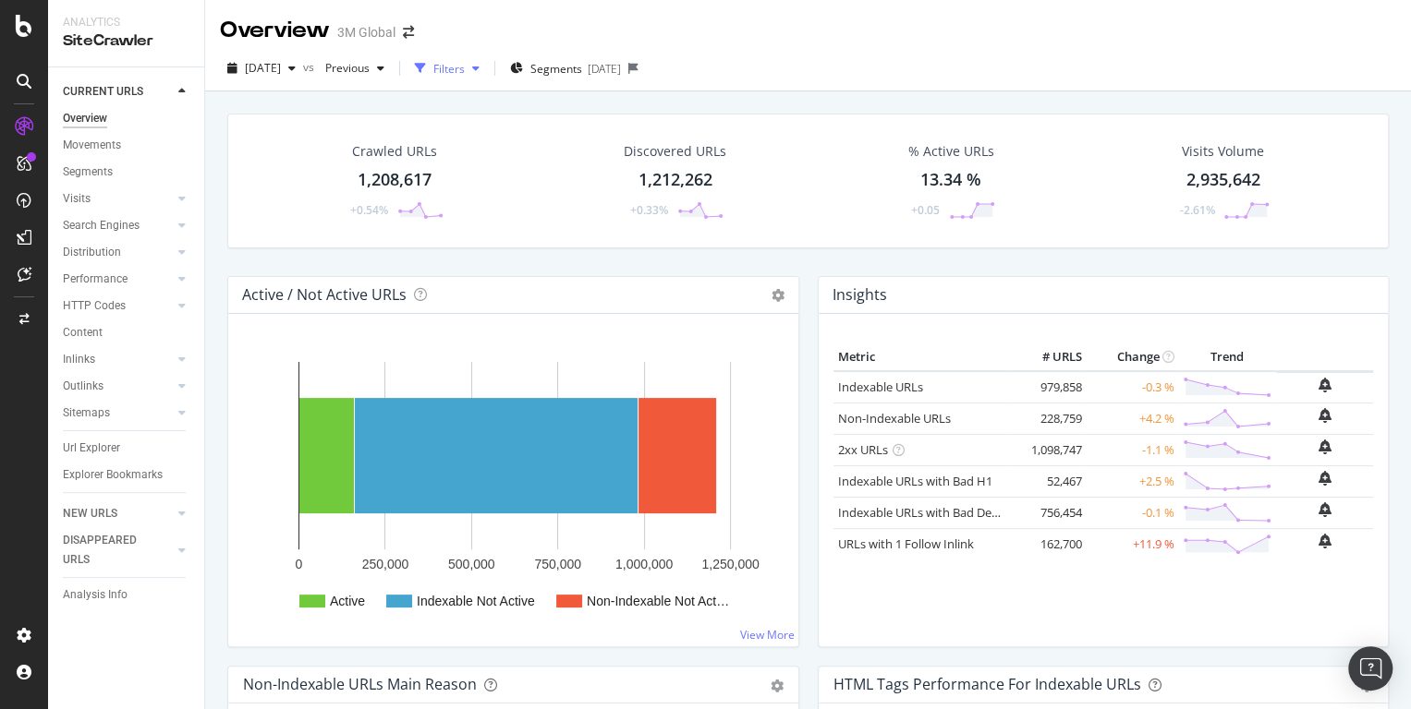
click at [465, 72] on div "Filters" at bounding box center [448, 69] width 31 height 16
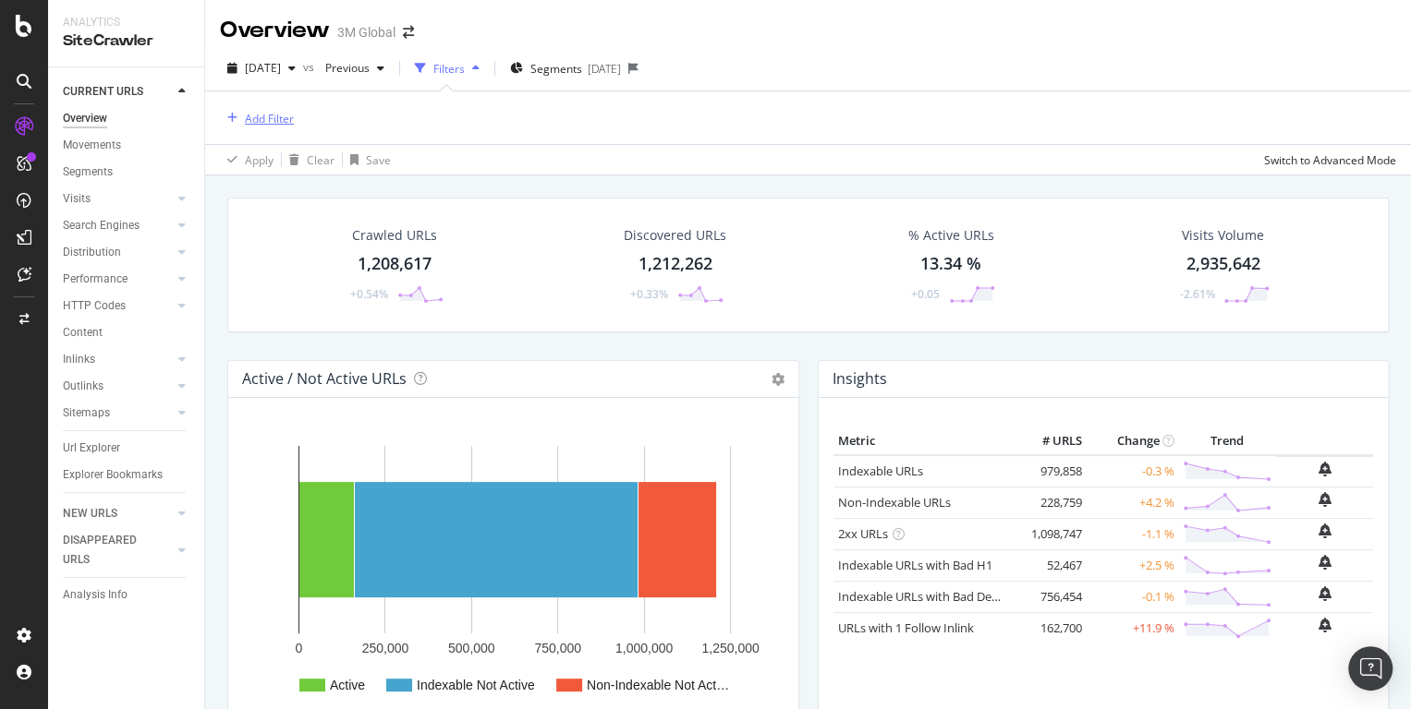
click at [272, 116] on div "Add Filter" at bounding box center [269, 119] width 49 height 16
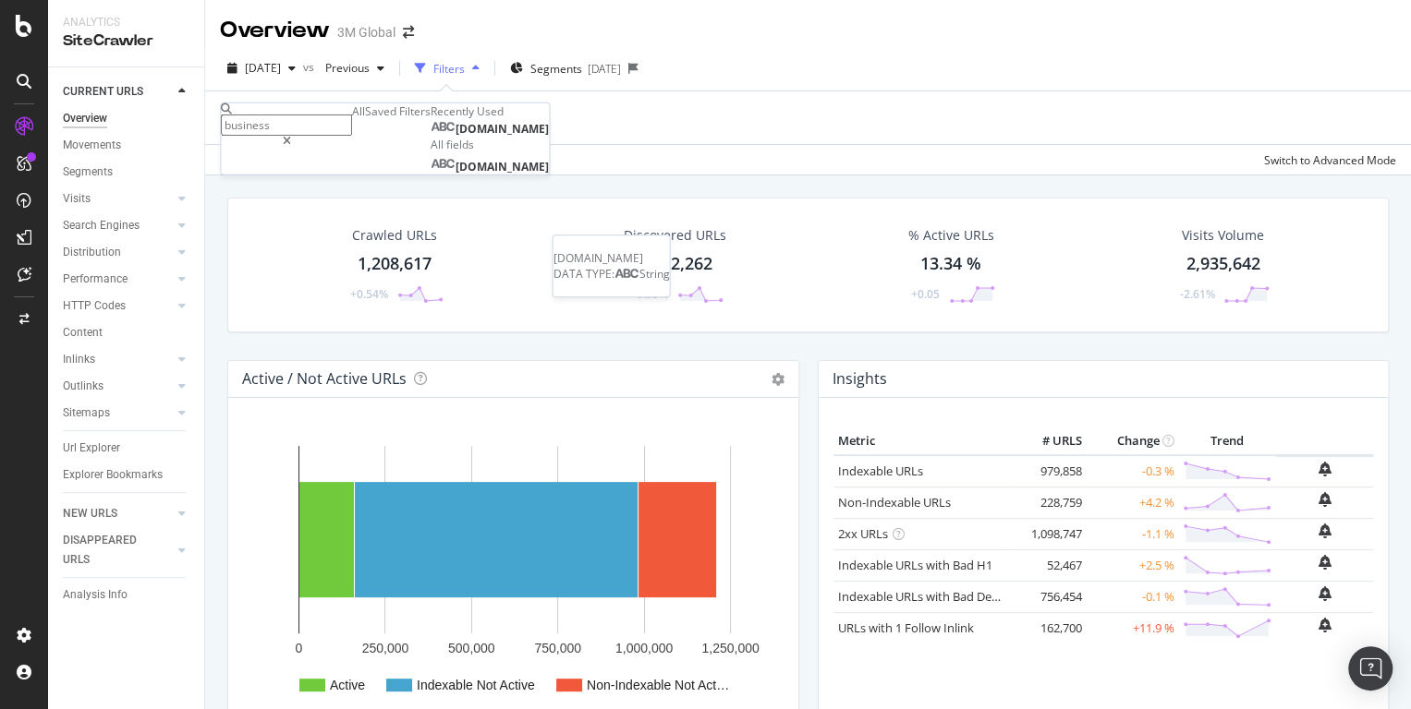
type input "business"
click at [455, 137] on span "[DOMAIN_NAME]" at bounding box center [501, 129] width 93 height 16
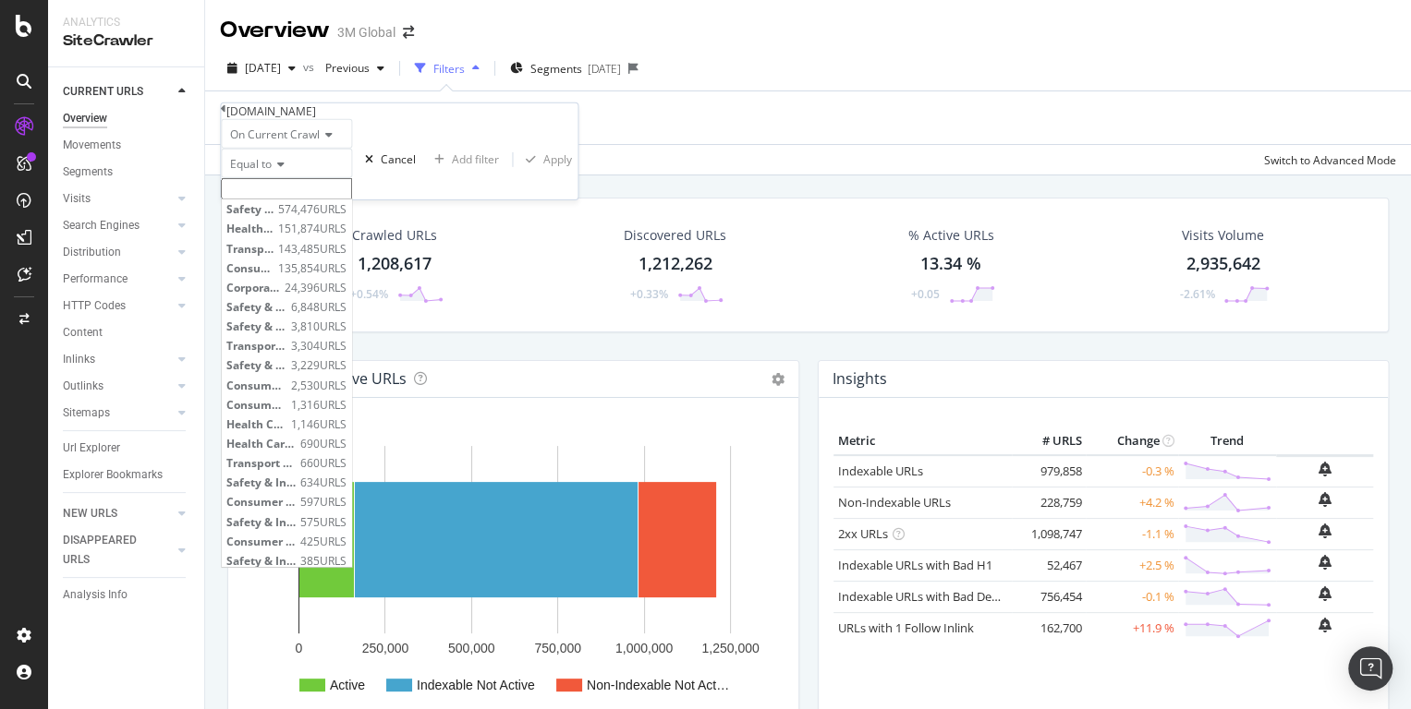
click at [306, 200] on input "text" at bounding box center [286, 188] width 131 height 21
click at [273, 228] on span "Health Care Business Group" at bounding box center [249, 220] width 47 height 16
type input "Health Care Business Group"
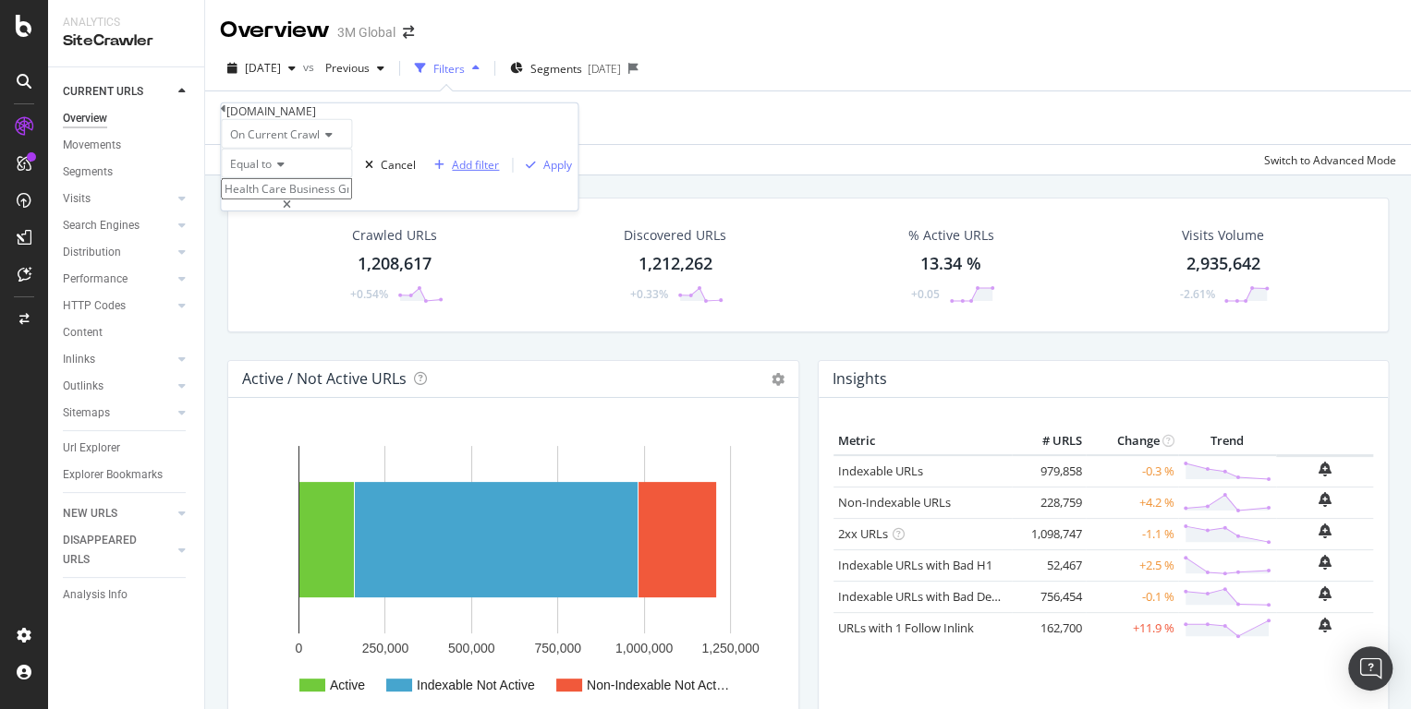
click at [452, 173] on div "Add filter" at bounding box center [475, 165] width 47 height 16
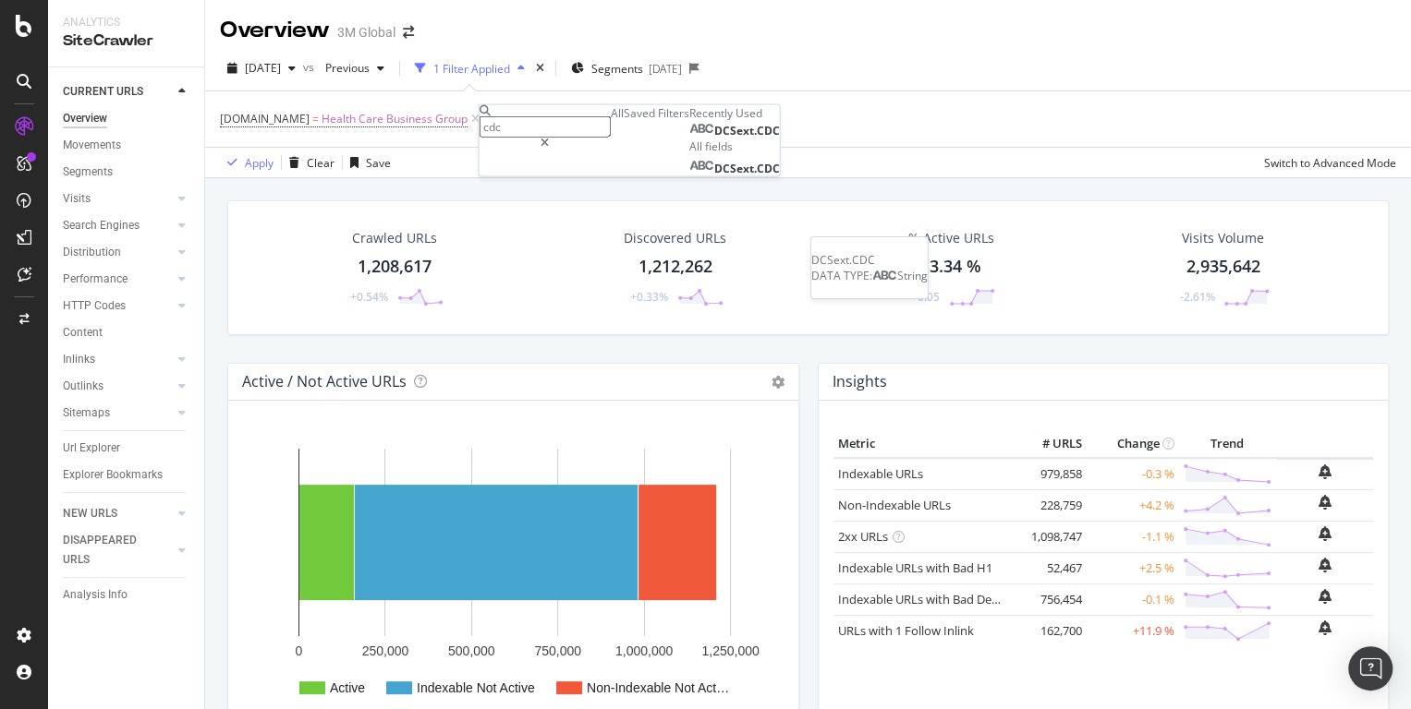
type input "cdc"
click at [714, 139] on span "DCSext.CDC" at bounding box center [747, 131] width 66 height 16
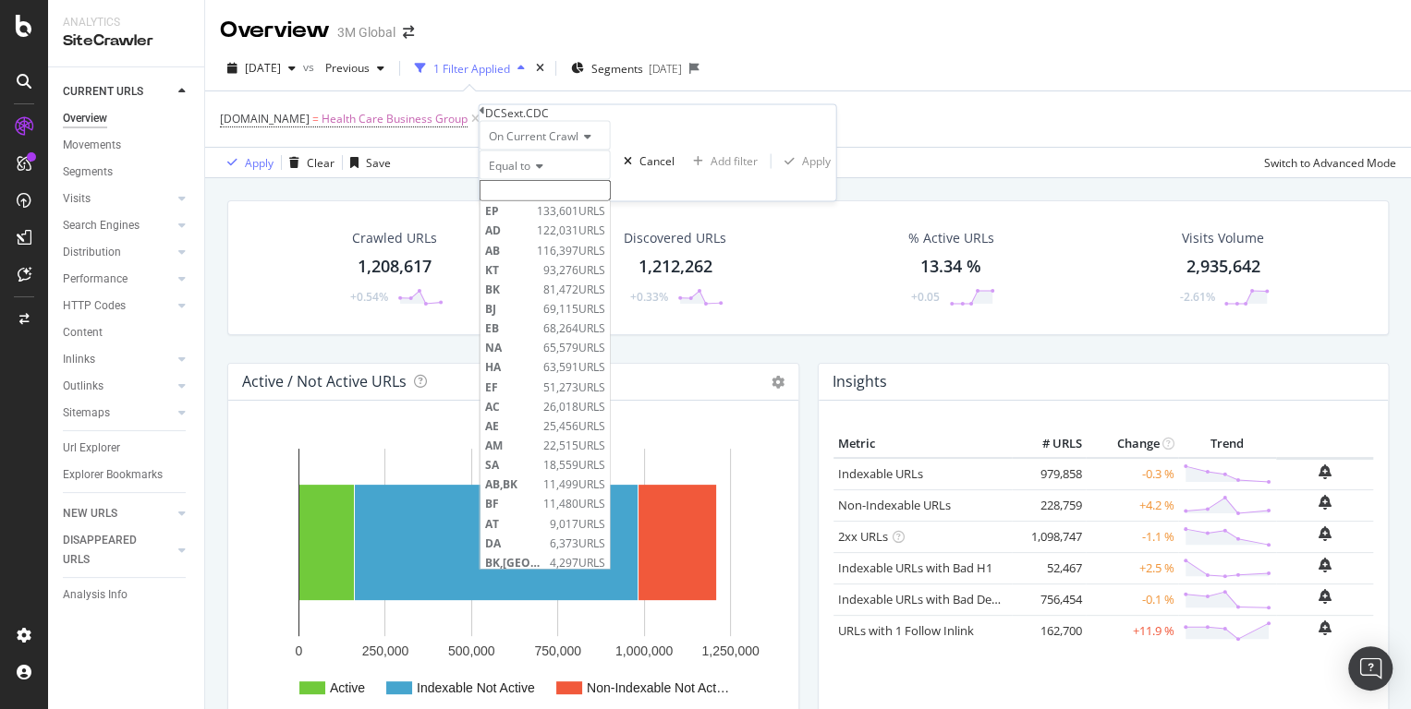
click at [563, 201] on input "text" at bounding box center [544, 190] width 131 height 21
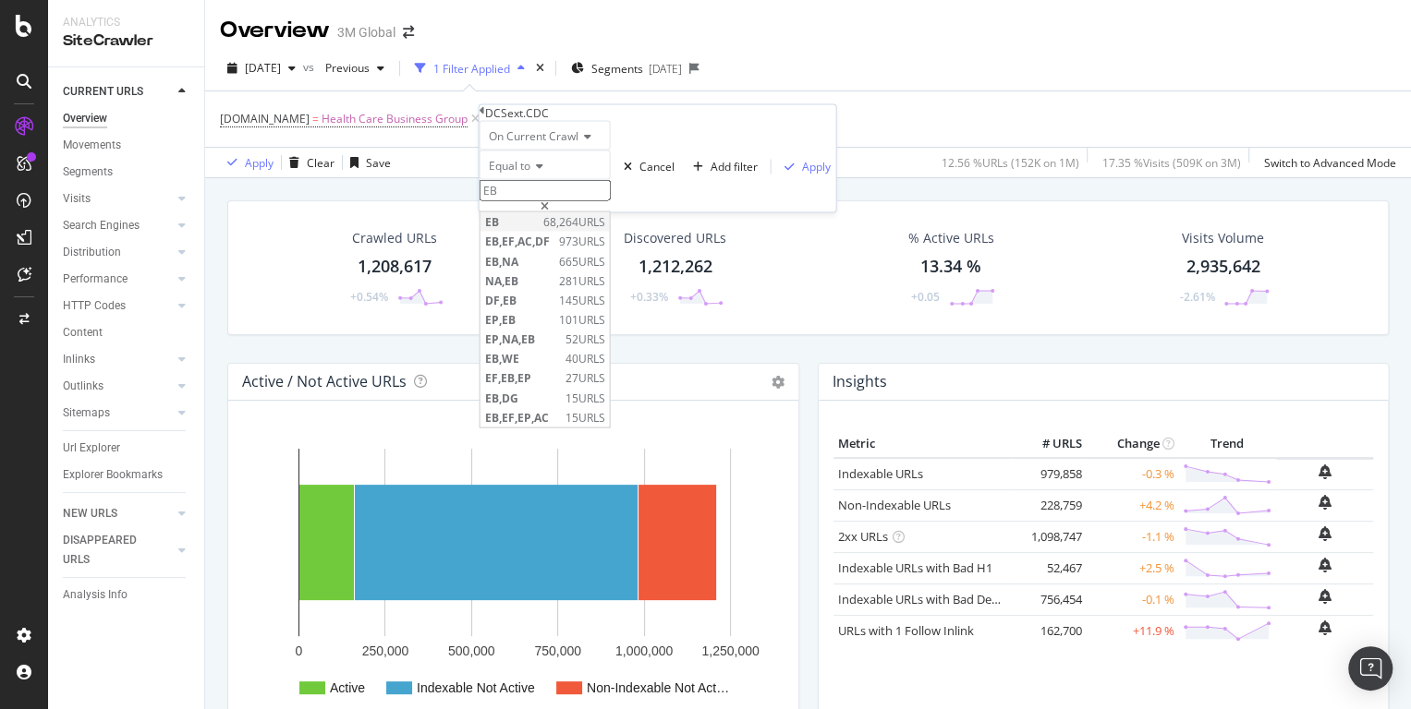
type input "EB"
click at [539, 230] on span "EB" at bounding box center [512, 222] width 54 height 16
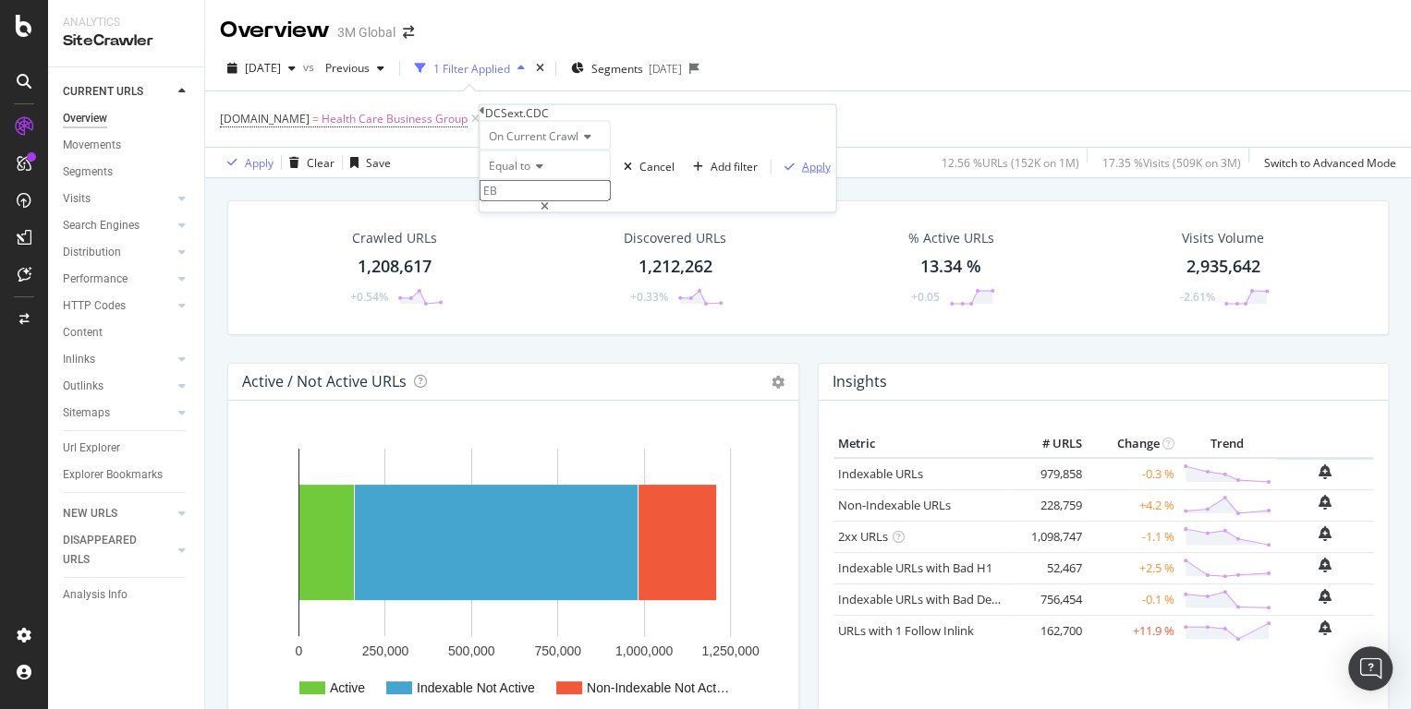
click at [802, 175] on div "Apply" at bounding box center [816, 167] width 29 height 16
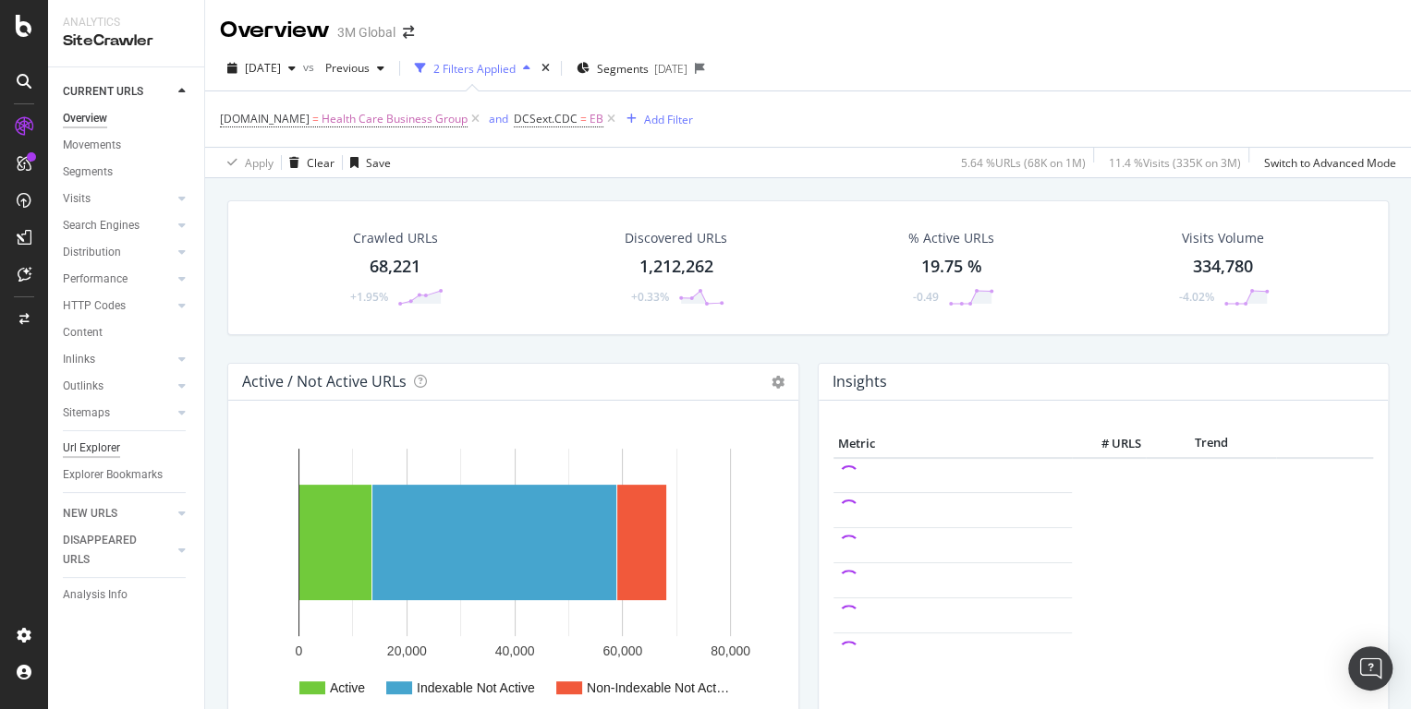
click at [104, 442] on div "Url Explorer" at bounding box center [91, 448] width 57 height 19
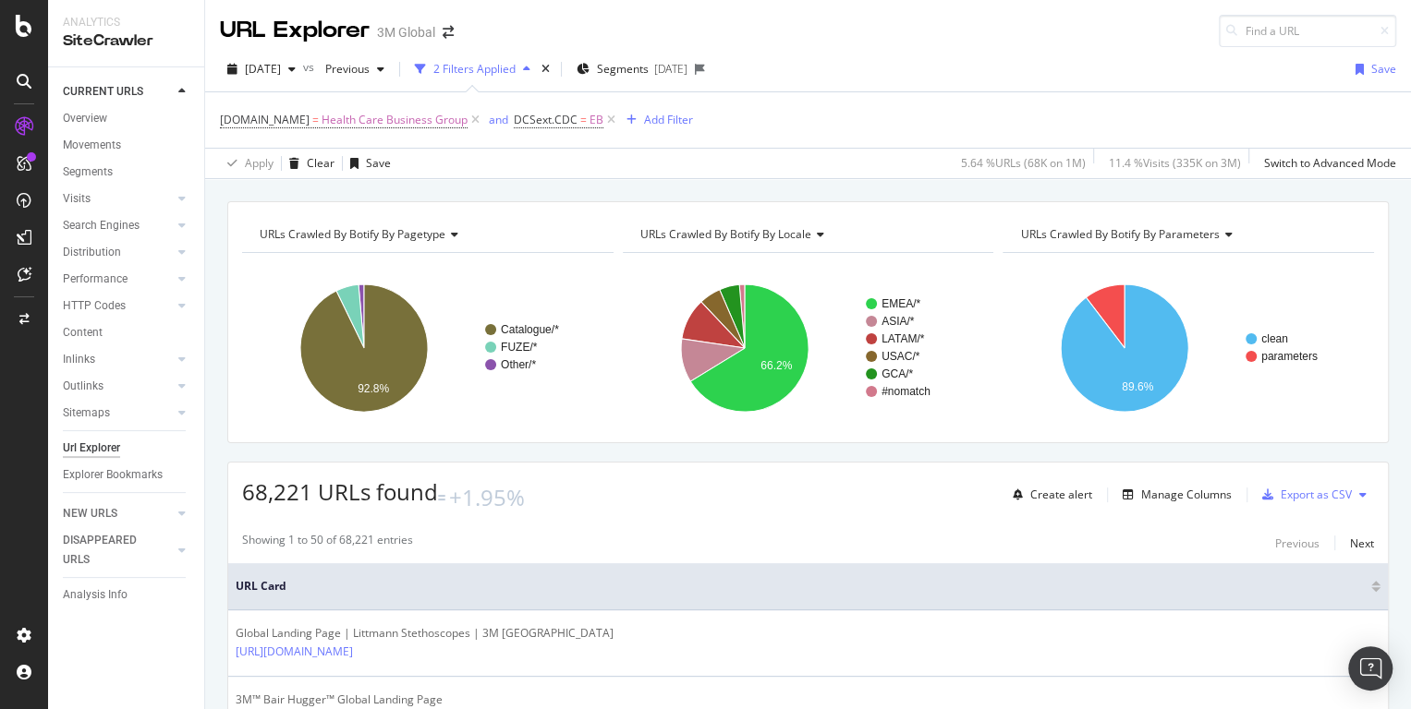
click at [1107, 246] on div "URLs Crawled By Botify By parameters" at bounding box center [1186, 235] width 341 height 30
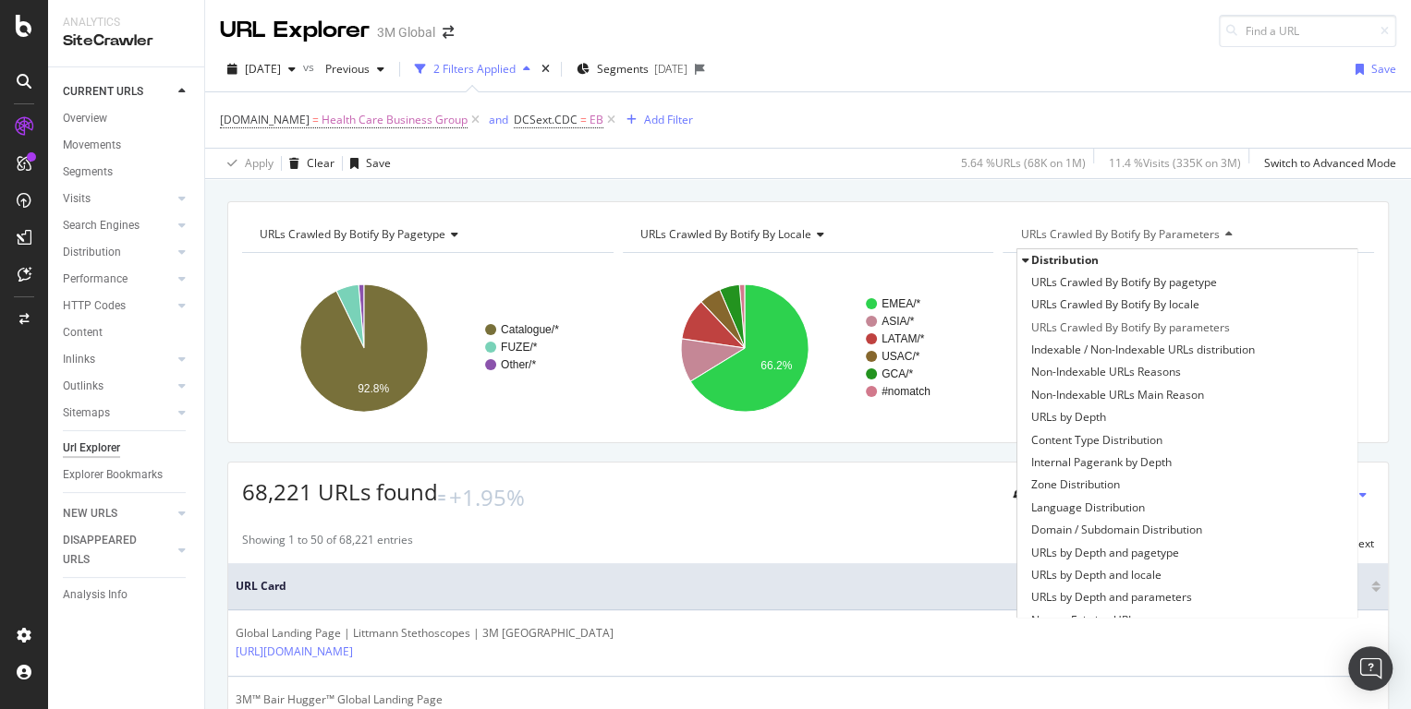
click at [1107, 246] on div "URLs Crawled By Botify By parameters" at bounding box center [1186, 235] width 341 height 30
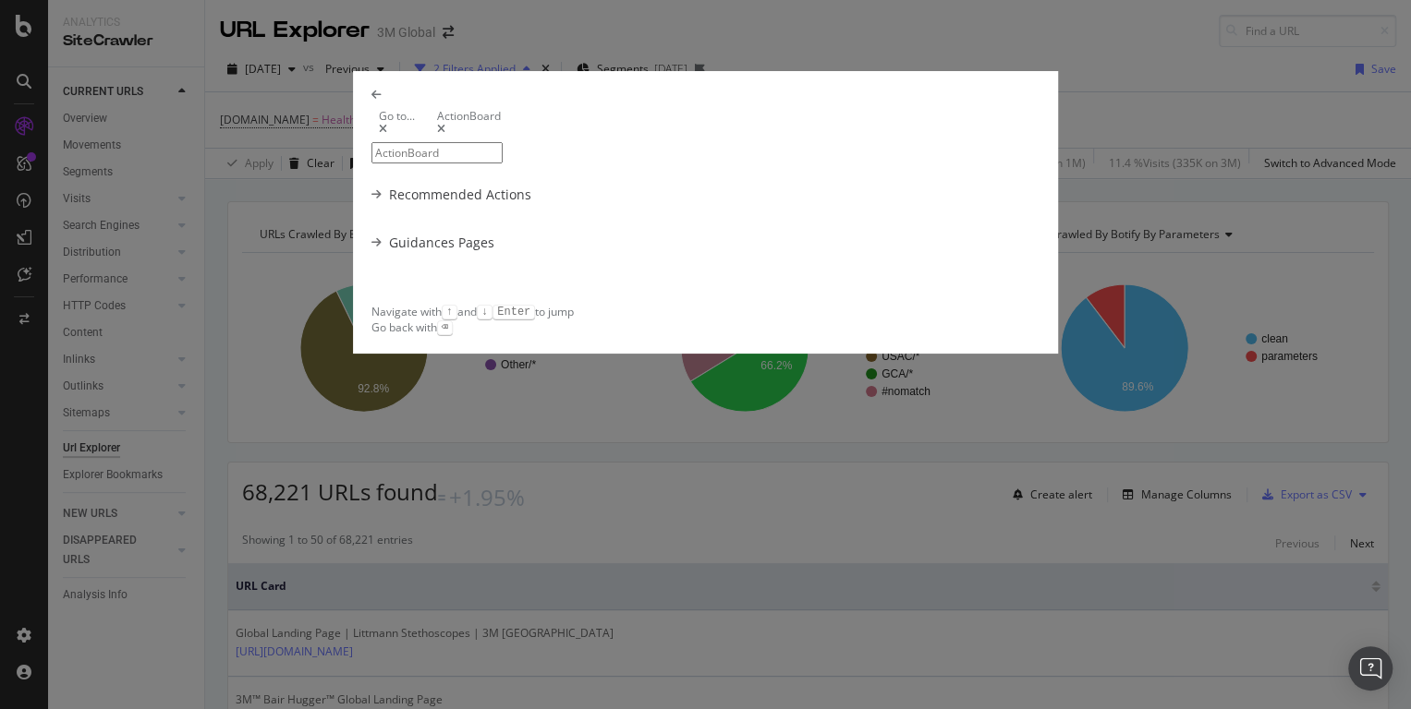
click at [1153, 118] on div "Go to... ActionBoard Recommended Actions Guidances Pages Navigate with ↑ and ↓ …" at bounding box center [705, 354] width 1411 height 709
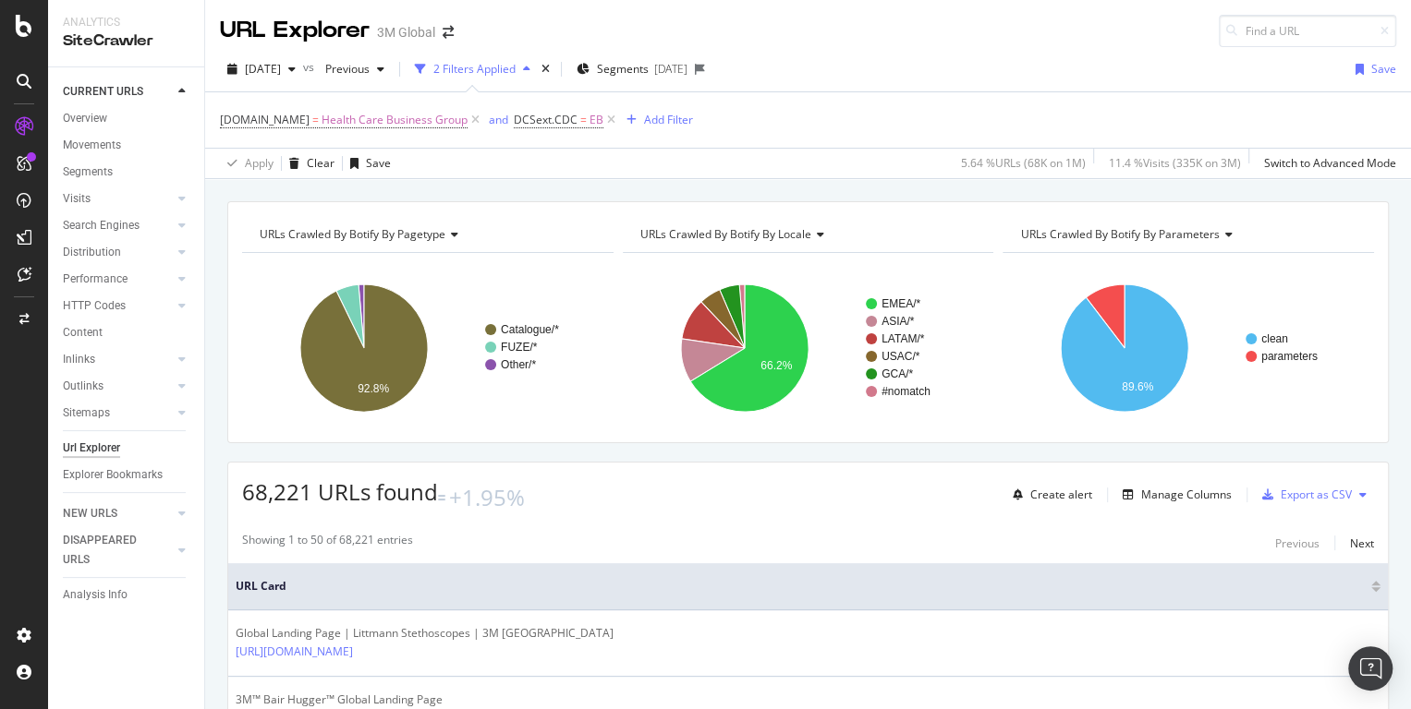
click at [1144, 226] on span "URLs Crawled By Botify By parameters" at bounding box center [1119, 234] width 199 height 16
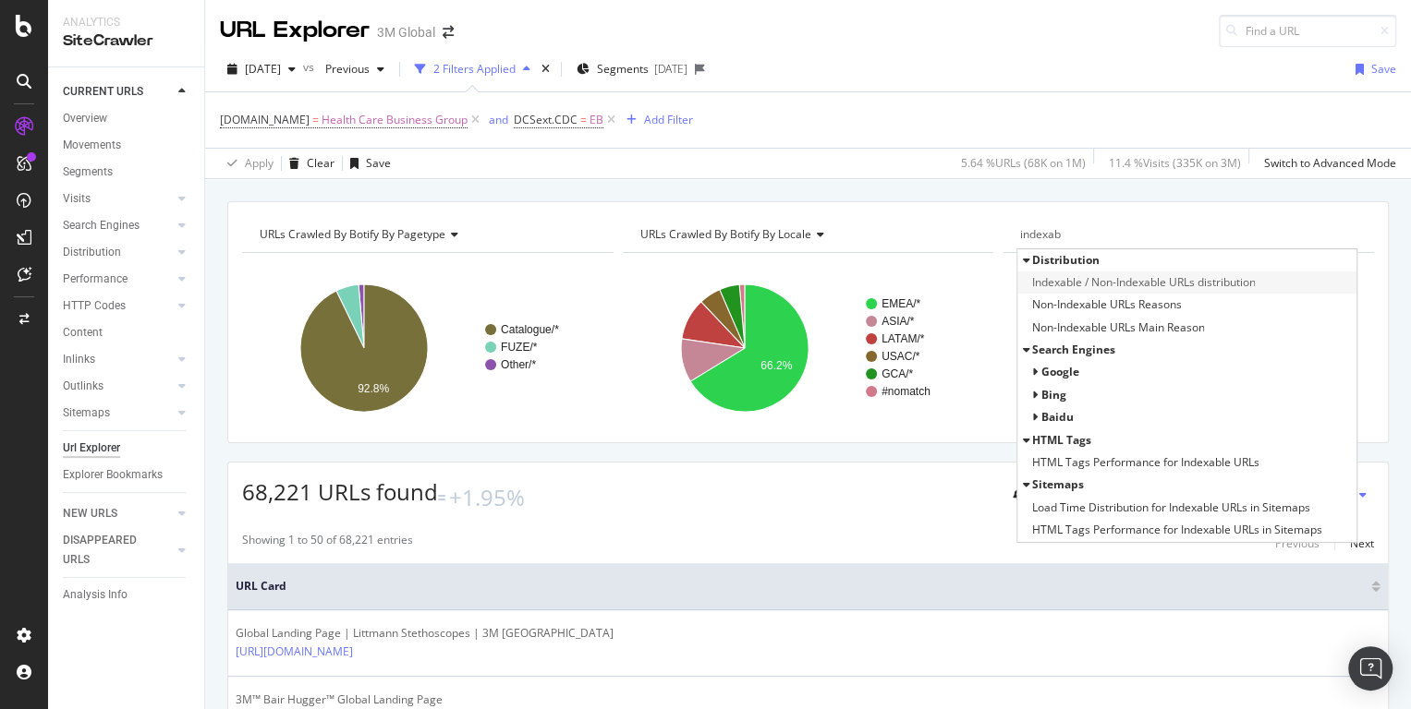
type input "indexab"
click at [1128, 283] on span "Indexable / Non-Indexable URLs distribution" at bounding box center [1143, 282] width 224 height 18
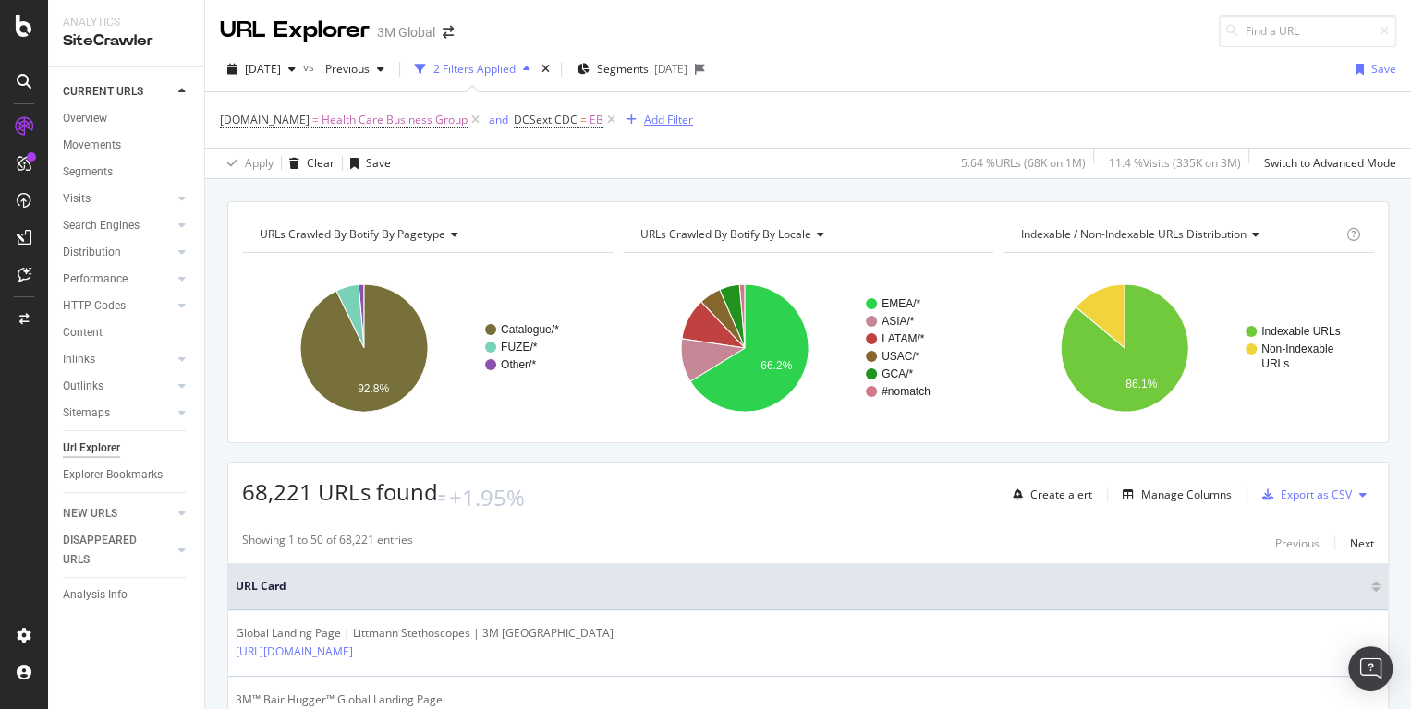
click at [660, 118] on div "Add Filter" at bounding box center [668, 120] width 49 height 16
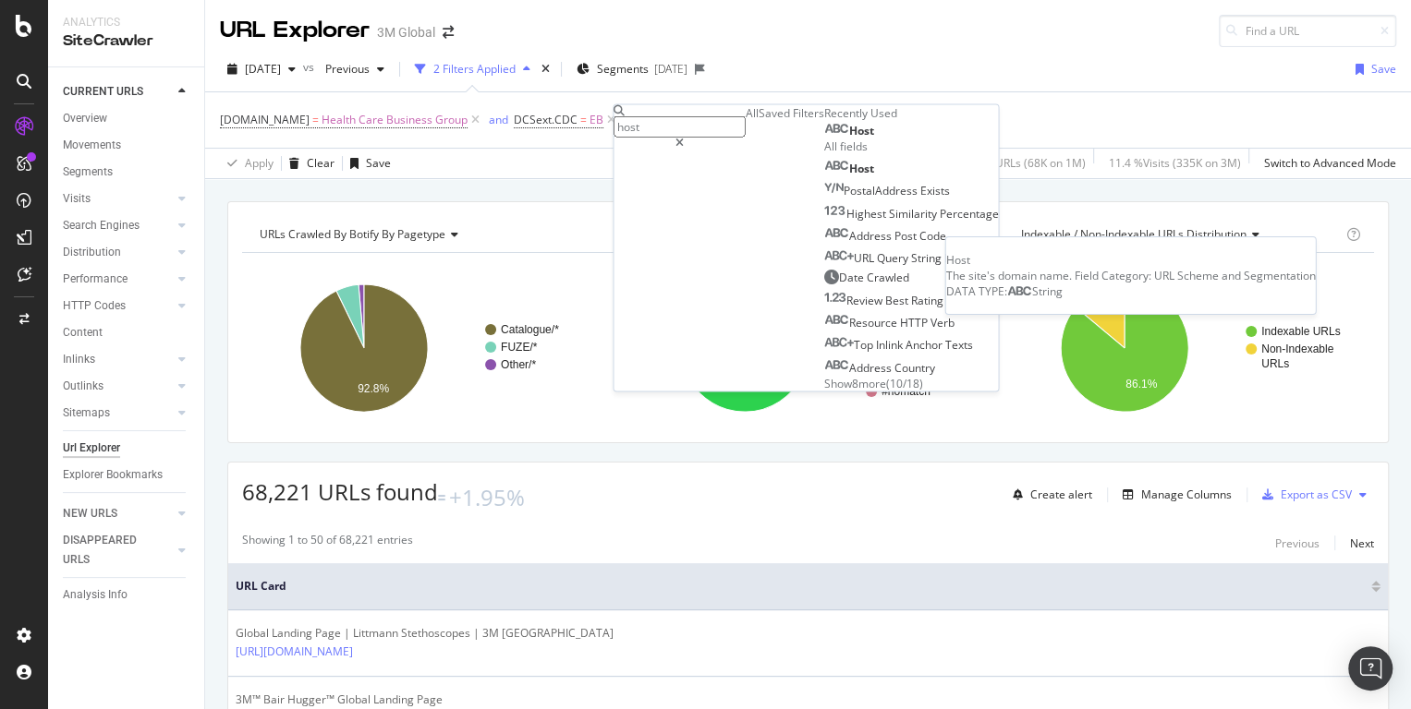
type input "host"
click at [823, 139] on div "Host" at bounding box center [848, 131] width 50 height 15
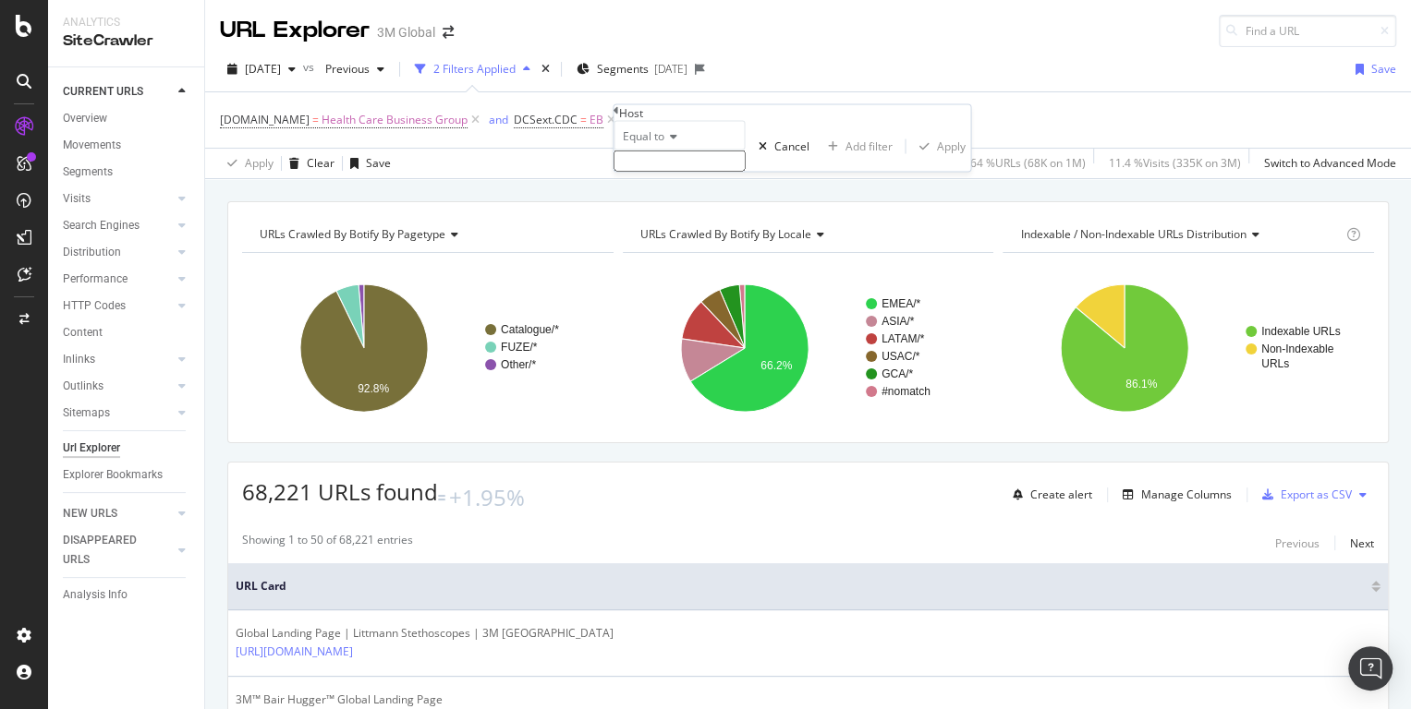
click at [662, 151] on div "Equal to" at bounding box center [678, 136] width 131 height 30
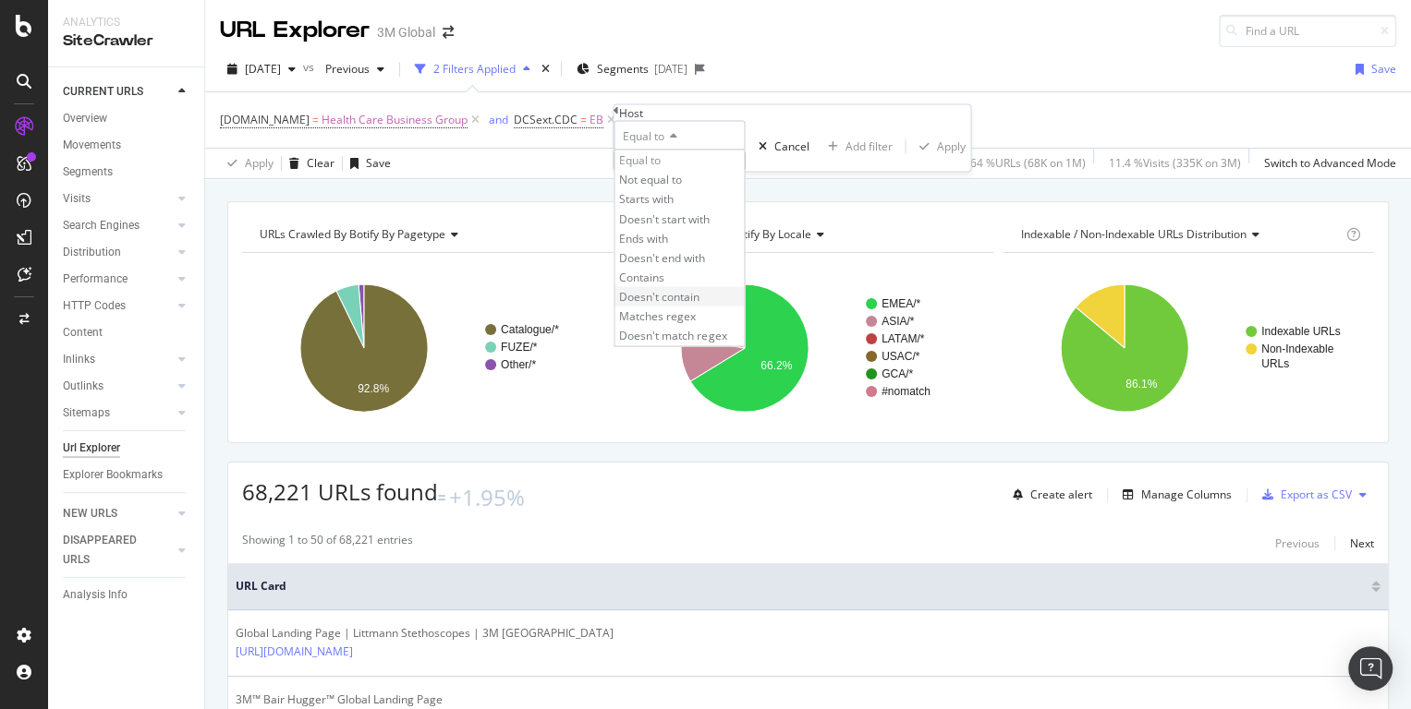
click at [662, 307] on div "Doesn't contain" at bounding box center [678, 296] width 129 height 19
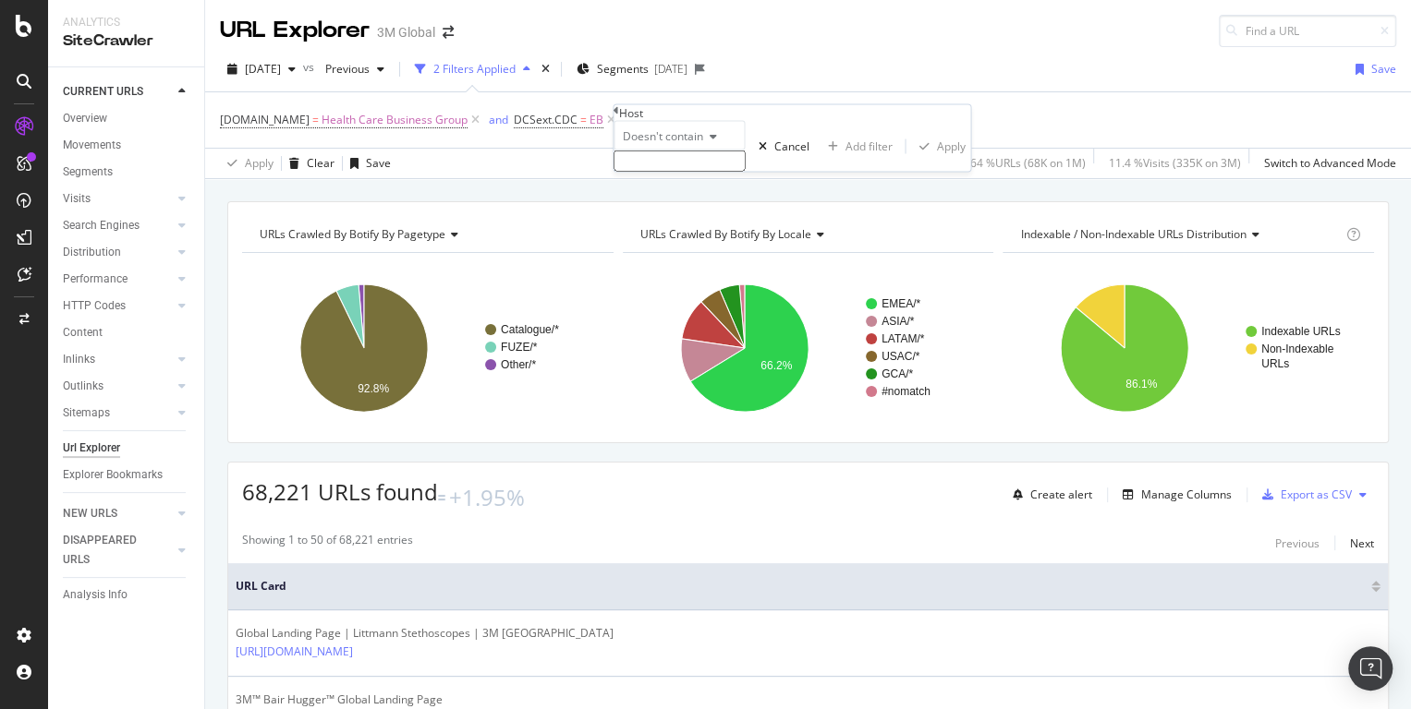
click at [646, 172] on input "text" at bounding box center [678, 161] width 131 height 21
type input "littmann"
click at [936, 160] on div "Apply" at bounding box center [950, 152] width 29 height 16
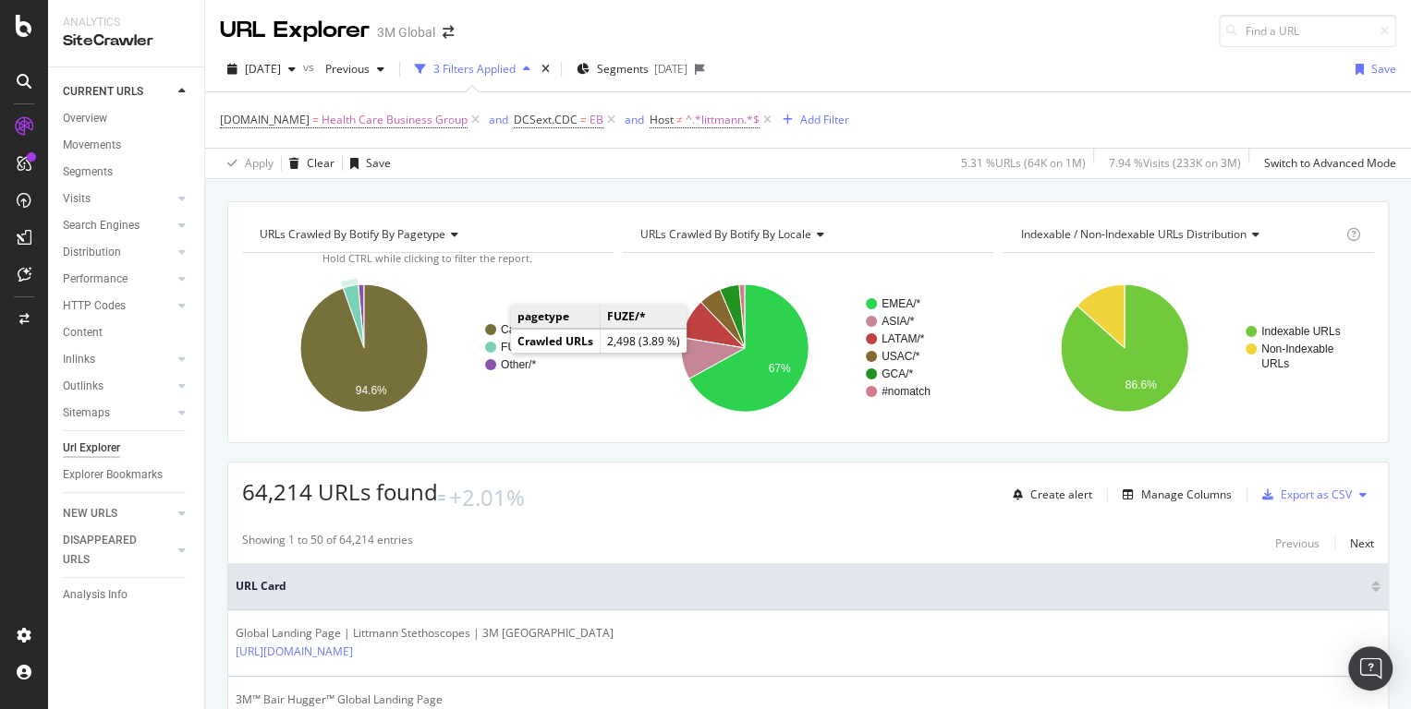
click at [492, 349] on circle "A chart." at bounding box center [490, 347] width 11 height 11
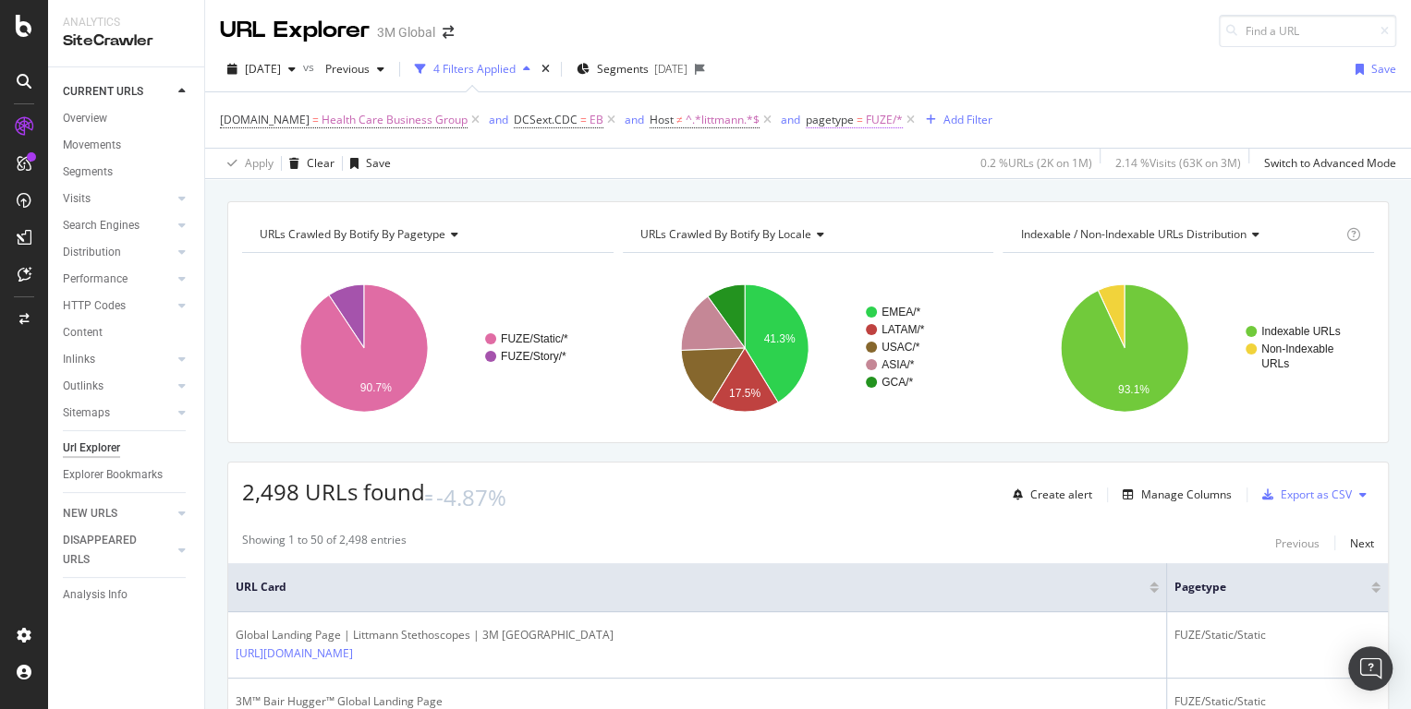
click at [882, 118] on span "FUZE/*" at bounding box center [884, 120] width 37 height 26
click at [843, 206] on div "FUZE" at bounding box center [866, 191] width 129 height 30
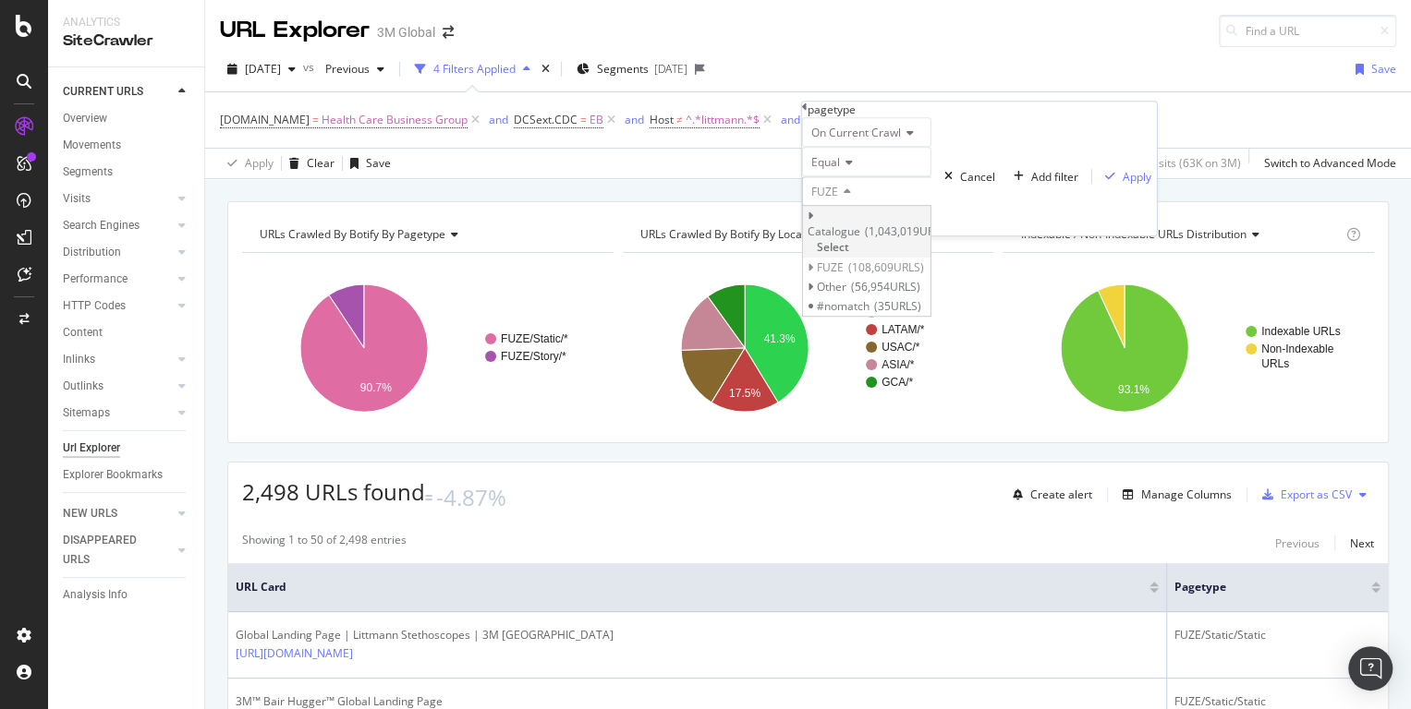
click at [849, 256] on span "Select" at bounding box center [833, 248] width 32 height 16
click at [870, 206] on div "Catalogue" at bounding box center [866, 191] width 129 height 30
click at [814, 222] on icon at bounding box center [810, 216] width 6 height 11
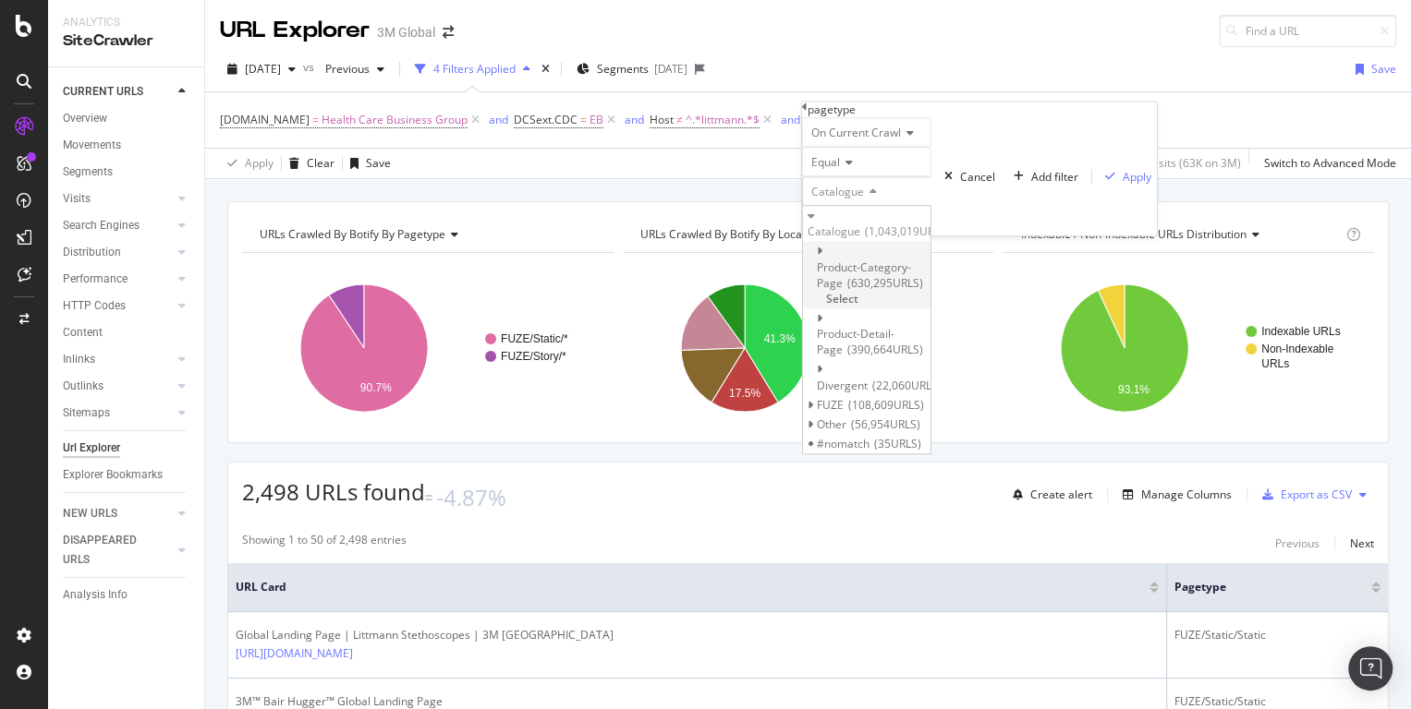
click at [858, 291] on span "Select" at bounding box center [842, 299] width 32 height 16
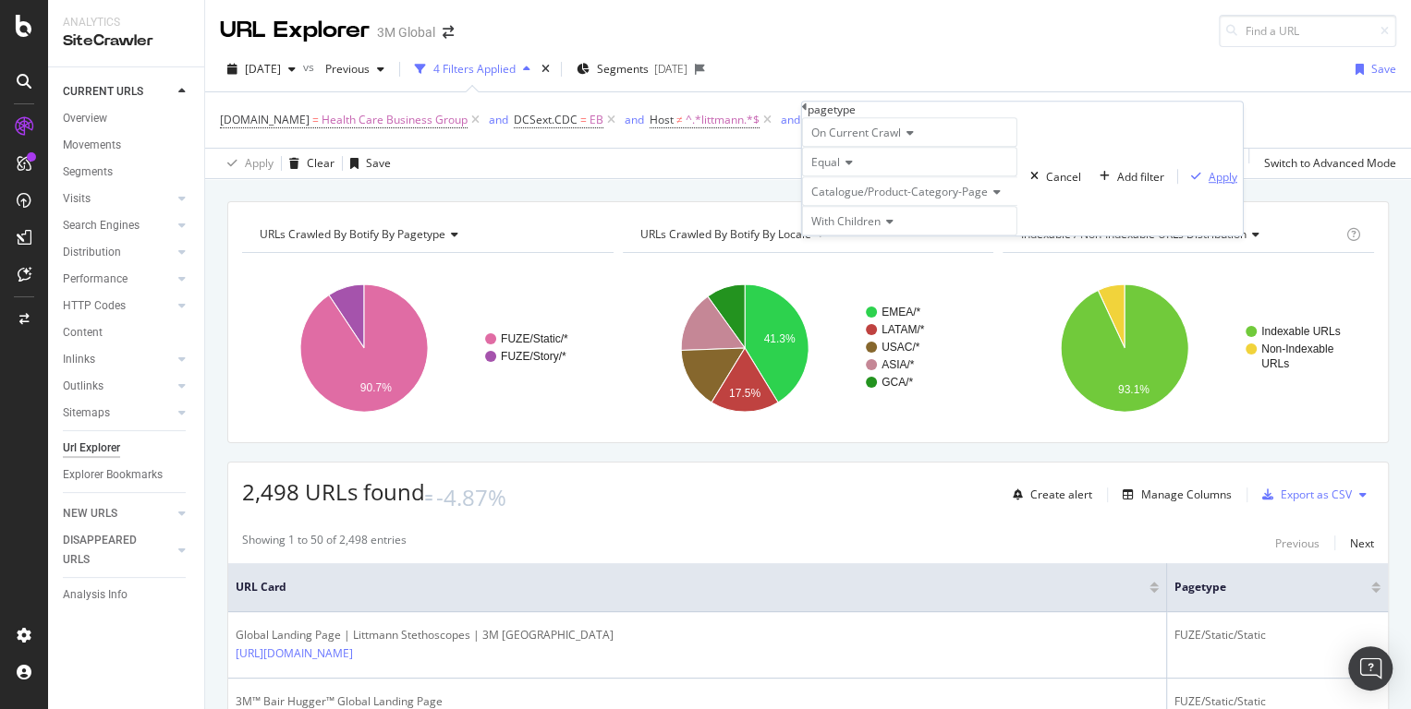
click at [1208, 185] on div "Apply" at bounding box center [1222, 177] width 29 height 16
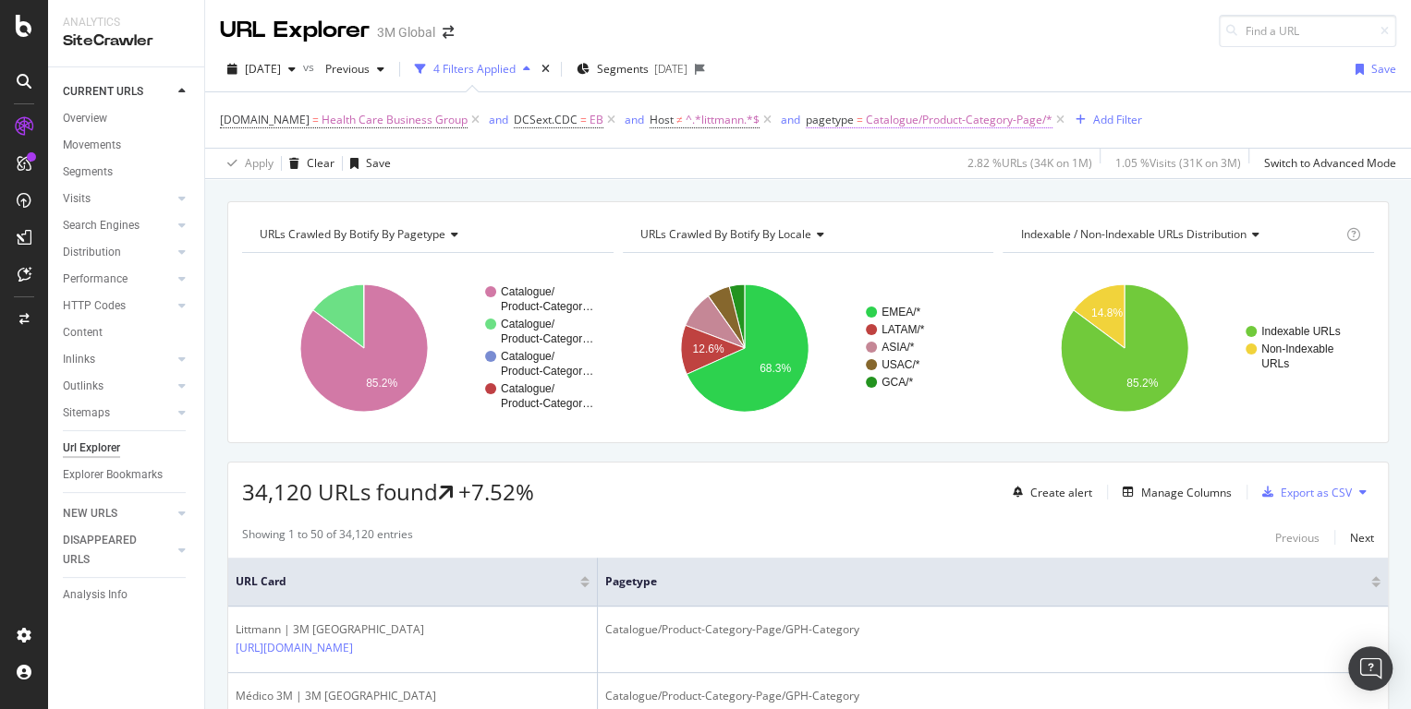
click at [912, 124] on span "Catalogue/Product-Category-Page/*" at bounding box center [959, 120] width 187 height 26
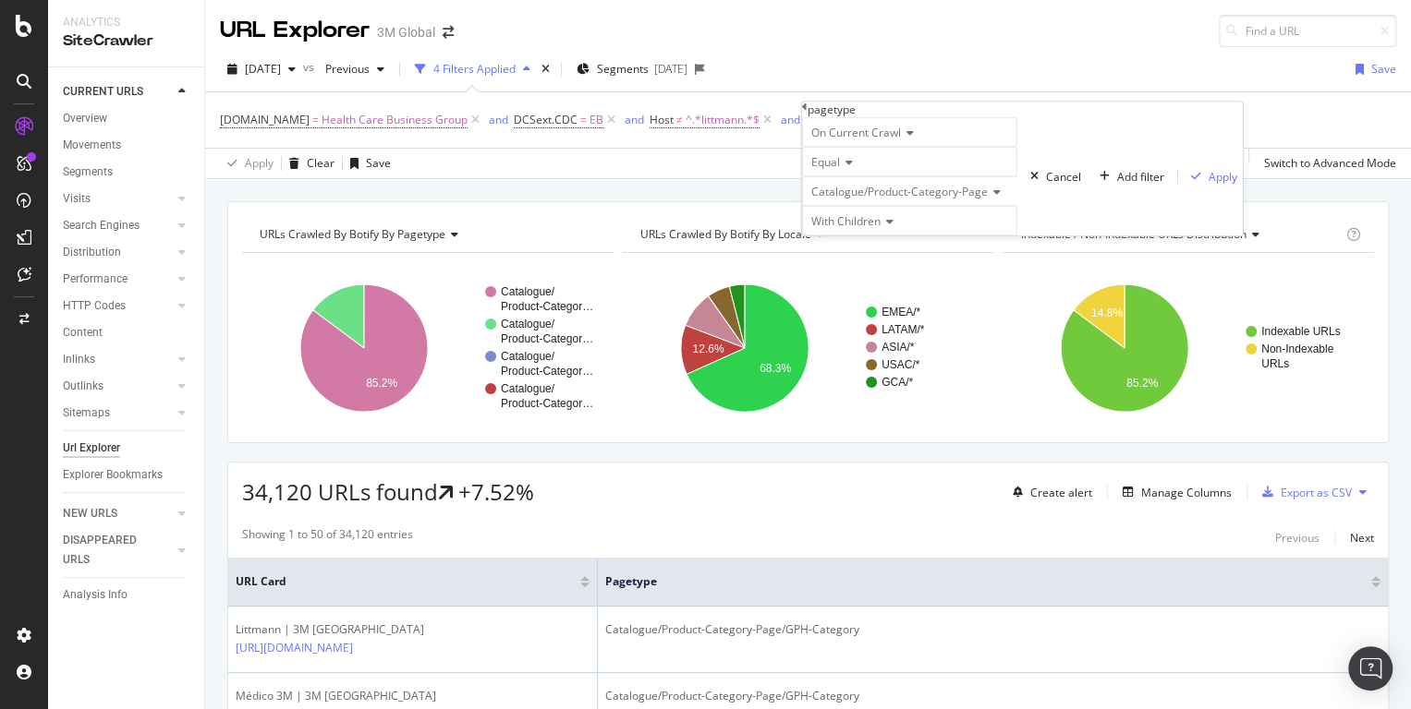
click at [903, 200] on span "Catalogue/Product-Category-Page" at bounding box center [899, 192] width 176 height 16
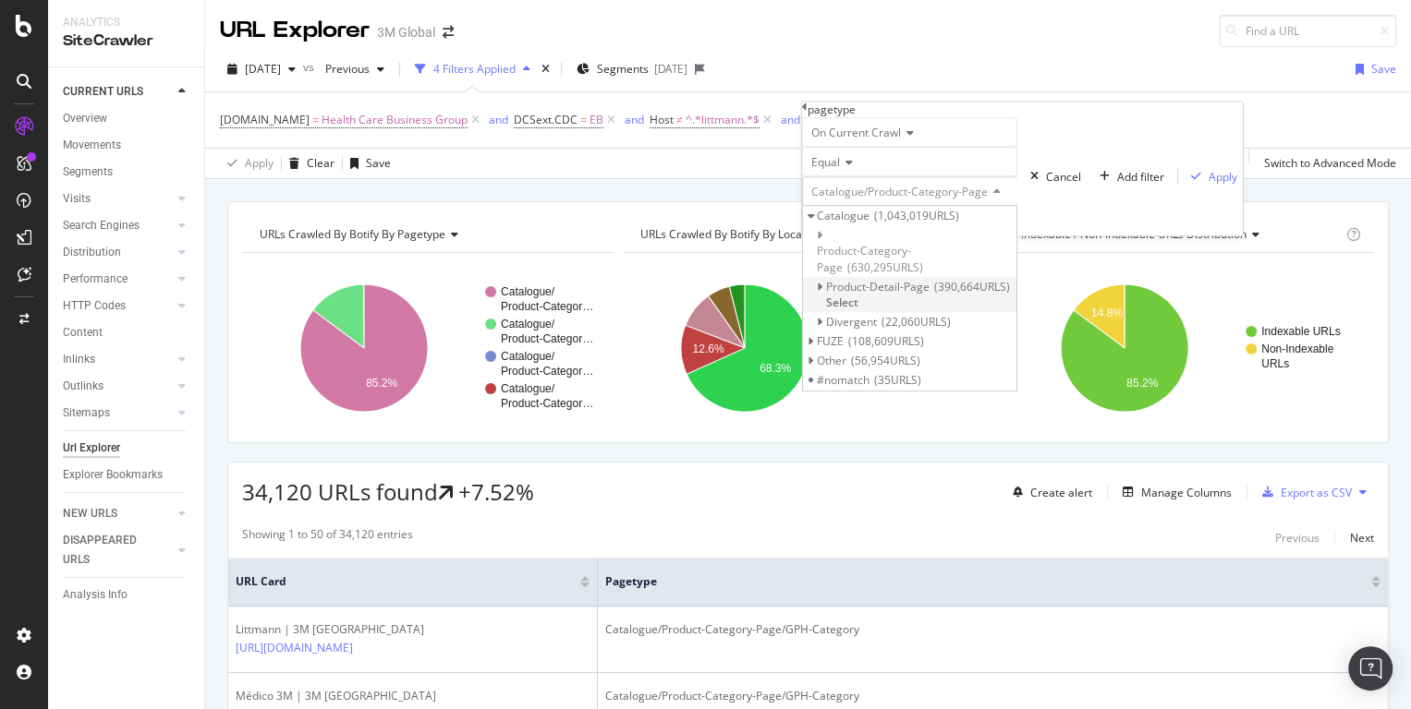
click at [858, 302] on span "Select" at bounding box center [842, 303] width 32 height 16
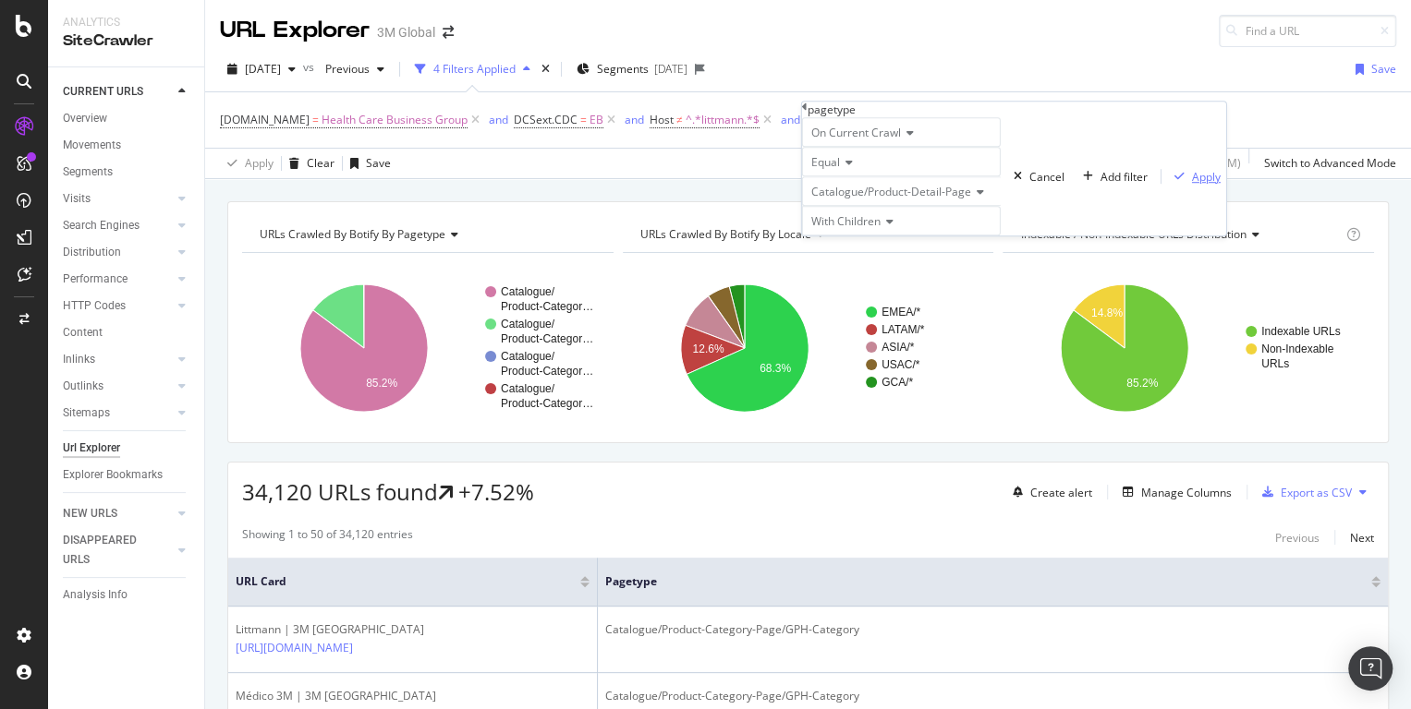
click at [1192, 185] on div "Apply" at bounding box center [1206, 177] width 29 height 16
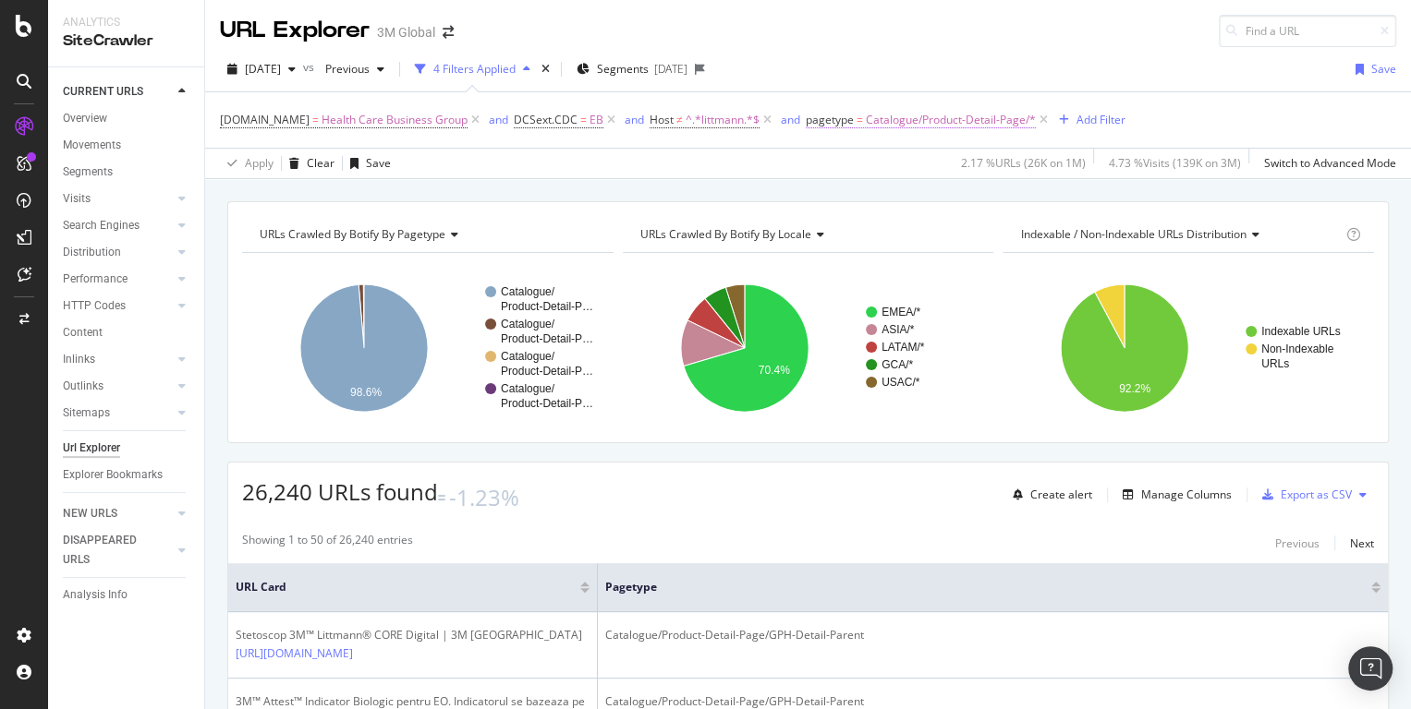
click at [978, 121] on span "Catalogue/Product-Detail-Page/*" at bounding box center [951, 120] width 170 height 26
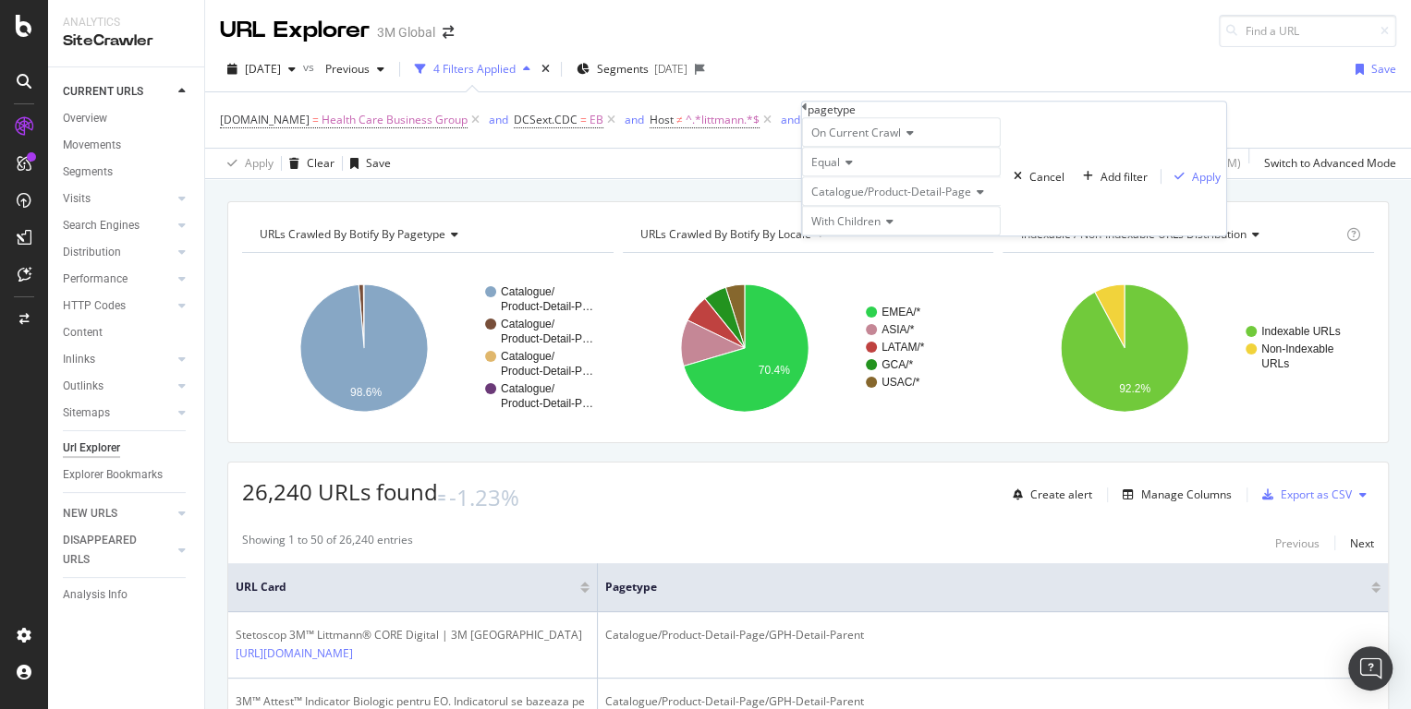
click at [926, 200] on span "Catalogue/Product-Detail-Page" at bounding box center [891, 192] width 160 height 16
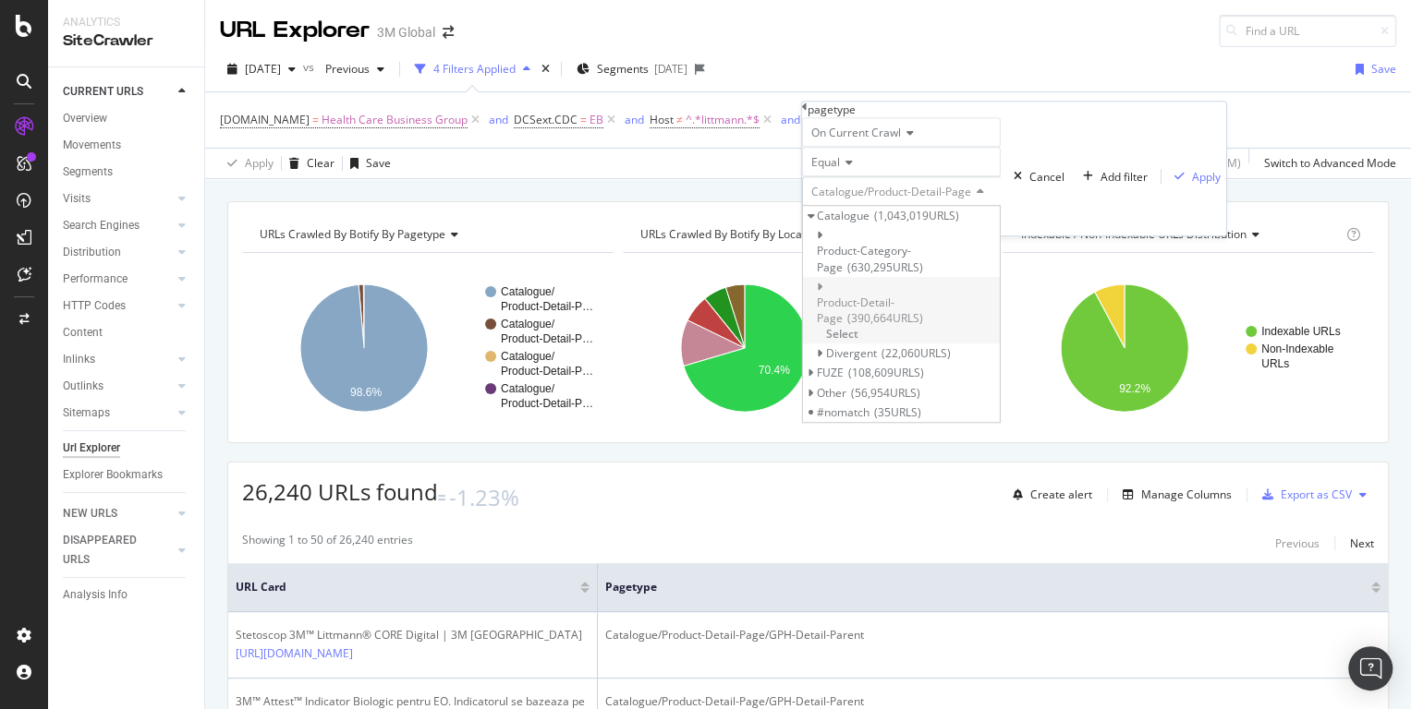
click at [858, 326] on span "Select" at bounding box center [842, 334] width 32 height 16
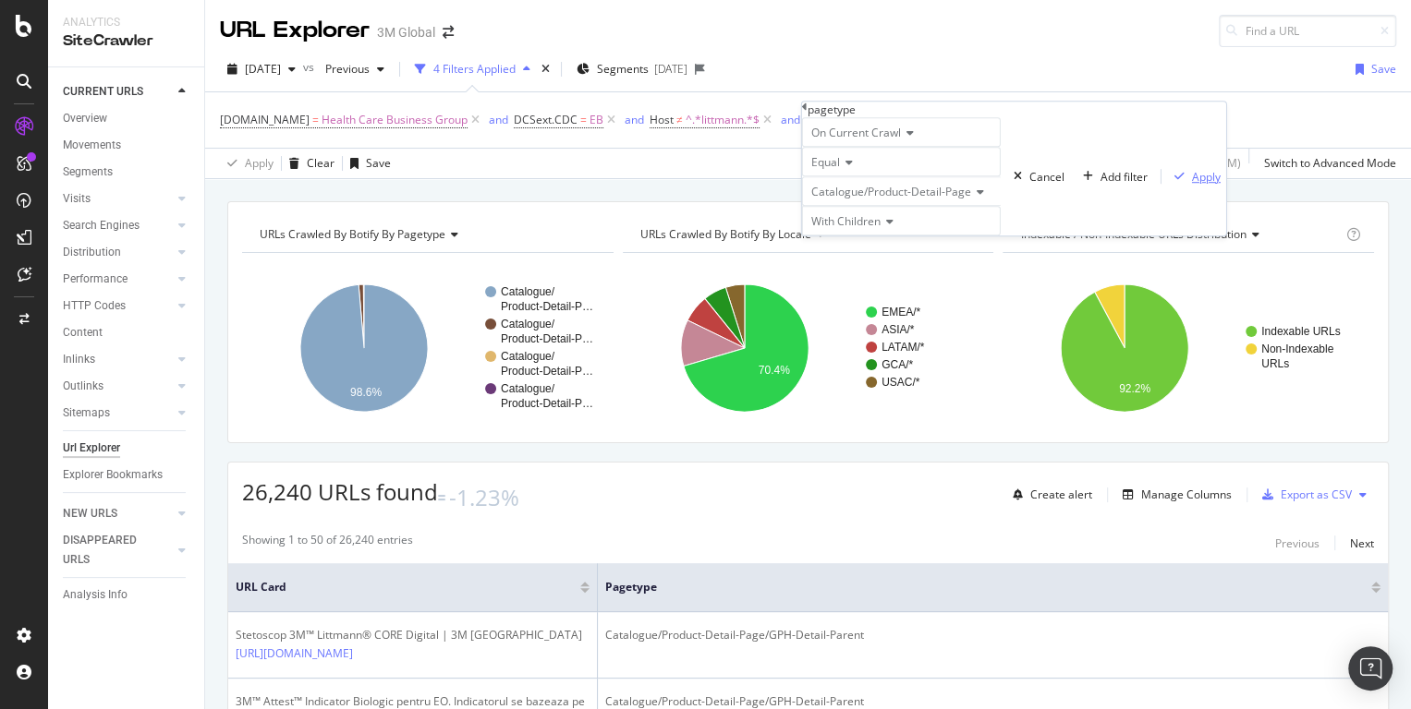
click at [1192, 185] on div "Apply" at bounding box center [1206, 177] width 29 height 16
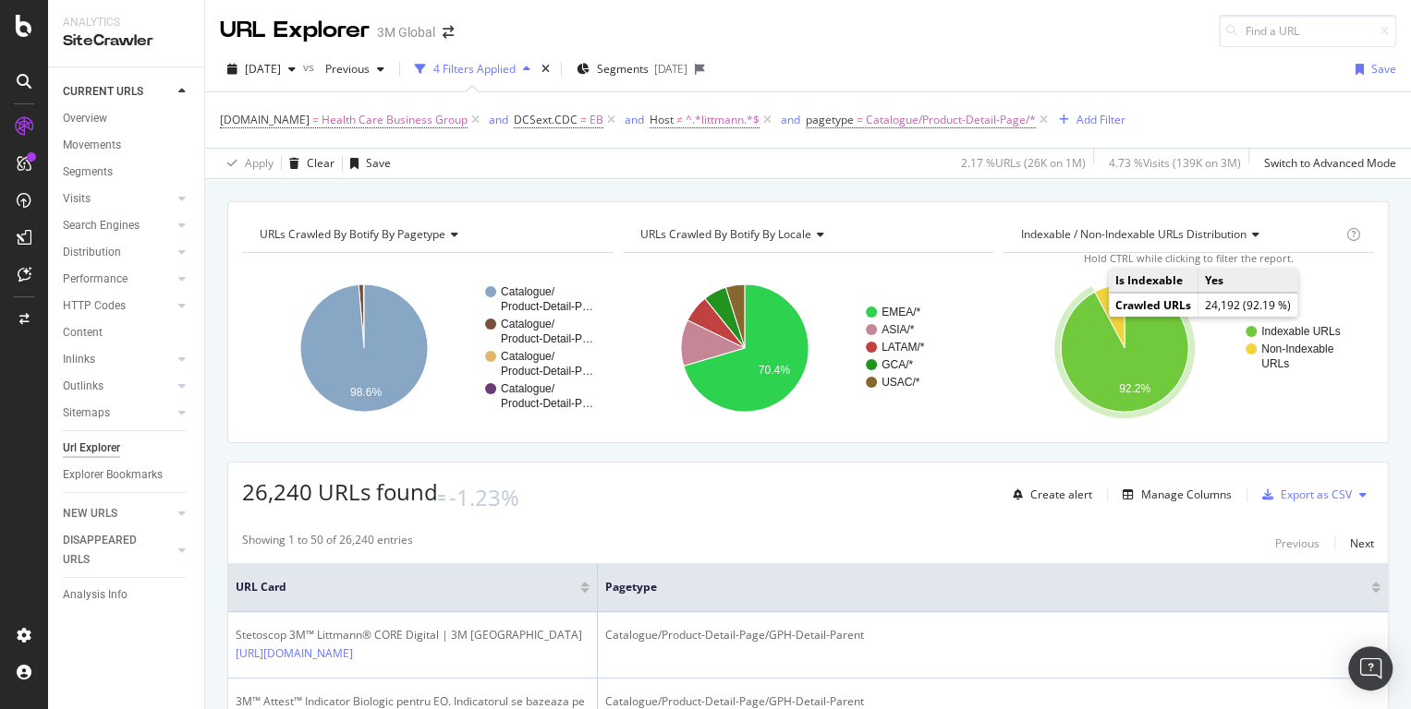
click at [1102, 320] on icon "A chart." at bounding box center [1123, 348] width 127 height 127
